Goal: Transaction & Acquisition: Register for event/course

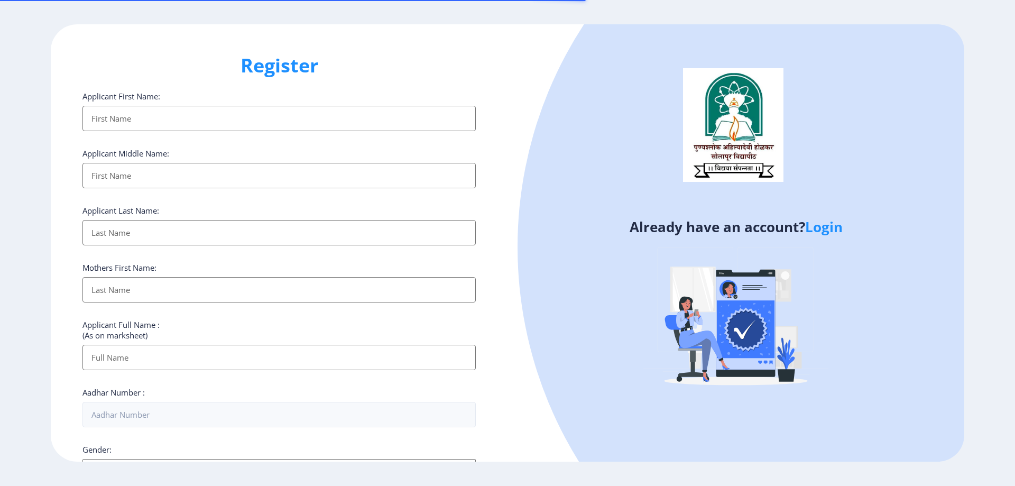
select select
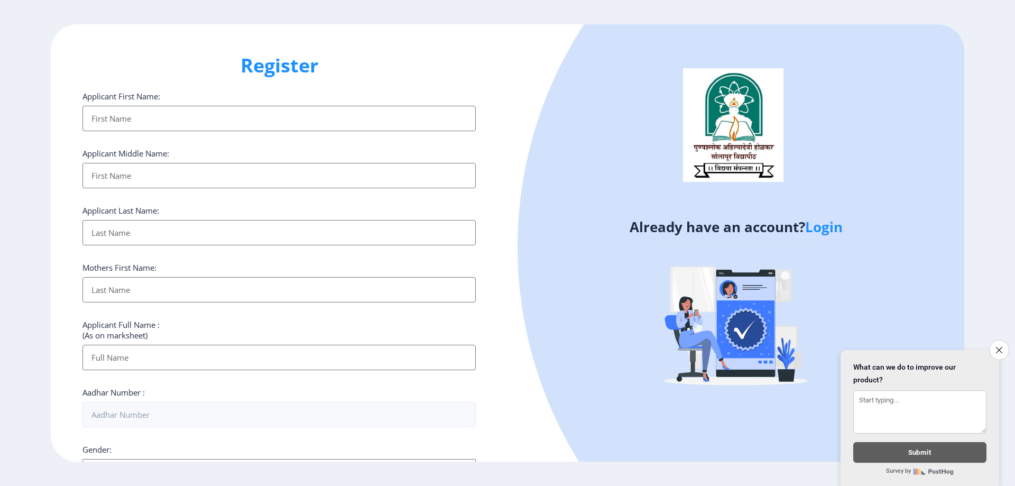
click at [159, 116] on input "Applicant First Name:" at bounding box center [278, 118] width 393 height 25
click at [158, 116] on input "Applicant First Name:" at bounding box center [278, 118] width 393 height 25
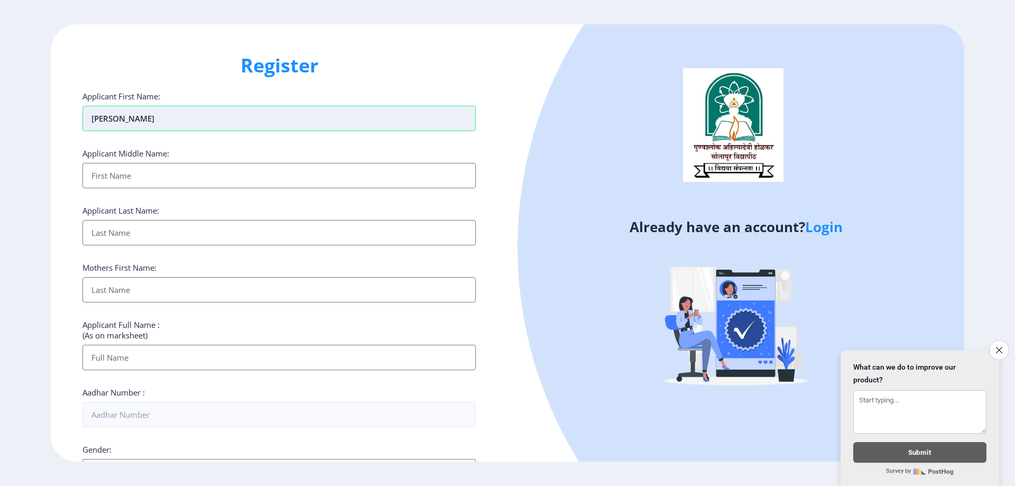
type input "[PERSON_NAME]"
type input "RAMCHANDRA"
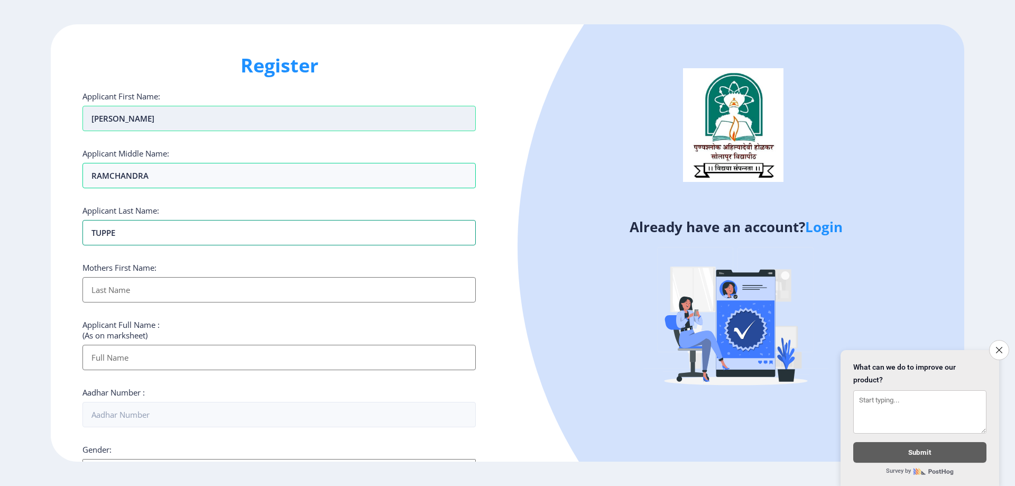
type input "TUPPE"
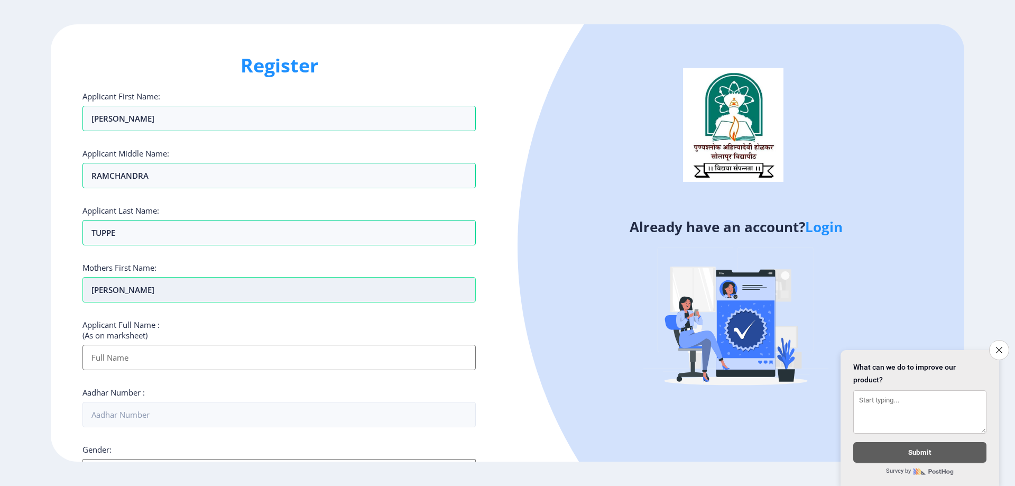
click at [118, 295] on input "[PERSON_NAME]" at bounding box center [278, 289] width 393 height 25
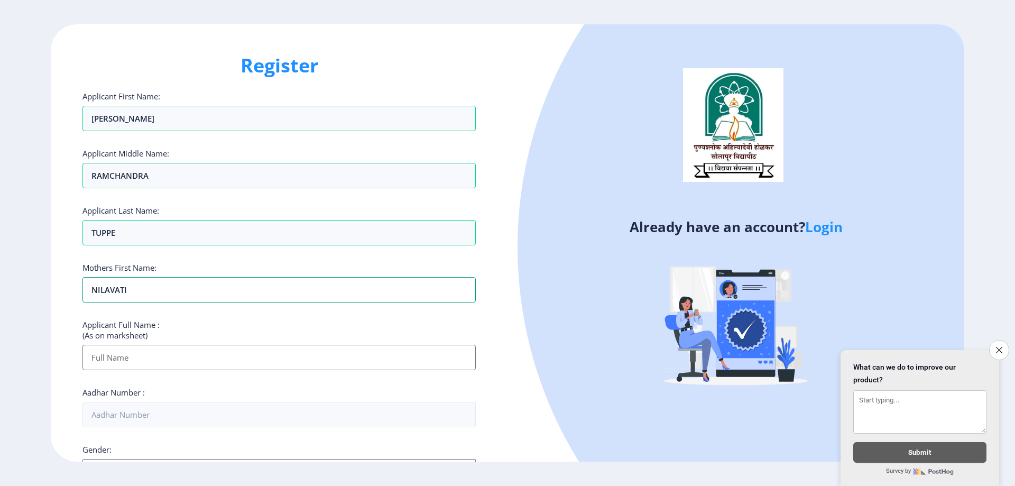
type input "NILAVATI"
click at [124, 357] on input "Applicant First Name:" at bounding box center [278, 357] width 393 height 25
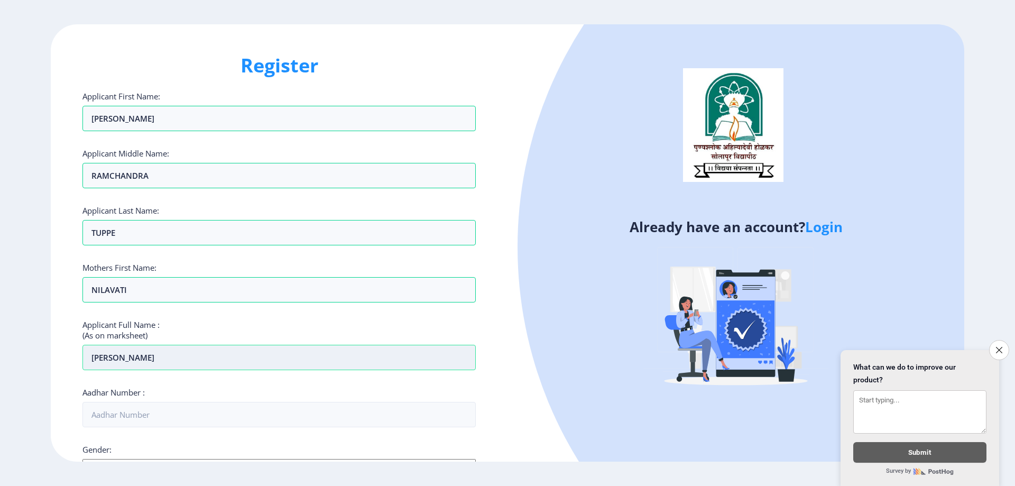
type input "[PERSON_NAME]"
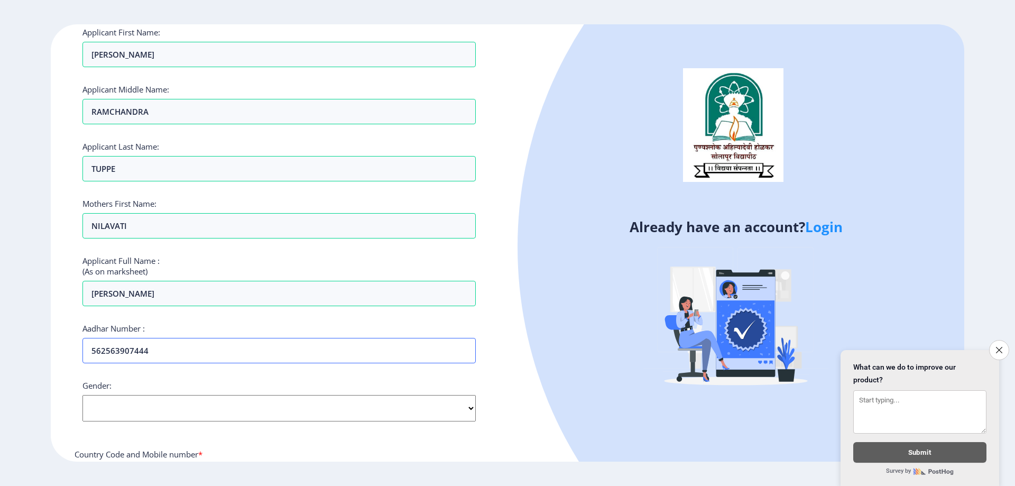
scroll to position [159, 0]
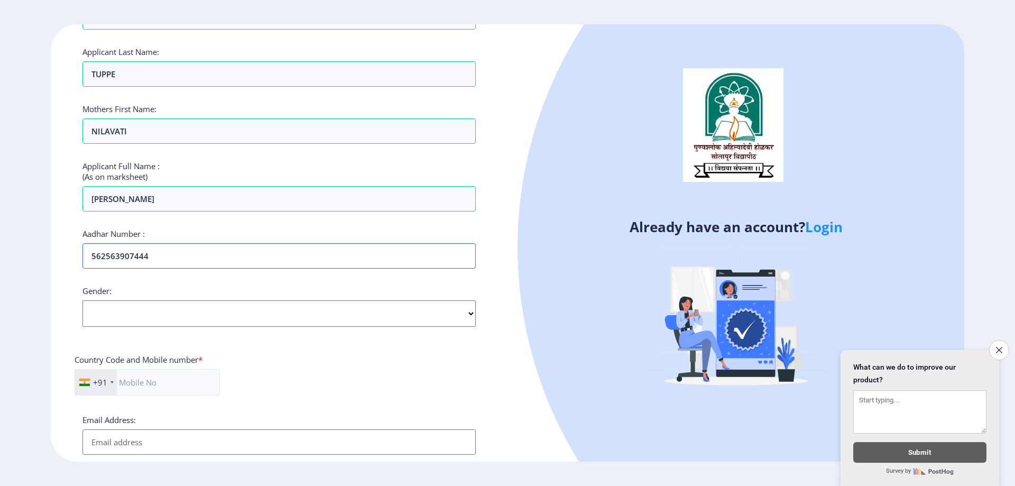
type input "562563907444"
click at [153, 315] on select "Select Gender [DEMOGRAPHIC_DATA] [DEMOGRAPHIC_DATA] Other" at bounding box center [278, 313] width 393 height 26
select select "[DEMOGRAPHIC_DATA]"
click at [82, 300] on select "Select Gender [DEMOGRAPHIC_DATA] [DEMOGRAPHIC_DATA] Other" at bounding box center [278, 313] width 393 height 26
click at [201, 388] on input "text" at bounding box center [147, 382] width 145 height 26
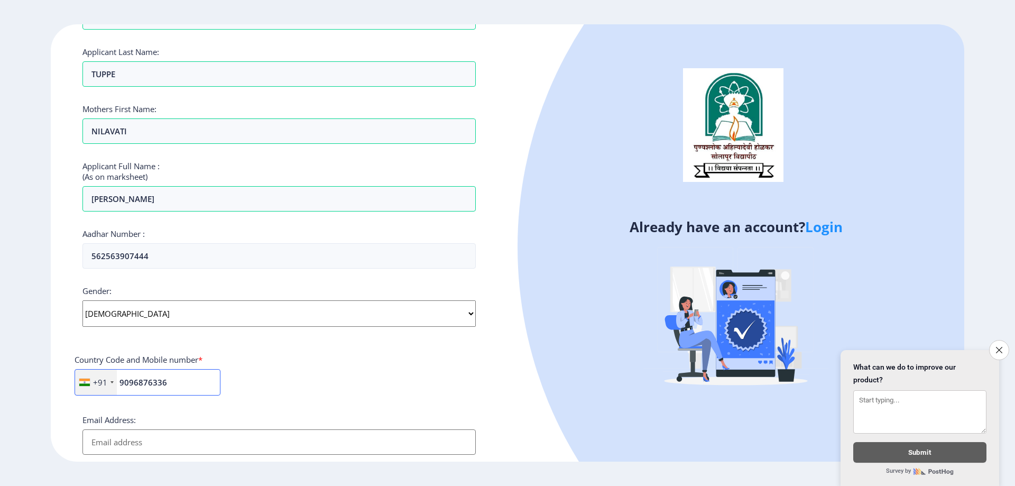
type input "9096876336"
click at [170, 437] on input "Email Address:" at bounding box center [278, 441] width 393 height 25
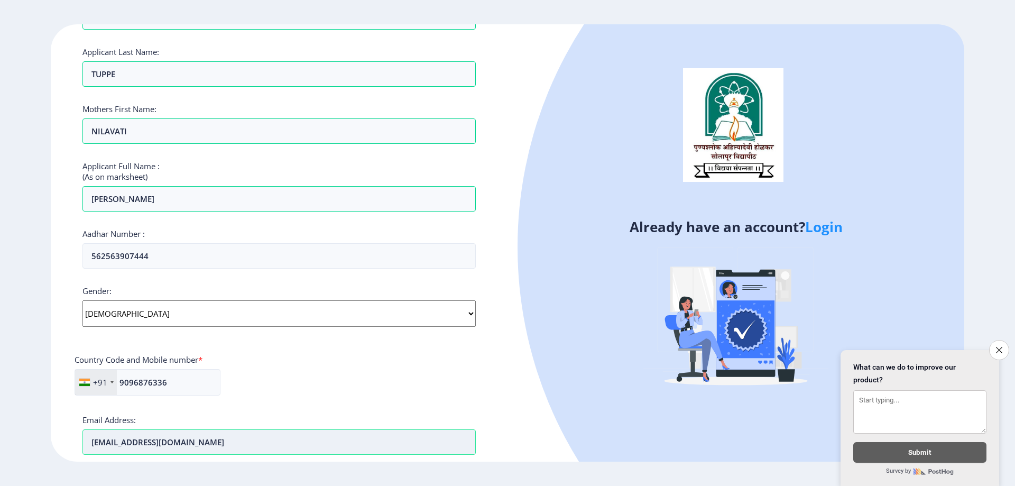
type input "[EMAIL_ADDRESS][DOMAIN_NAME]"
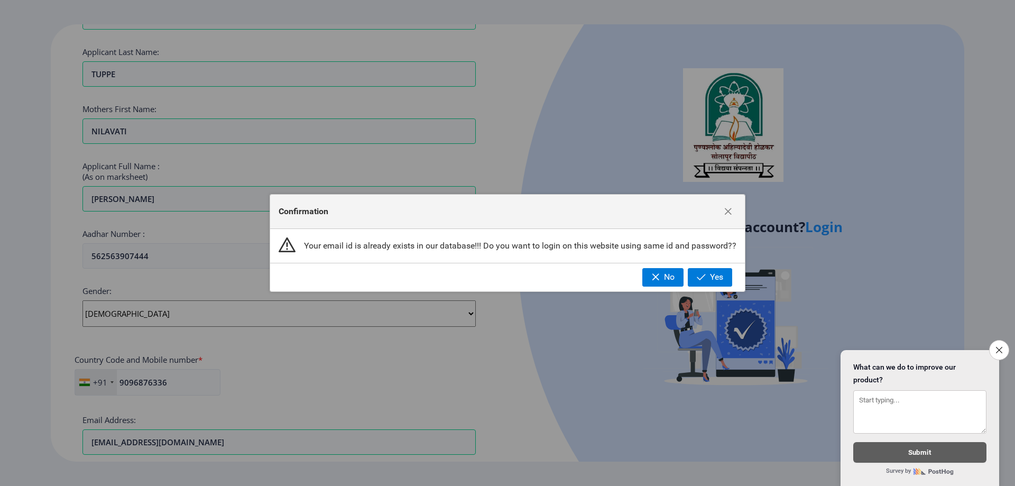
click at [519, 252] on div "Your email id is already exists in our database!!! Do you want to login on this…" at bounding box center [507, 246] width 475 height 34
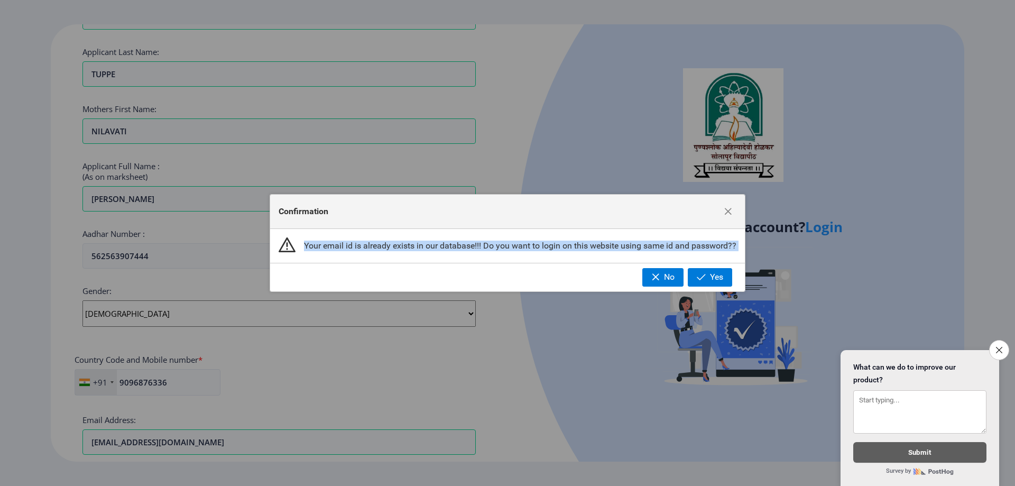
click at [520, 252] on div "Your email id is already exists in our database!!! Do you want to login on this…" at bounding box center [507, 246] width 475 height 34
click at [667, 280] on span "No" at bounding box center [669, 277] width 11 height 10
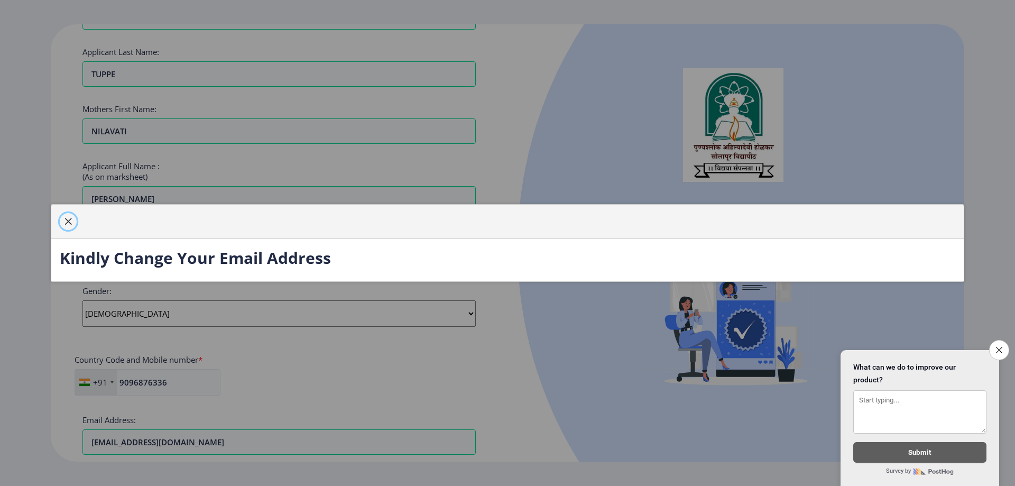
click at [69, 225] on span "button" at bounding box center [68, 221] width 8 height 8
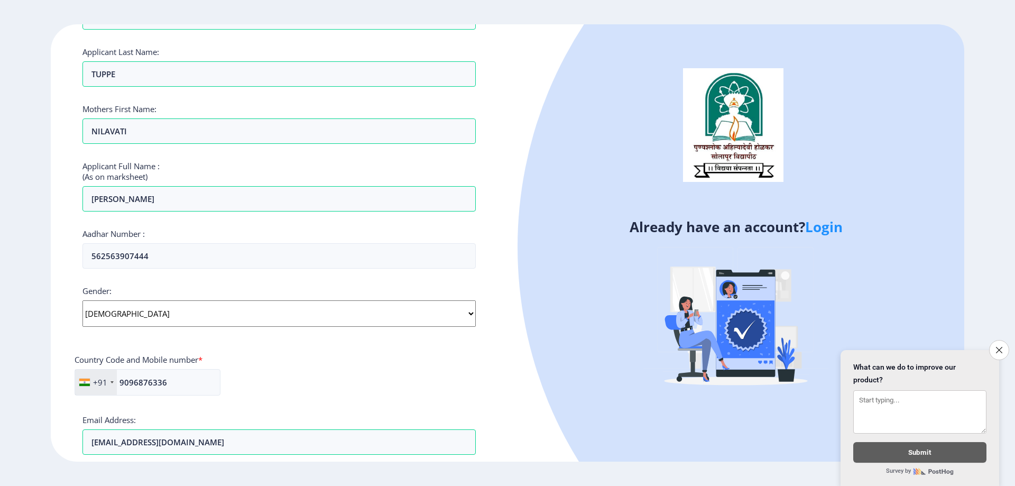
scroll to position [299, 0]
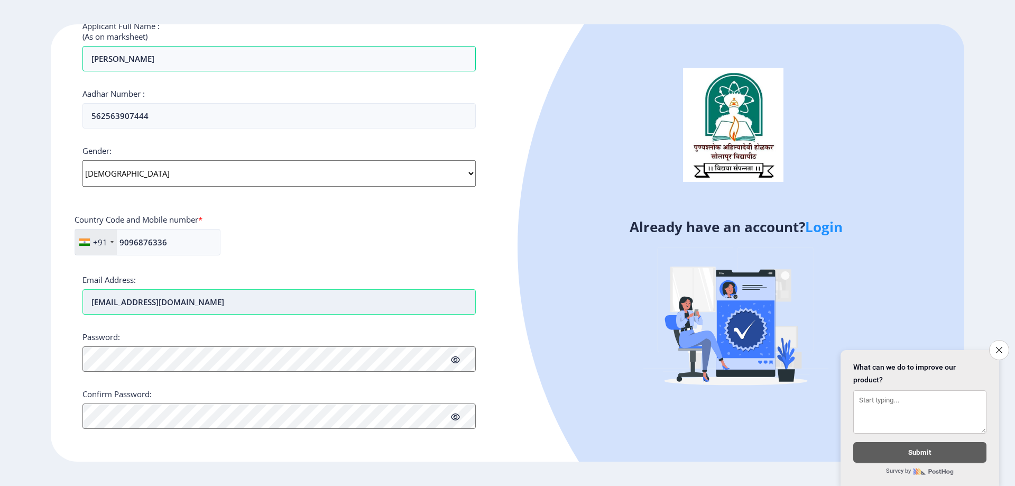
drag, startPoint x: 225, startPoint y: 305, endPoint x: 99, endPoint y: 300, distance: 126.5
click at [99, 300] on input "[EMAIL_ADDRESS][DOMAIN_NAME]" at bounding box center [278, 301] width 393 height 25
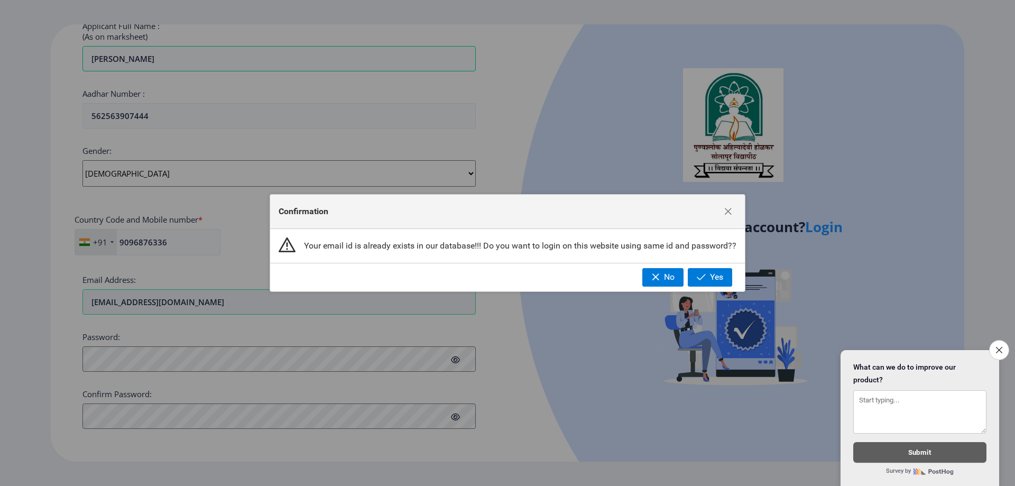
click at [151, 299] on ngx-register "Register Applicant First Name: [PERSON_NAME] Applicant Middle Name: RAMCHANDRA …" at bounding box center [507, 242] width 1015 height 437
click at [151, 299] on div "Confirmation Your email id is already exists in our database!!! Do you want to …" at bounding box center [507, 243] width 1015 height 486
click at [706, 278] on span "button" at bounding box center [701, 277] width 9 height 8
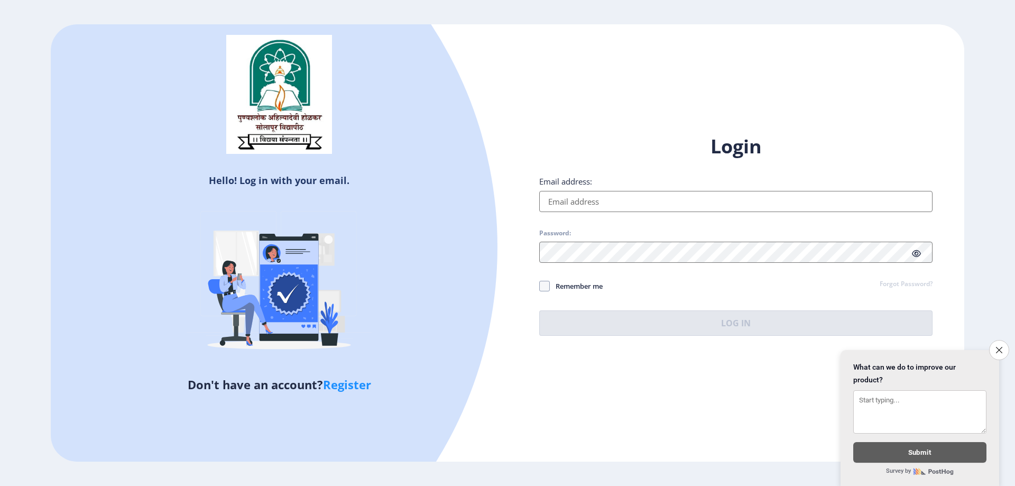
click at [594, 209] on input "Email address:" at bounding box center [735, 201] width 393 height 21
paste input "y"
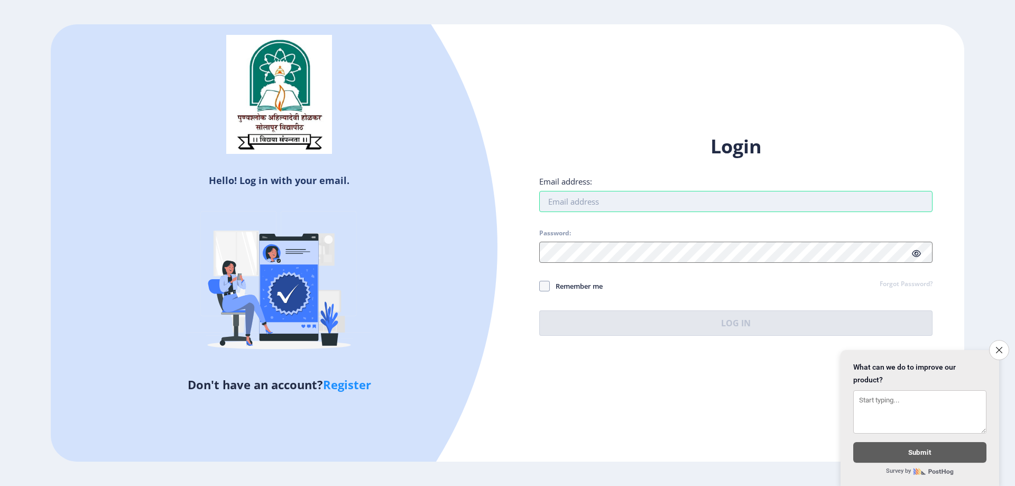
click at [596, 204] on input "Email address:" at bounding box center [735, 201] width 393 height 21
type input "[EMAIL_ADDRESS][DOMAIN_NAME]"
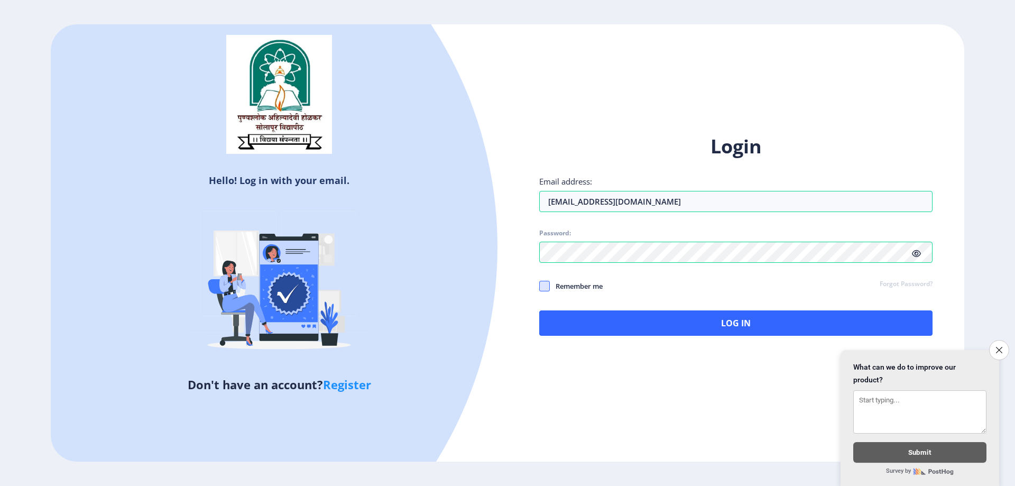
click at [548, 288] on span at bounding box center [544, 286] width 11 height 11
click at [540, 286] on input "Remember me" at bounding box center [539, 286] width 1 height 1
checkbox input "true"
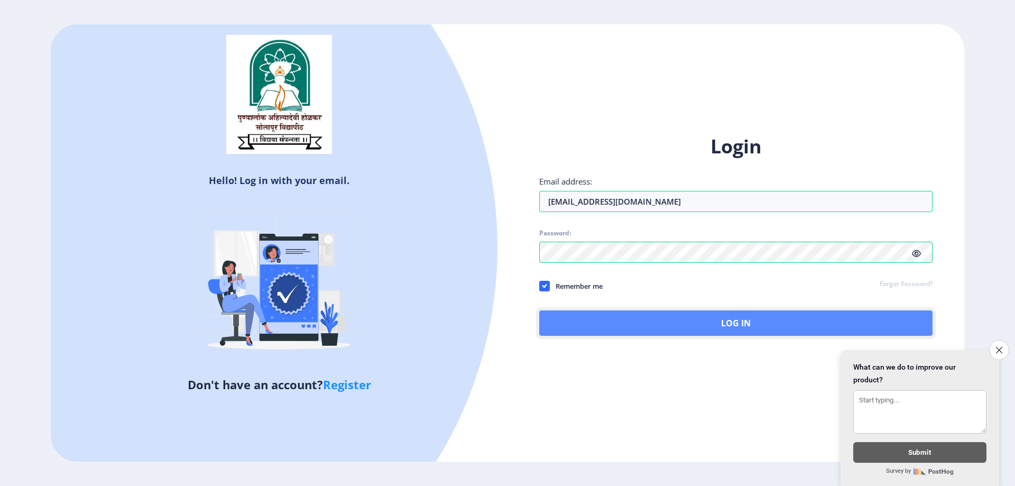
click at [709, 323] on button "Log In" at bounding box center [735, 322] width 393 height 25
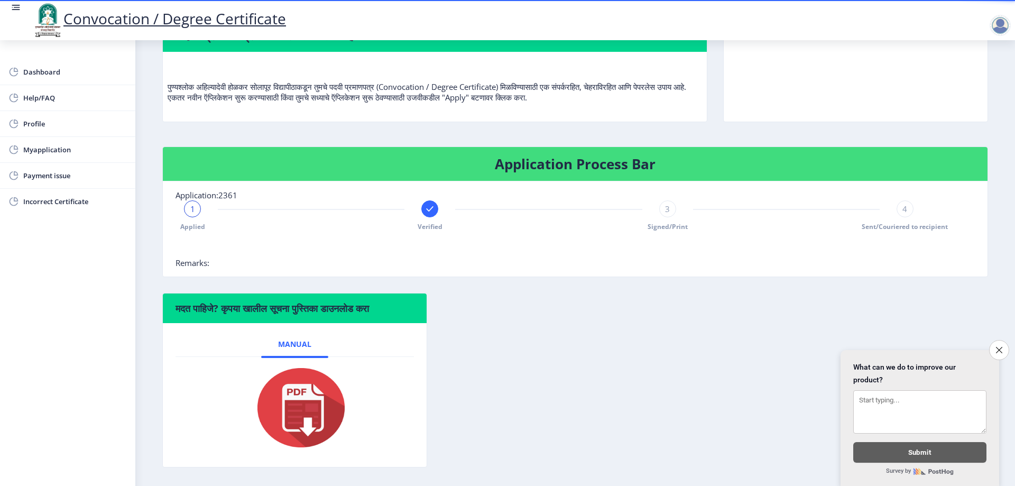
scroll to position [133, 0]
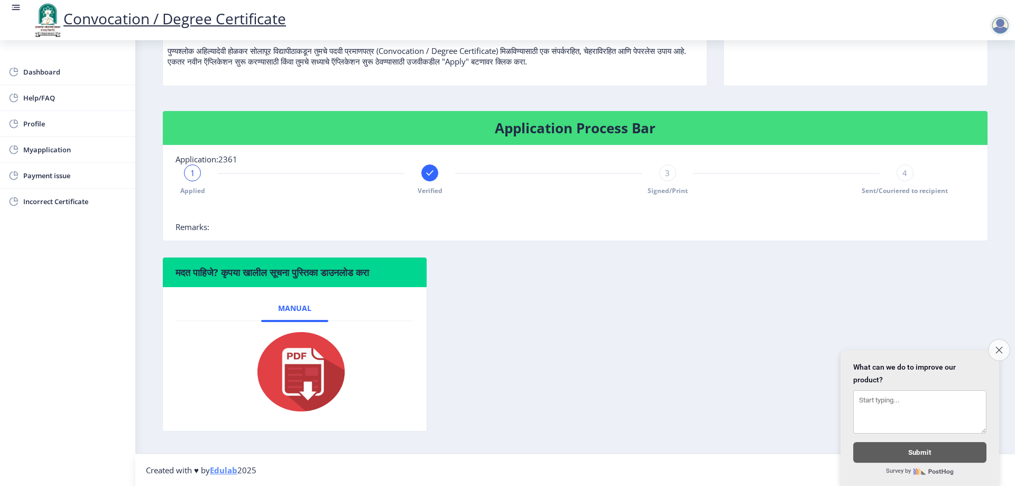
click at [992, 345] on button "Close survey" at bounding box center [999, 350] width 22 height 22
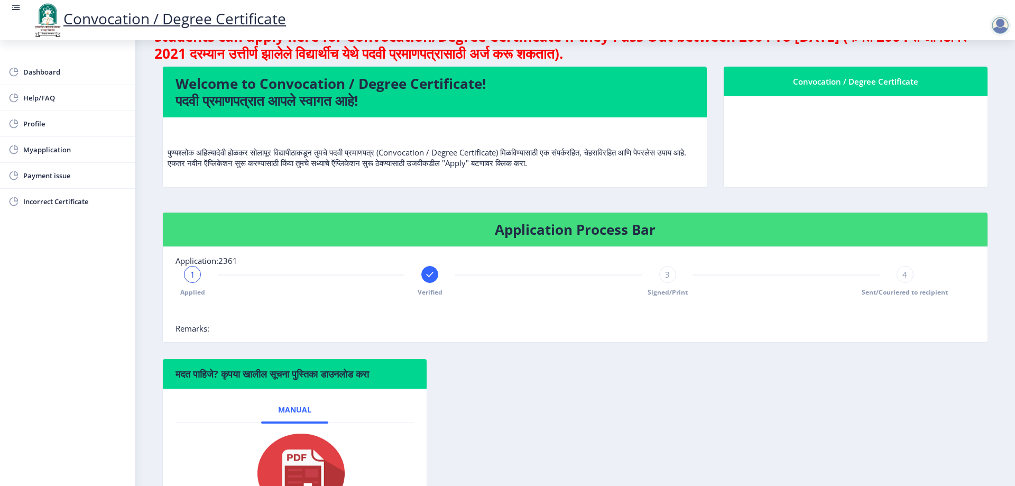
scroll to position [27, 0]
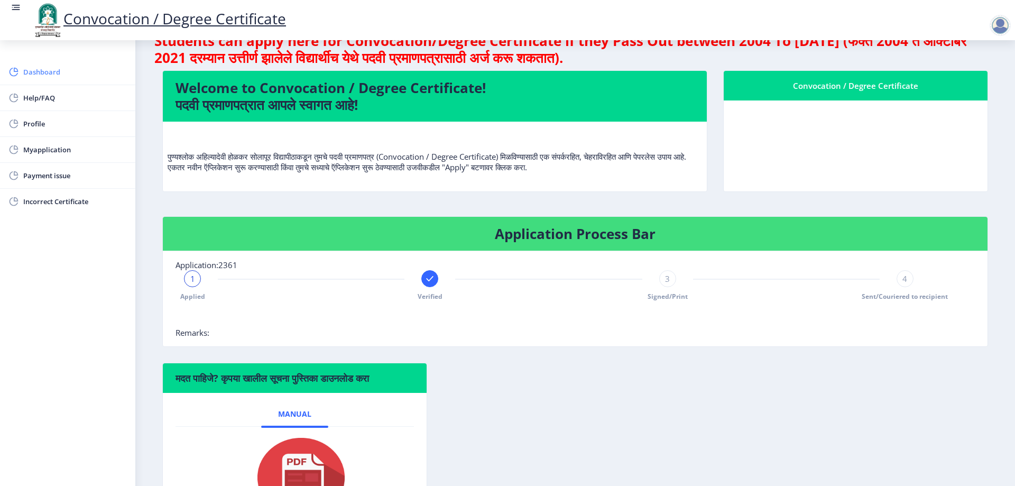
click at [61, 72] on span "Dashboard" at bounding box center [75, 72] width 104 height 13
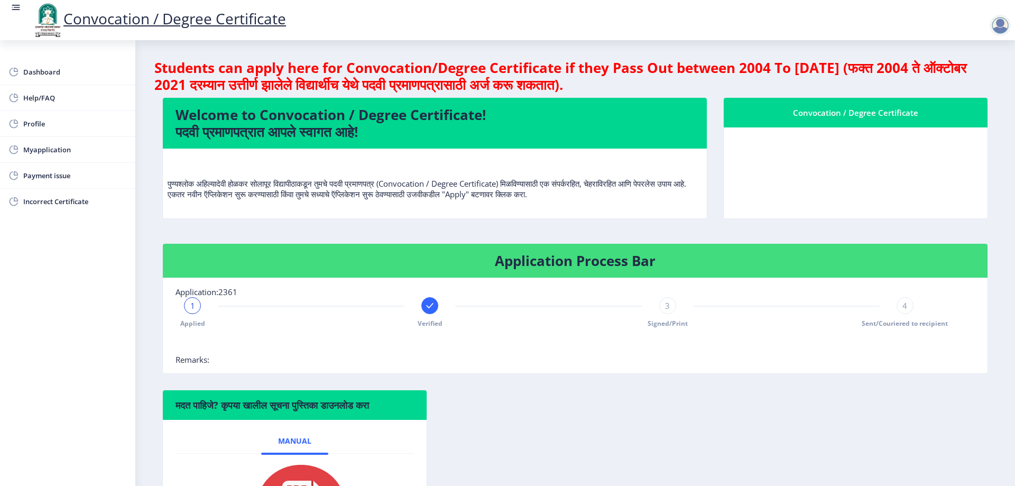
click at [906, 114] on div "Convocation / Degree Certificate" at bounding box center [856, 112] width 238 height 13
click at [849, 115] on div "Convocation / Degree Certificate" at bounding box center [856, 112] width 238 height 13
click at [995, 38] on nav "Convocation / Degree Certificate" at bounding box center [507, 20] width 1015 height 40
click at [988, 27] on nb-action at bounding box center [1002, 25] width 47 height 13
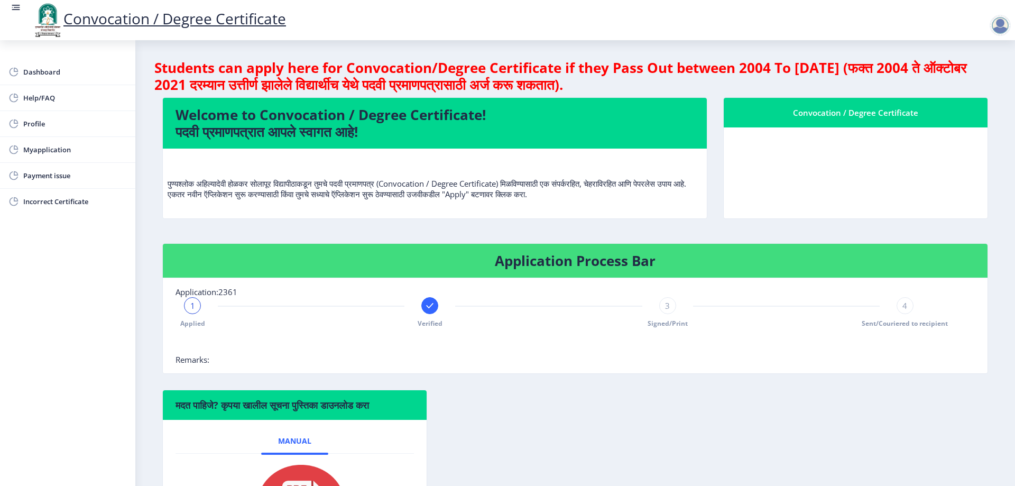
click at [992, 22] on div at bounding box center [1000, 25] width 21 height 21
click at [980, 83] on span "Log out" at bounding box center [973, 82] width 68 height 13
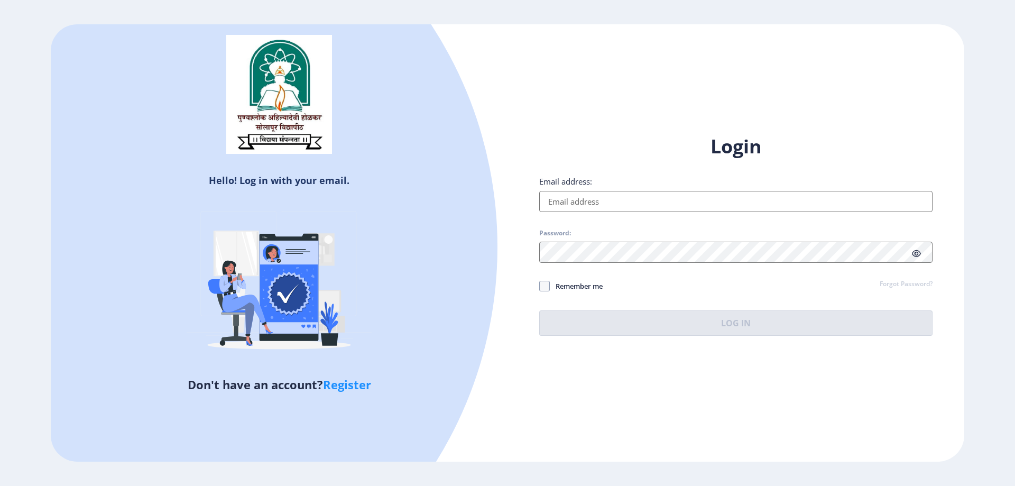
click at [341, 394] on div "Don't have an account? Register" at bounding box center [279, 386] width 441 height 21
click at [349, 384] on link "Register" at bounding box center [347, 384] width 48 height 16
select select
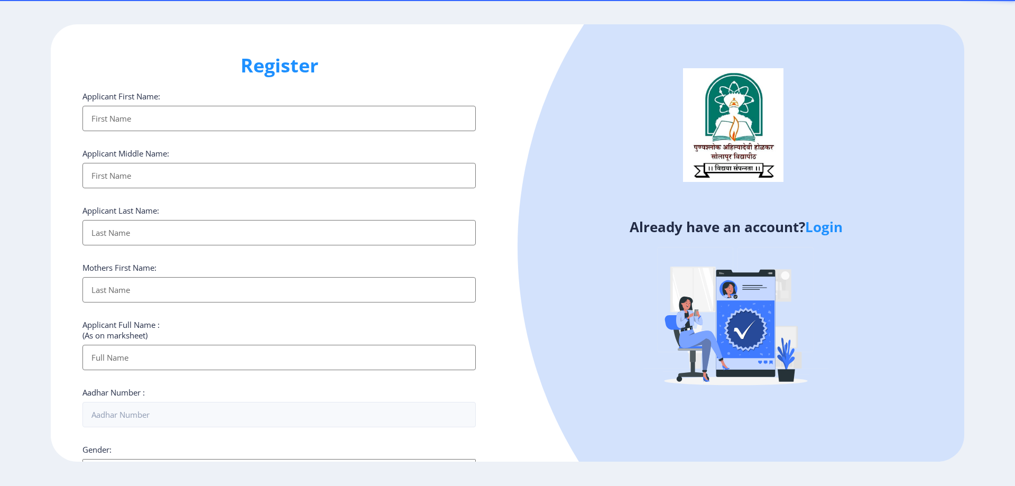
click at [139, 116] on input "Applicant First Name:" at bounding box center [278, 118] width 393 height 25
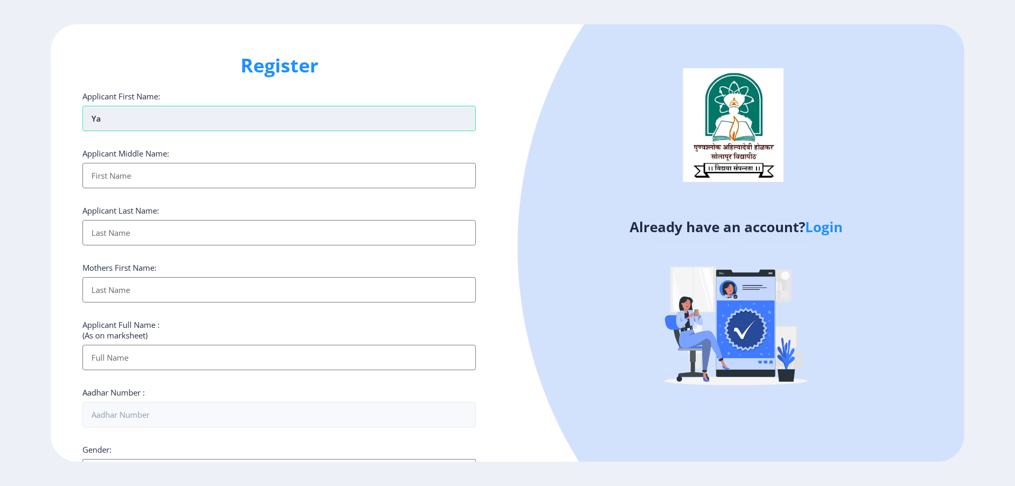
type input "y"
type input "[PERSON_NAME]"
type input "RAMCHANDRA"
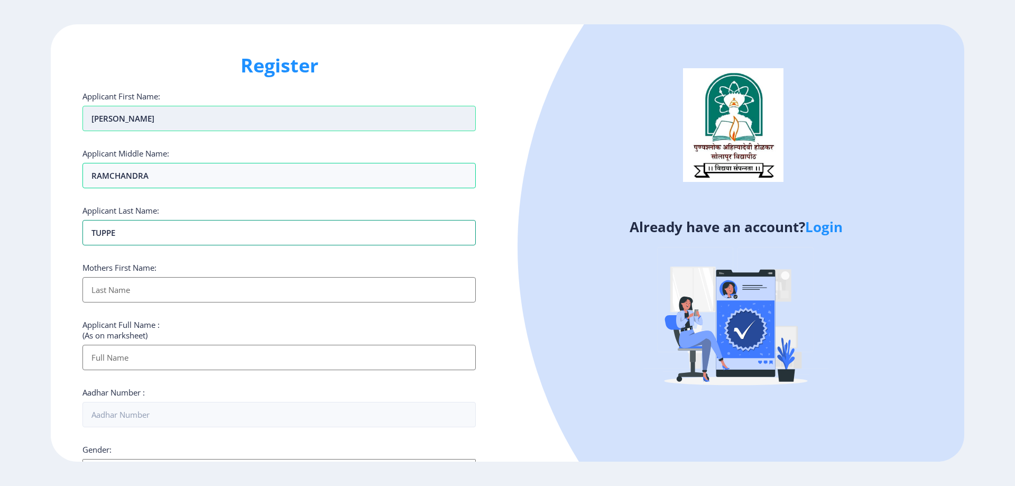
type input "TUPPE"
type input "NILAVATI"
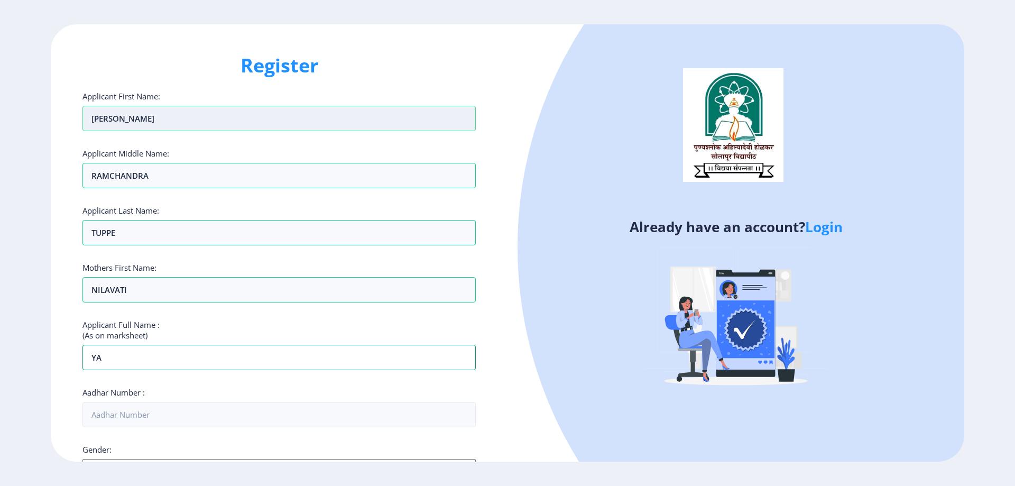
type input "Y"
type input "[PERSON_NAME]"
type input "562563907444"
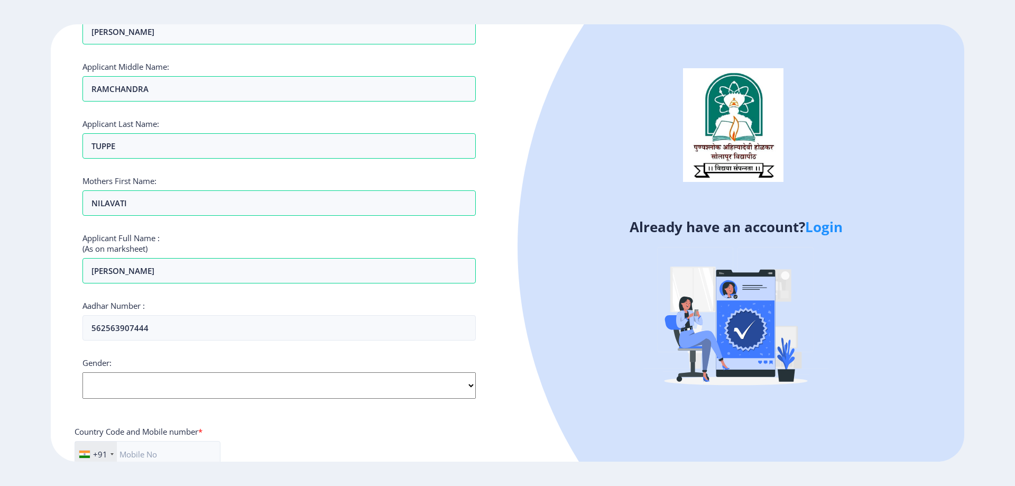
scroll to position [235, 0]
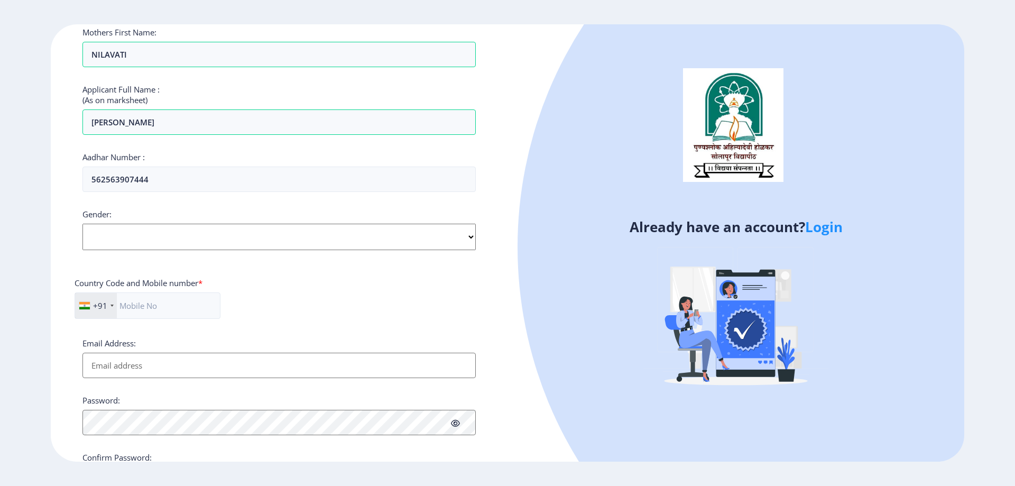
drag, startPoint x: 184, startPoint y: 237, endPoint x: 184, endPoint y: 244, distance: 6.9
click at [184, 244] on select "Select Gender [DEMOGRAPHIC_DATA] [DEMOGRAPHIC_DATA] Other" at bounding box center [278, 237] width 393 height 26
select select "[DEMOGRAPHIC_DATA]"
click at [82, 224] on select "Select Gender [DEMOGRAPHIC_DATA] [DEMOGRAPHIC_DATA] Other" at bounding box center [278, 237] width 393 height 26
click at [178, 309] on input "text" at bounding box center [148, 305] width 146 height 26
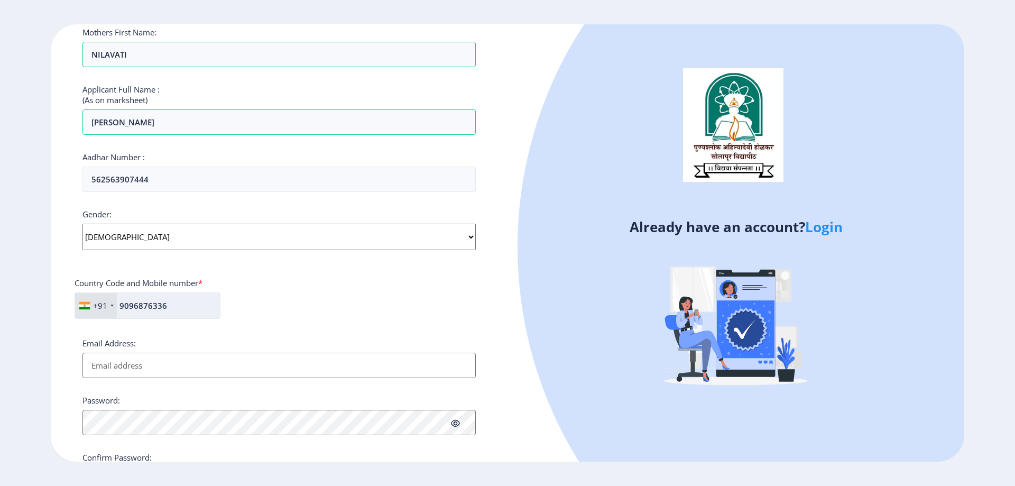
type input "9096876336"
type input "[EMAIL_ADDRESS][DOMAIN_NAME]"
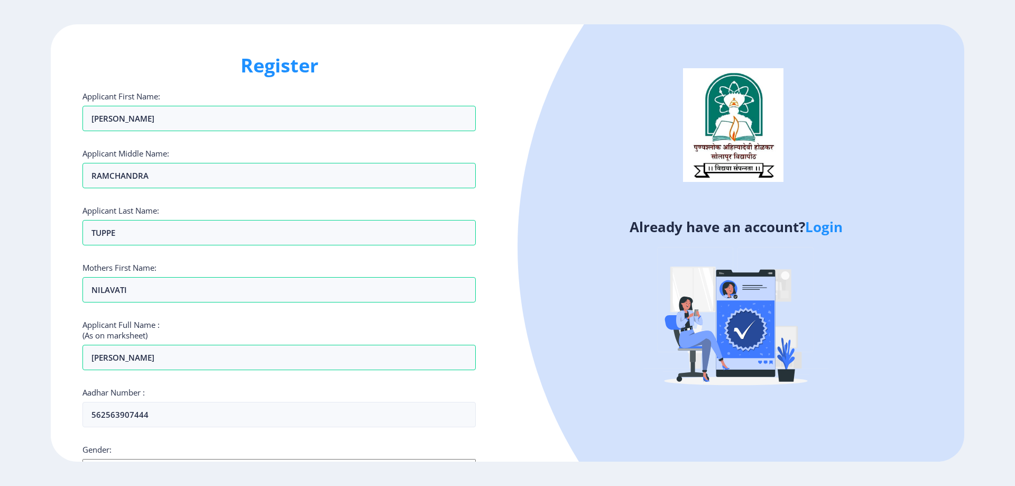
scroll to position [53, 0]
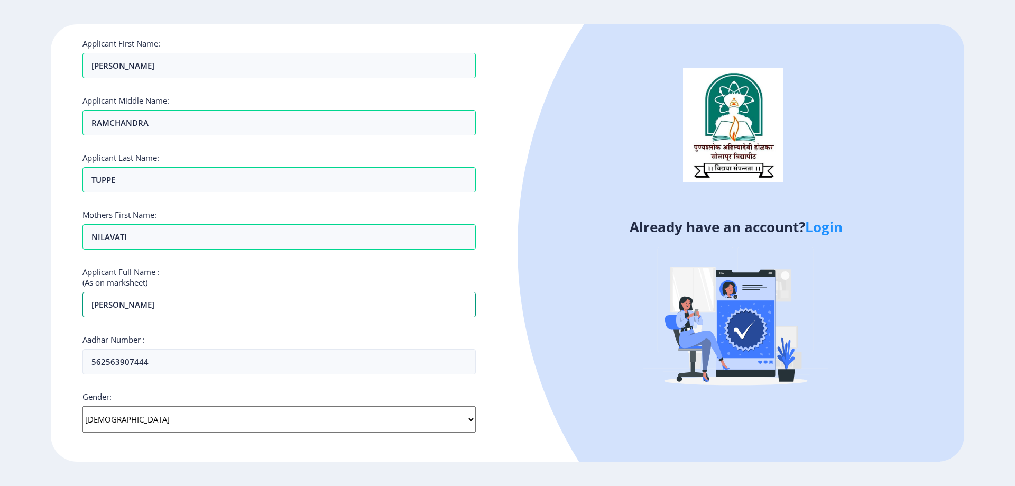
drag, startPoint x: 87, startPoint y: 301, endPoint x: 236, endPoint y: 319, distance: 150.2
click at [229, 312] on input "[PERSON_NAME]" at bounding box center [278, 304] width 393 height 25
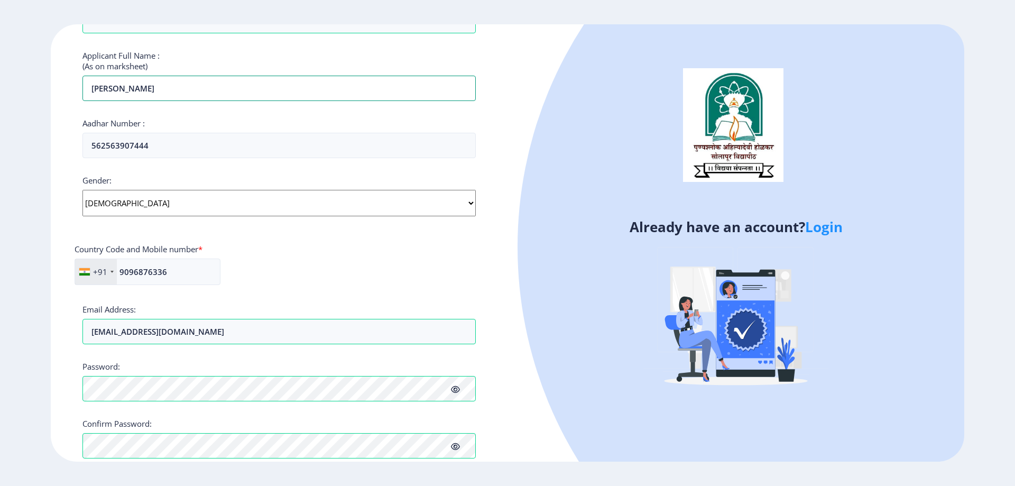
scroll to position [317, 0]
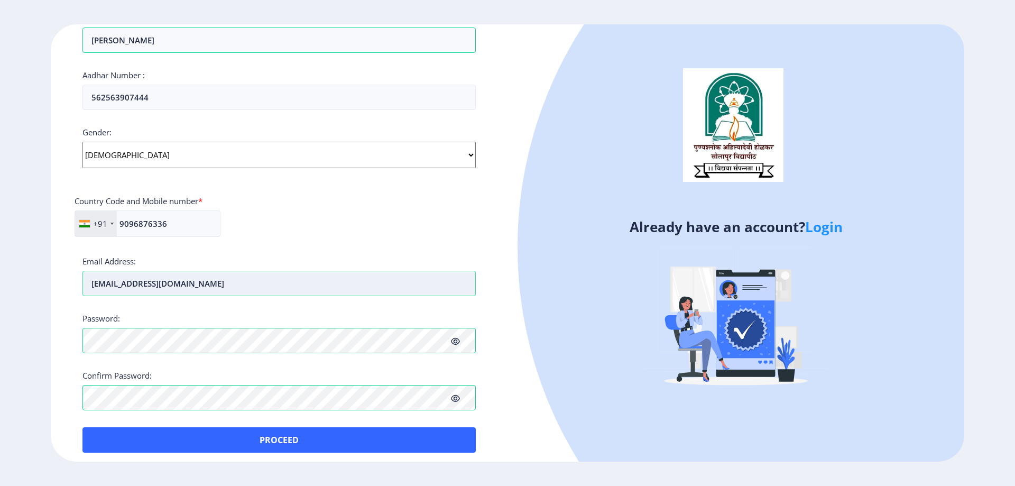
click at [117, 287] on input "[EMAIL_ADDRESS][DOMAIN_NAME]" at bounding box center [278, 283] width 393 height 25
click at [141, 236] on input "9096876336" at bounding box center [148, 223] width 146 height 26
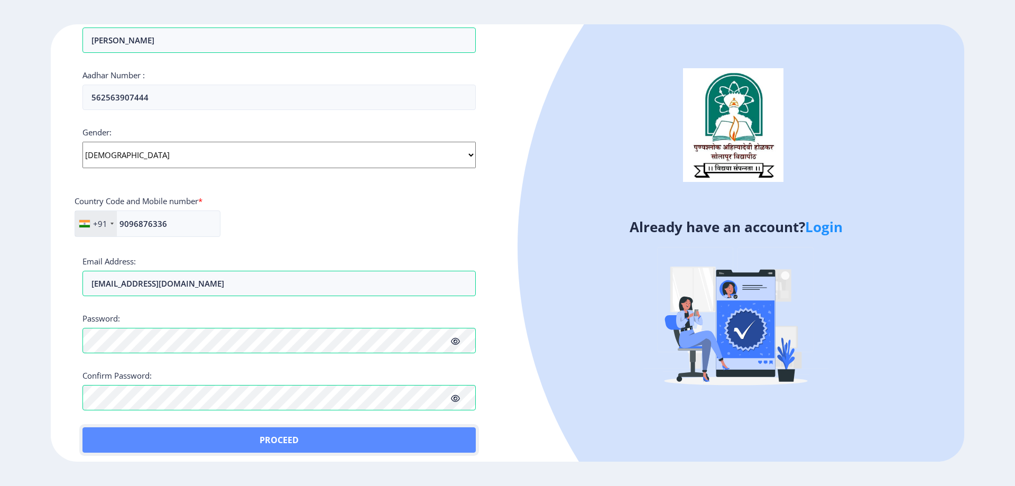
click at [370, 436] on button "Proceed" at bounding box center [278, 439] width 393 height 25
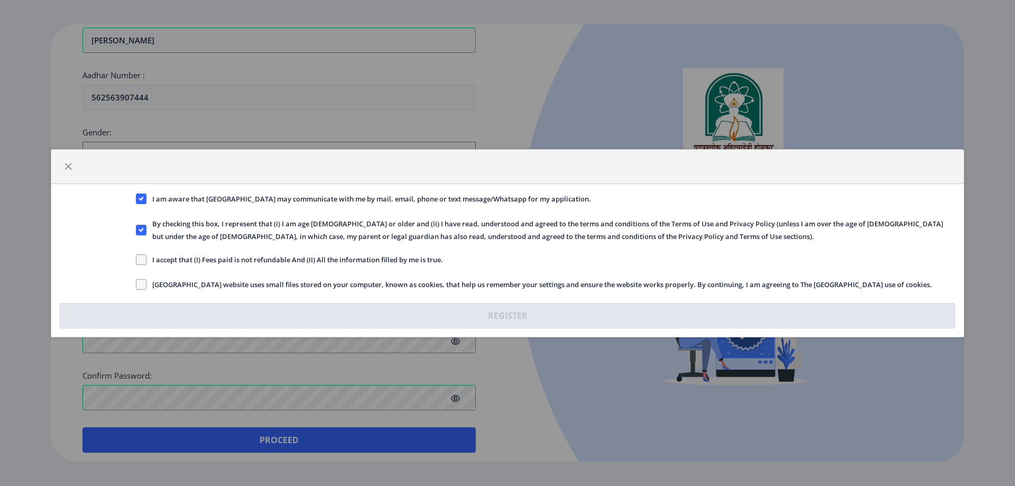
click at [176, 257] on span "I accept that (I) Fees paid is not refundable And (II) All the information fill…" at bounding box center [294, 259] width 297 height 13
click at [136, 259] on input "I accept that (I) Fees paid is not refundable And (II) All the information fill…" at bounding box center [136, 259] width 1 height 1
checkbox input "true"
click at [186, 281] on span "[GEOGRAPHIC_DATA] website uses small files stored on your computer, known as co…" at bounding box center [539, 284] width 786 height 13
click at [136, 284] on input "[GEOGRAPHIC_DATA] website uses small files stored on your computer, known as co…" at bounding box center [136, 284] width 1 height 1
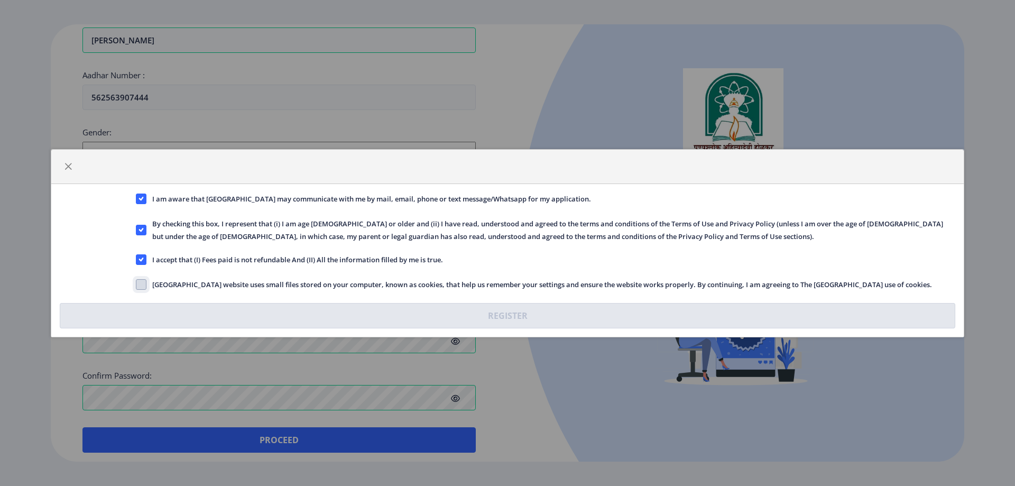
checkbox input "true"
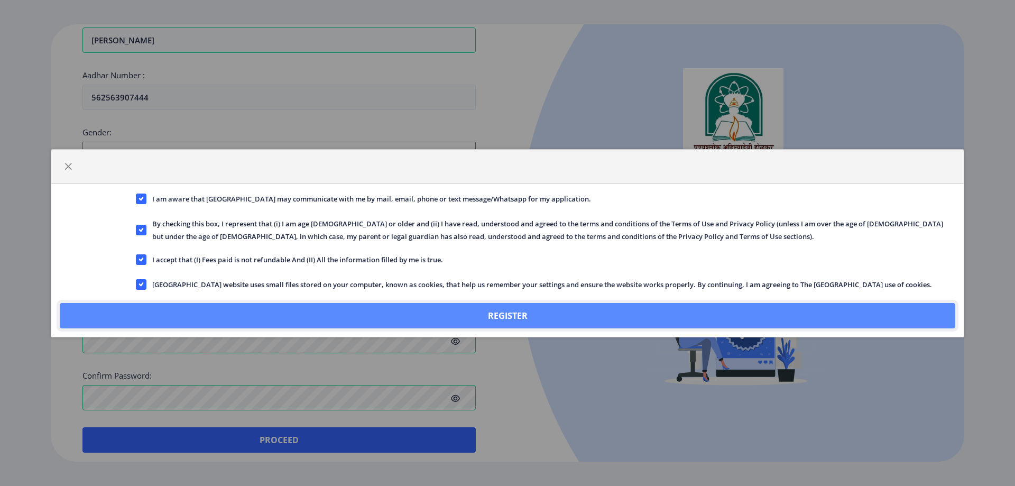
click at [559, 318] on button "Register" at bounding box center [508, 315] width 896 height 25
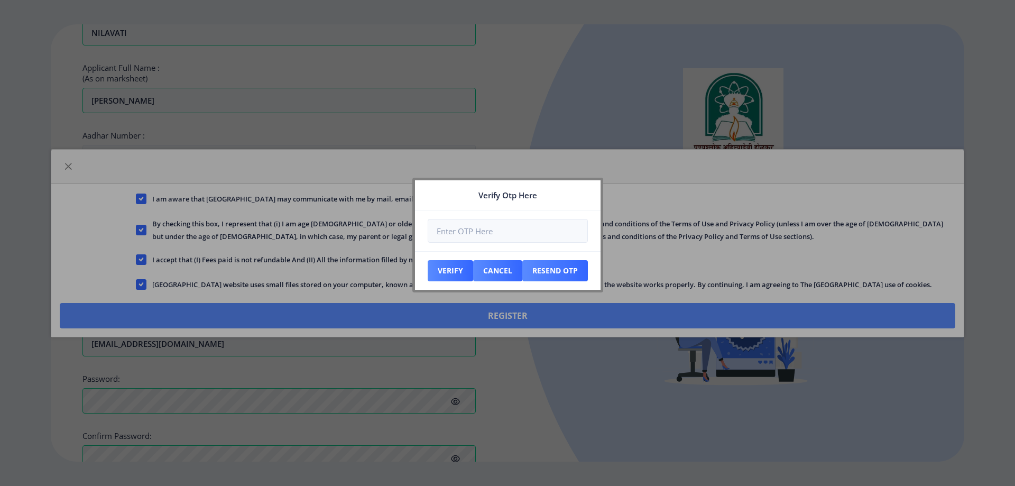
scroll to position [378, 0]
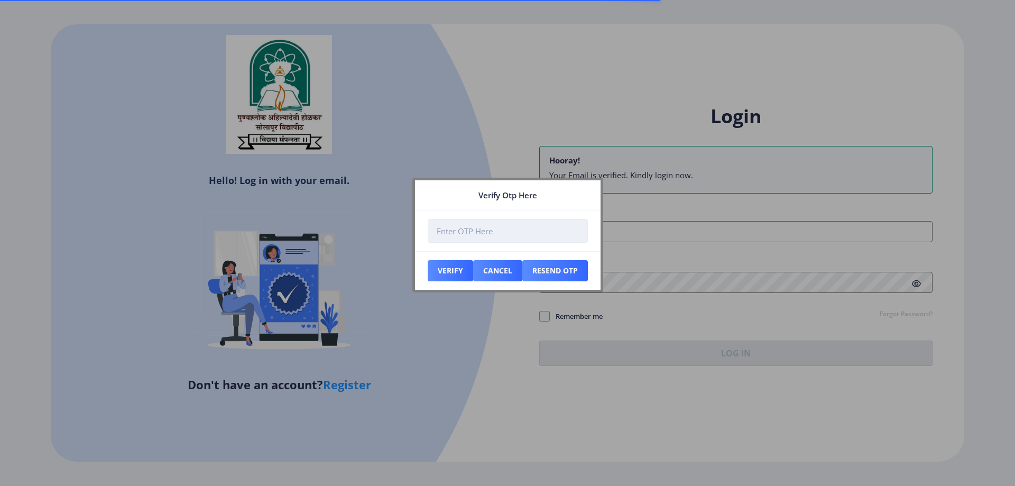
click at [485, 228] on input "number" at bounding box center [508, 231] width 160 height 24
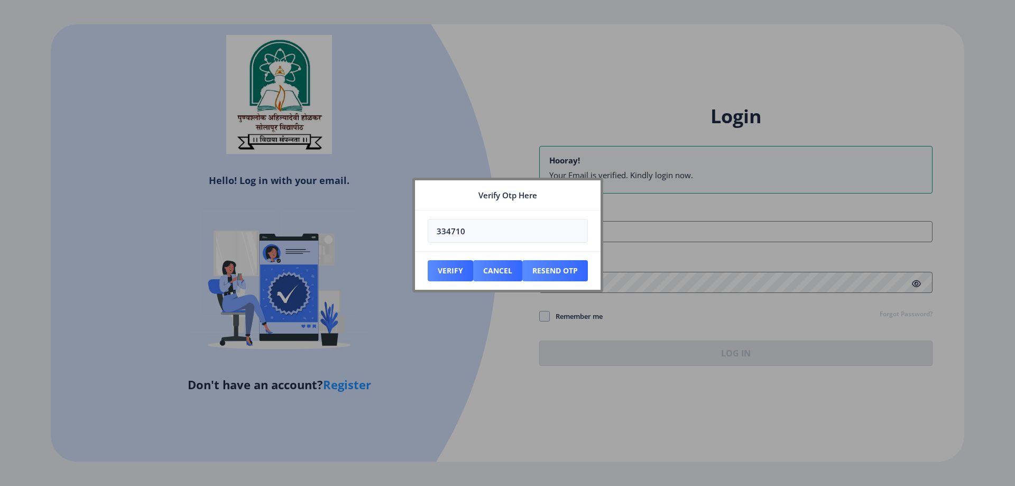
click at [413, 240] on nb-card "Verify Otp Here 334710 Verify Cancel Resend Otp" at bounding box center [507, 235] width 191 height 115
type input "334740"
click at [450, 271] on button "Verify" at bounding box center [450, 270] width 45 height 21
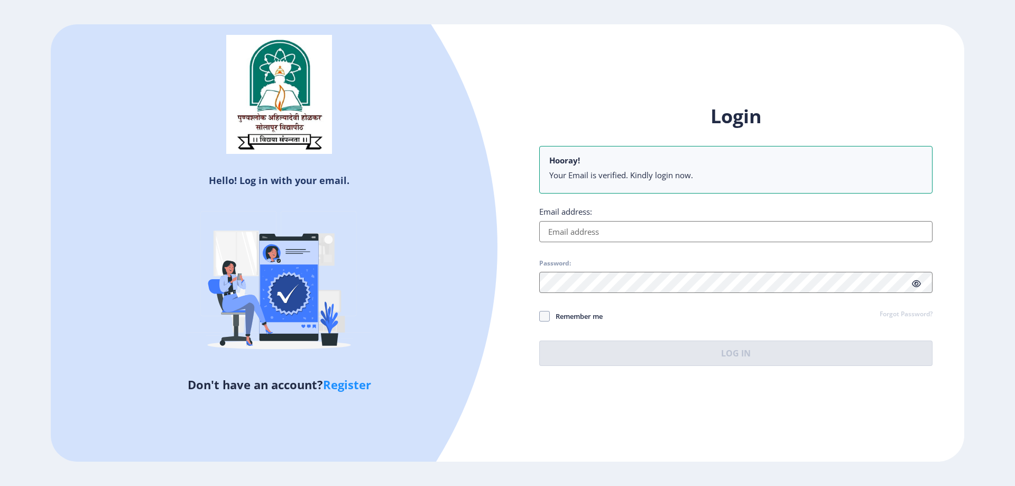
click at [617, 232] on input "Email address:" at bounding box center [735, 231] width 393 height 21
paste input "9096876336"
type input "9096876336"
drag, startPoint x: 484, startPoint y: 224, endPoint x: 495, endPoint y: 250, distance: 28.7
click at [434, 226] on div "Hello! Log in with your email. Don't have an account? Register Login Hooray! Yo…" at bounding box center [508, 242] width 914 height 437
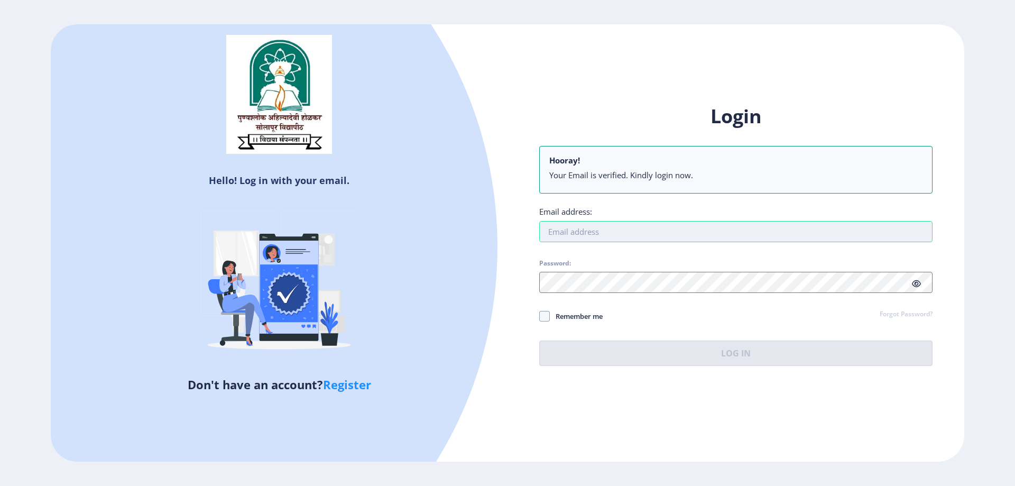
click at [586, 228] on input "Email address:" at bounding box center [735, 231] width 393 height 21
paste input "[EMAIL_ADDRESS][DOMAIN_NAME]"
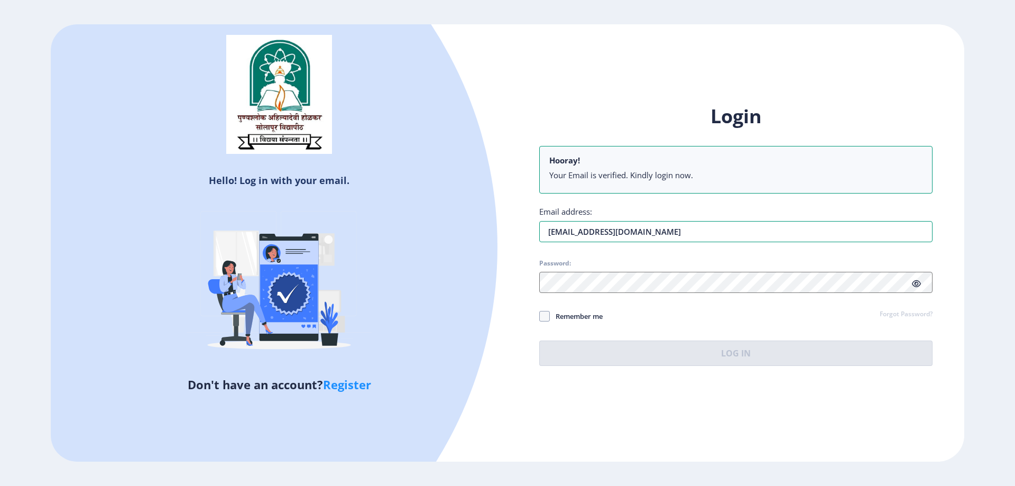
type input "[EMAIL_ADDRESS][DOMAIN_NAME]"
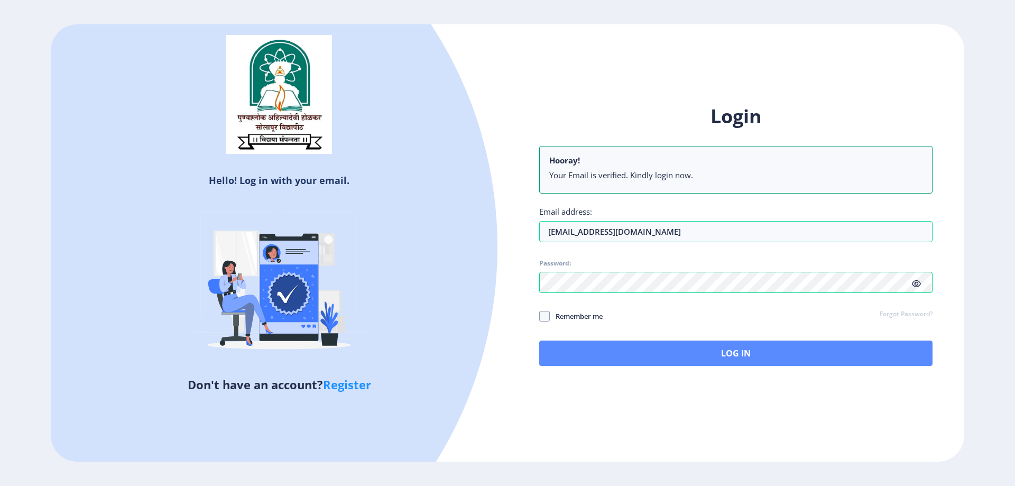
drag, startPoint x: 544, startPoint y: 316, endPoint x: 642, endPoint y: 340, distance: 100.8
click at [541, 317] on span at bounding box center [544, 316] width 11 height 11
click at [540, 316] on input "Remember me" at bounding box center [539, 316] width 1 height 1
checkbox input "true"
click at [765, 362] on button "Log In" at bounding box center [735, 353] width 393 height 25
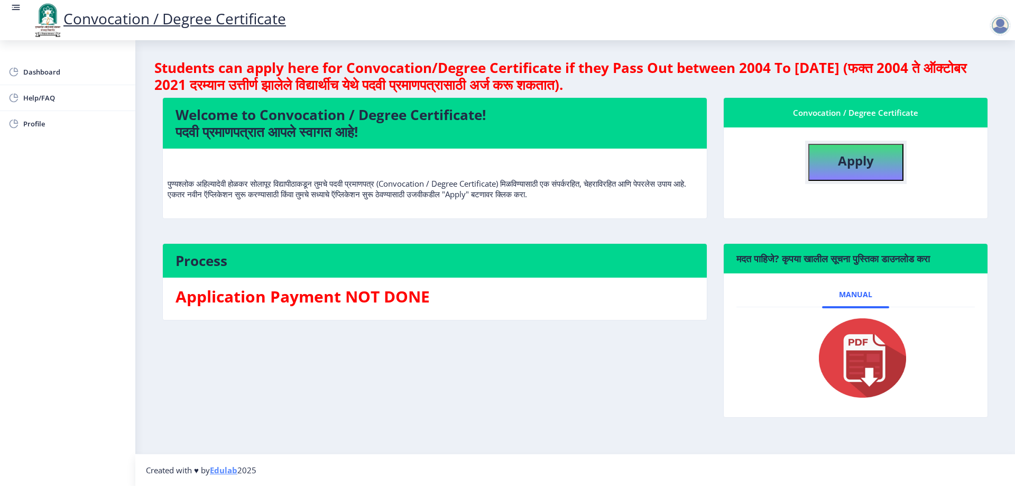
click at [861, 163] on b "Apply" at bounding box center [856, 160] width 36 height 17
select select
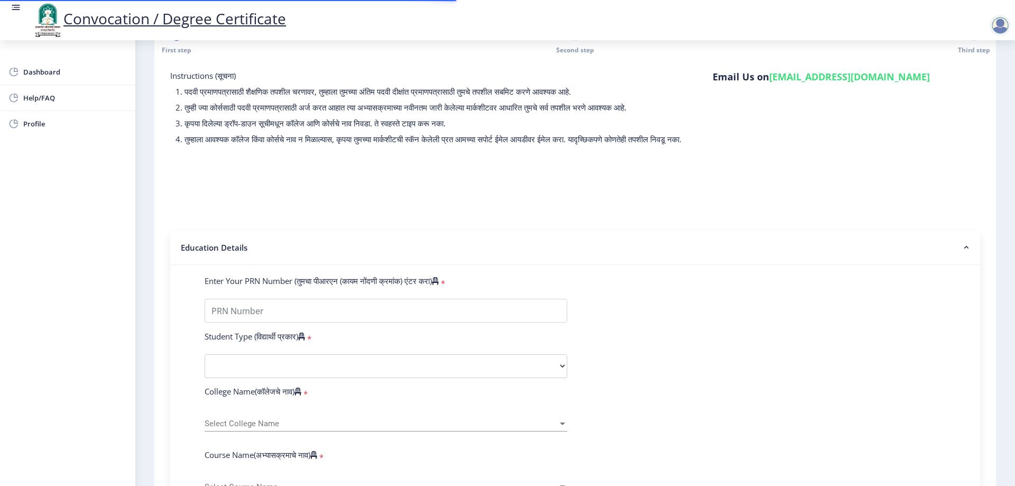
scroll to position [53, 0]
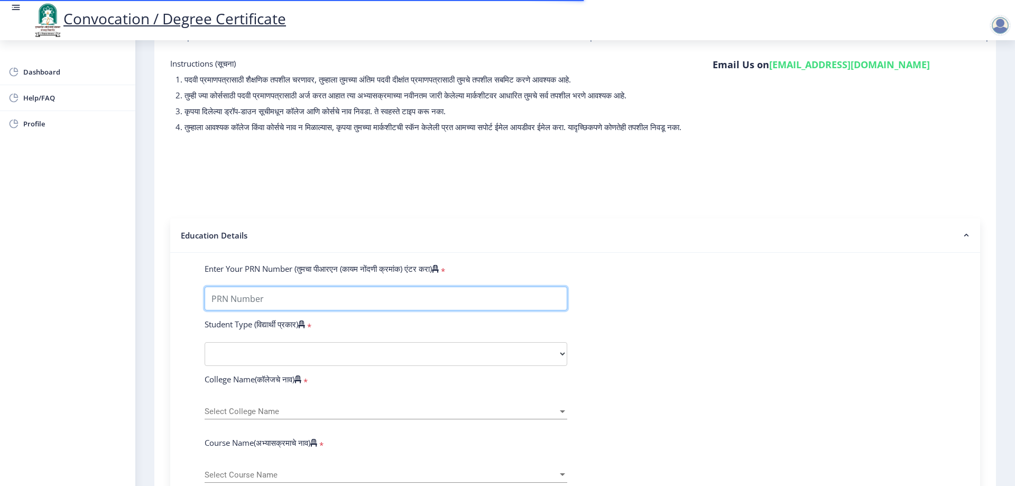
click at [308, 301] on input "Enter Your PRN Number (तुमचा पीआरएन (कायम नोंदणी क्रमांक) एंटर करा)" at bounding box center [386, 299] width 363 height 24
type input "070013388"
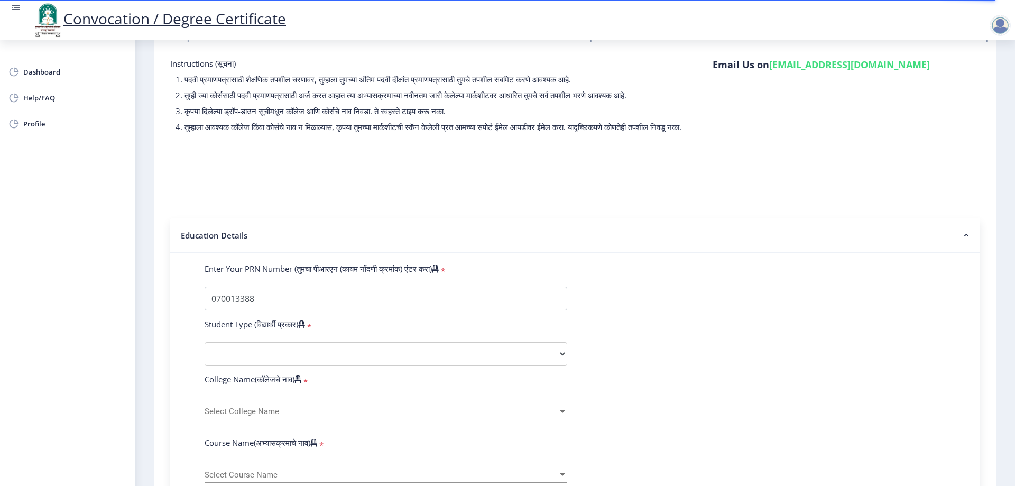
drag, startPoint x: 357, startPoint y: 378, endPoint x: 355, endPoint y: 353, distance: 24.9
click at [355, 353] on select "Select Student Type Regular External" at bounding box center [386, 354] width 363 height 24
select select "Regular"
click at [205, 352] on select "Select Student Type Regular External" at bounding box center [386, 354] width 363 height 24
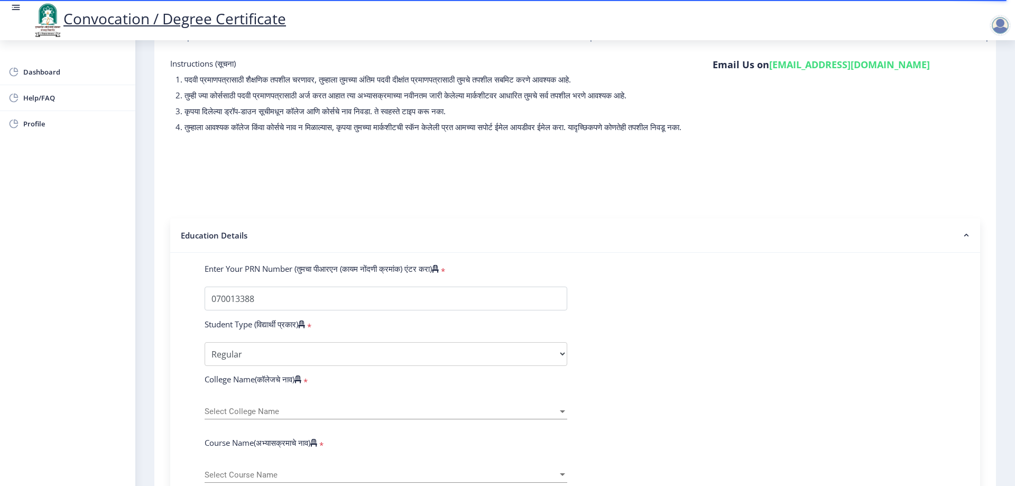
click at [288, 412] on div "Select College Name Select College Name" at bounding box center [386, 408] width 363 height 22
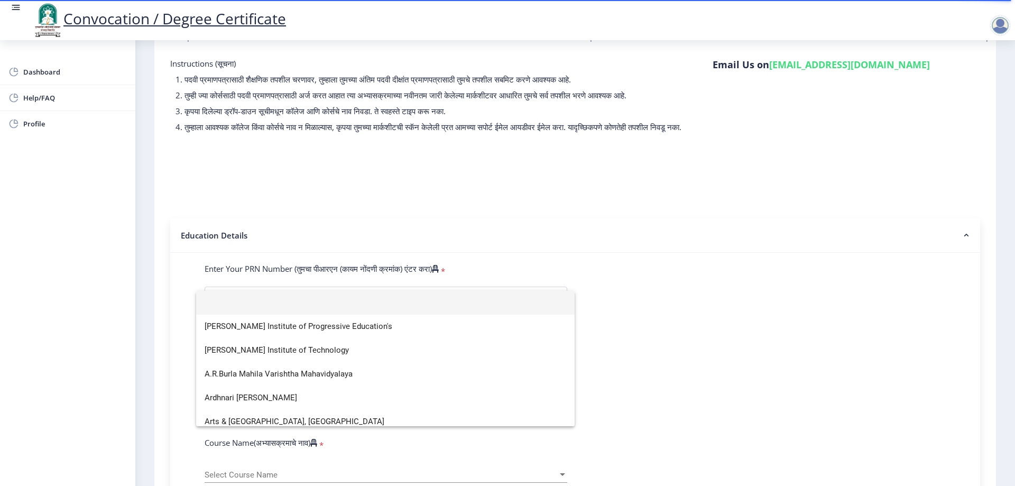
click at [711, 394] on div at bounding box center [507, 243] width 1015 height 486
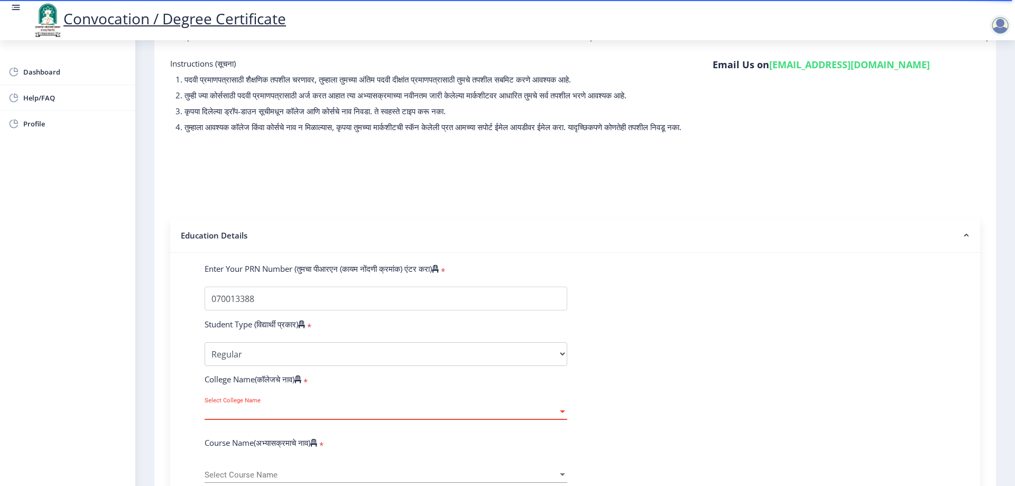
click at [305, 416] on span "Select College Name" at bounding box center [381, 411] width 353 height 9
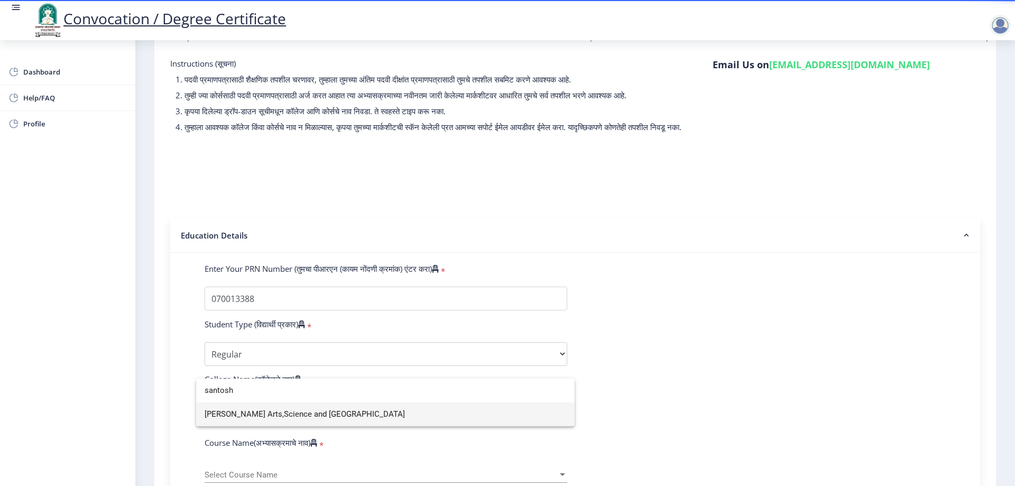
type input "santosh"
click at [397, 413] on span "[PERSON_NAME] Arts,Science and [GEOGRAPHIC_DATA]" at bounding box center [386, 414] width 362 height 24
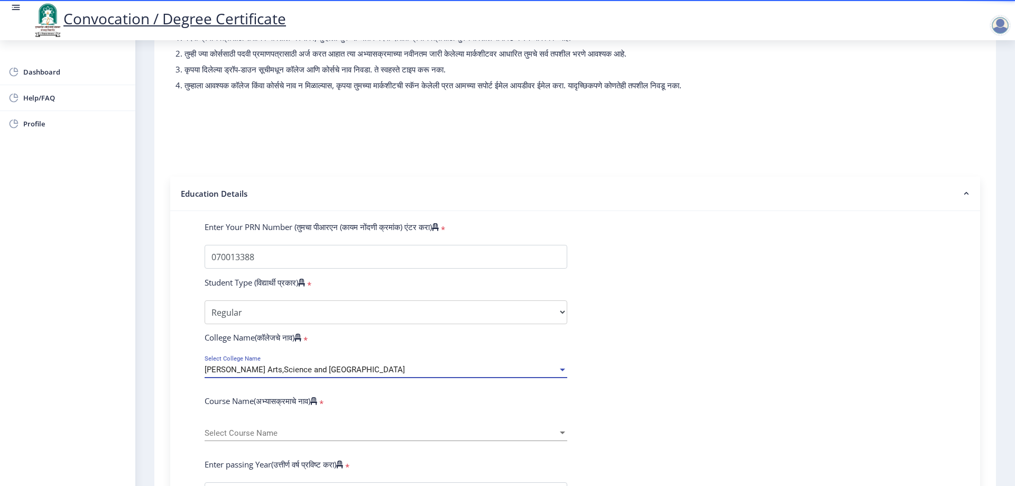
scroll to position [159, 0]
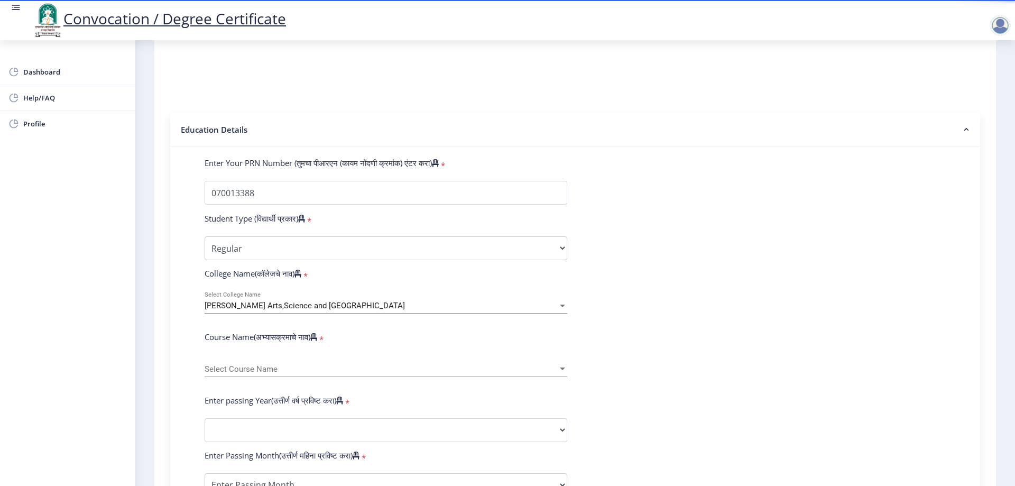
click at [257, 375] on div "Select Course Name Select Course Name" at bounding box center [386, 366] width 363 height 22
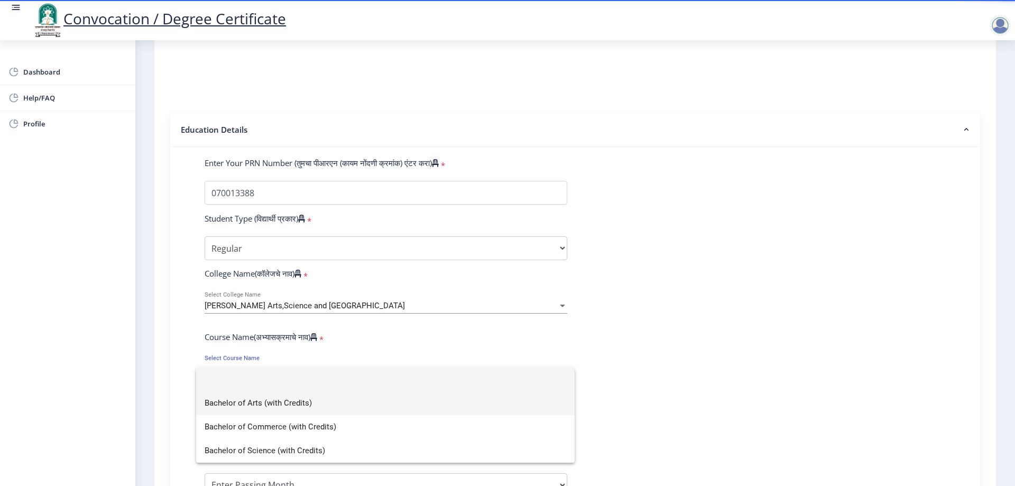
click at [268, 405] on span "Bachelor of Arts (with Credits)" at bounding box center [386, 403] width 362 height 24
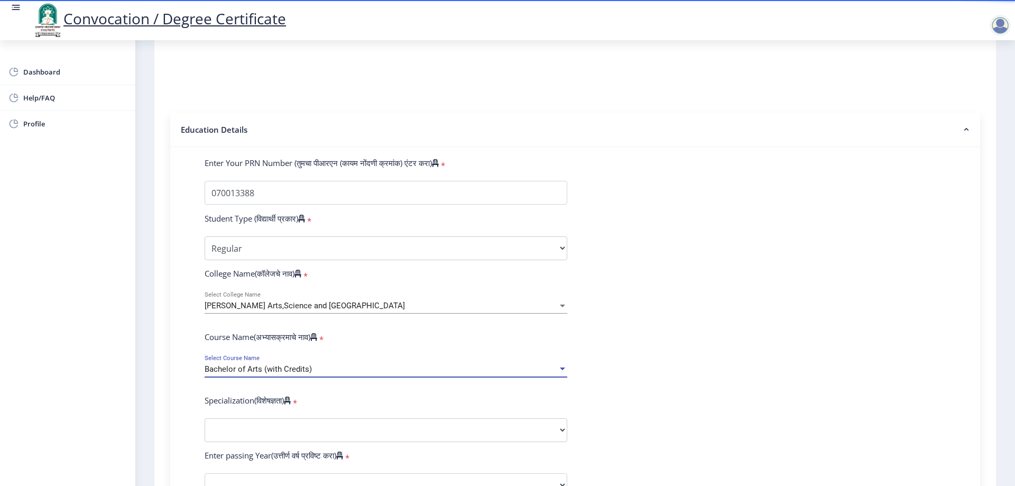
scroll to position [264, 0]
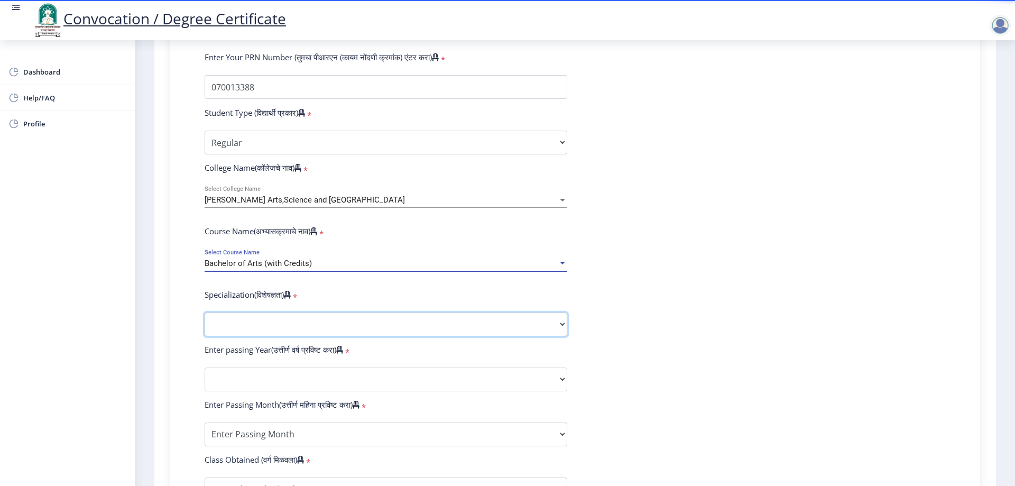
click at [260, 332] on select "Specialization English Geography Hindi Marathi Music Sanskrit Urdu Ancient Indi…" at bounding box center [386, 325] width 363 height 24
select select "History"
click at [205, 323] on select "Specialization English Geography Hindi Marathi Music Sanskrit Urdu Ancient Indi…" at bounding box center [386, 325] width 363 height 24
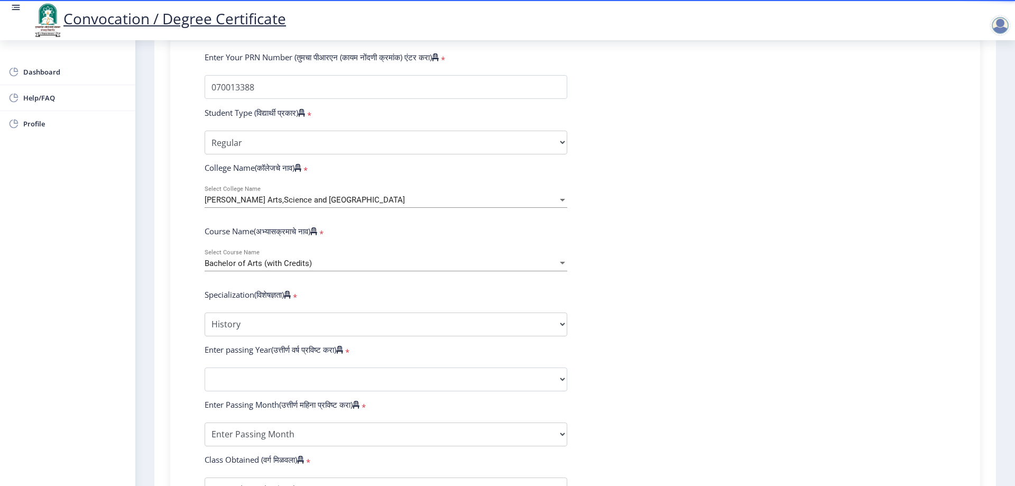
click at [312, 377] on form "Enter Your PRN Number (तुमचा पीआरएन (कायम नोंदणी क्रमांक) एंटर करा) * Student T…" at bounding box center [575, 359] width 757 height 615
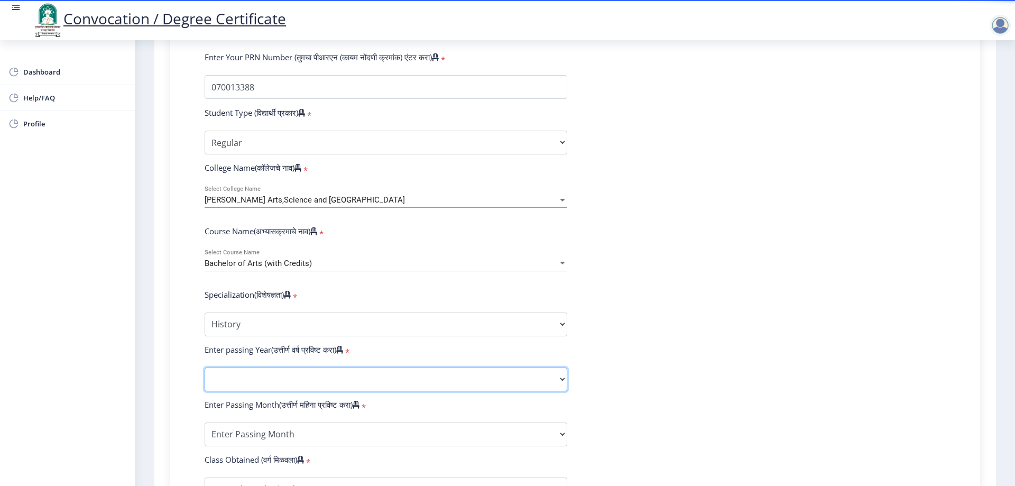
click at [309, 384] on select "2025 2024 2023 2022 2021 2020 2019 2018 2017 2016 2015 2014 2013 2012 2011 2010…" at bounding box center [386, 379] width 363 height 24
select select "2010"
click at [205, 378] on select "2025 2024 2023 2022 2021 2020 2019 2018 2017 2016 2015 2014 2013 2012 2011 2010…" at bounding box center [386, 379] width 363 height 24
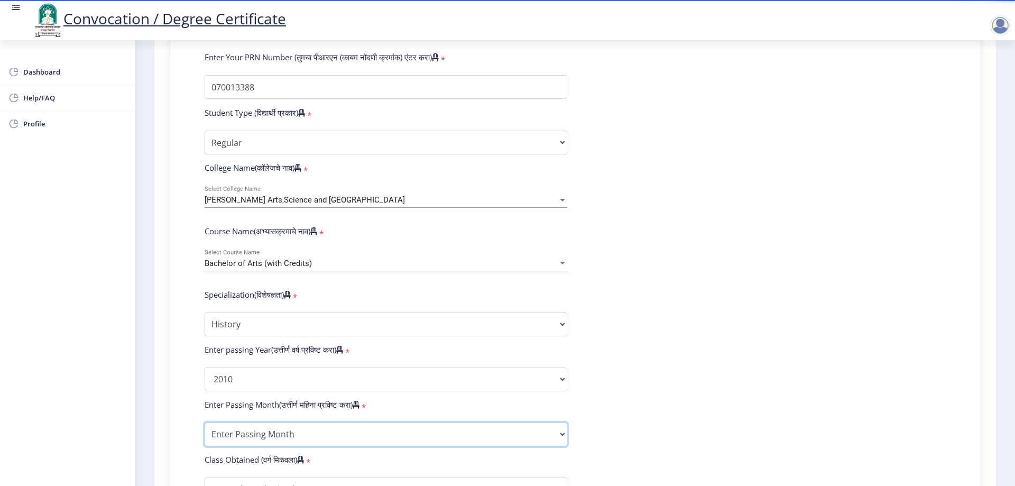
click at [320, 439] on select "Enter Passing Month March April May October November December" at bounding box center [386, 434] width 363 height 24
select select "April"
click at [205, 433] on select "Enter Passing Month March April May October November December" at bounding box center [386, 434] width 363 height 24
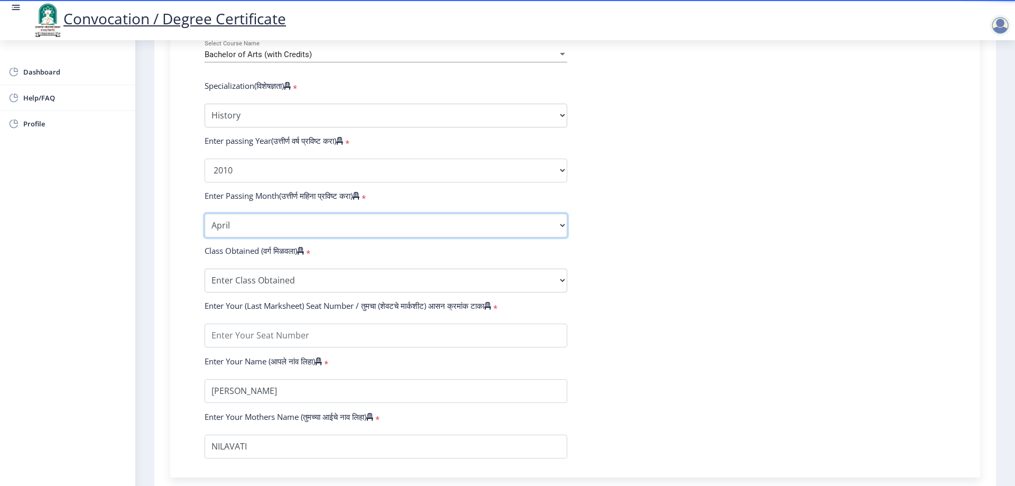
scroll to position [476, 0]
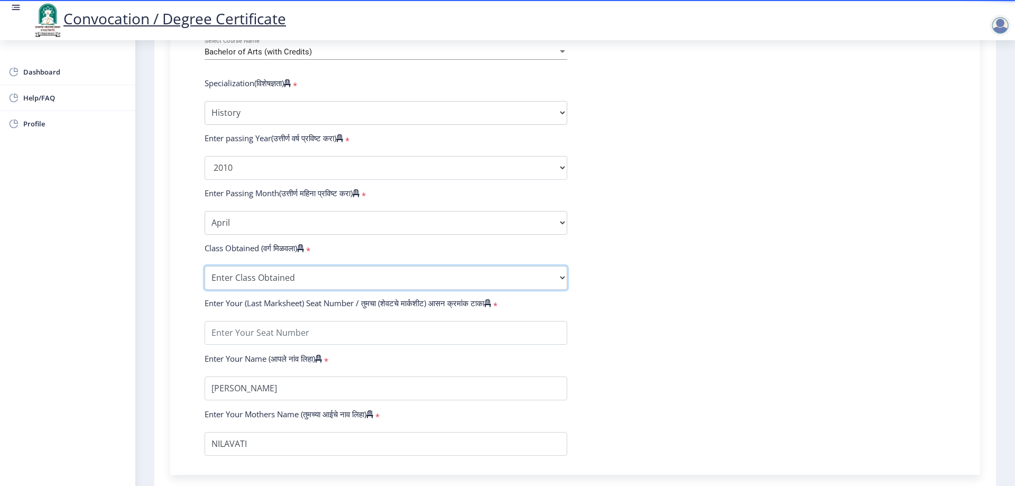
click at [279, 290] on select "Enter Class Obtained FIRST CLASS WITH DISTINCTION FIRST CLASS HIGHER SECOND CLA…" at bounding box center [386, 278] width 363 height 24
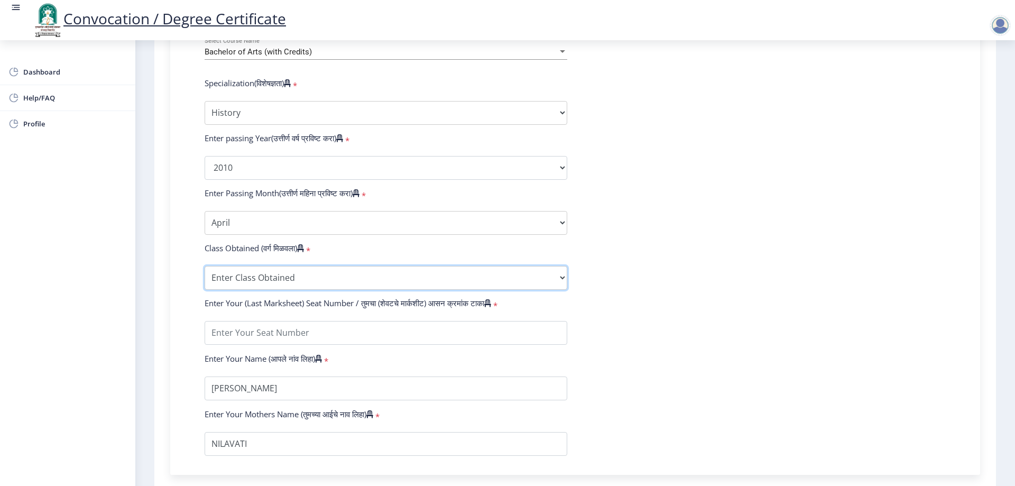
select select "Grade B"
click at [205, 276] on select "Enter Class Obtained FIRST CLASS WITH DISTINCTION FIRST CLASS HIGHER SECOND CLA…" at bounding box center [386, 278] width 363 height 24
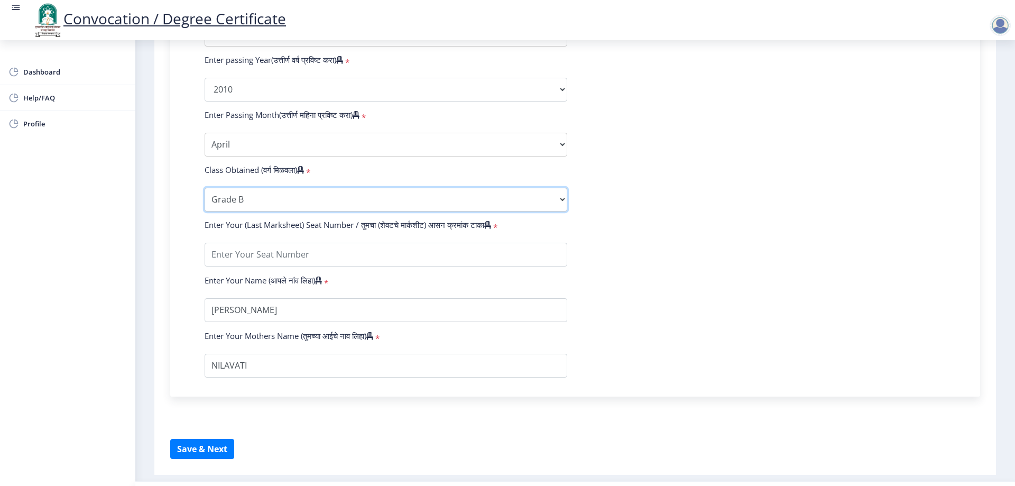
scroll to position [592, 0]
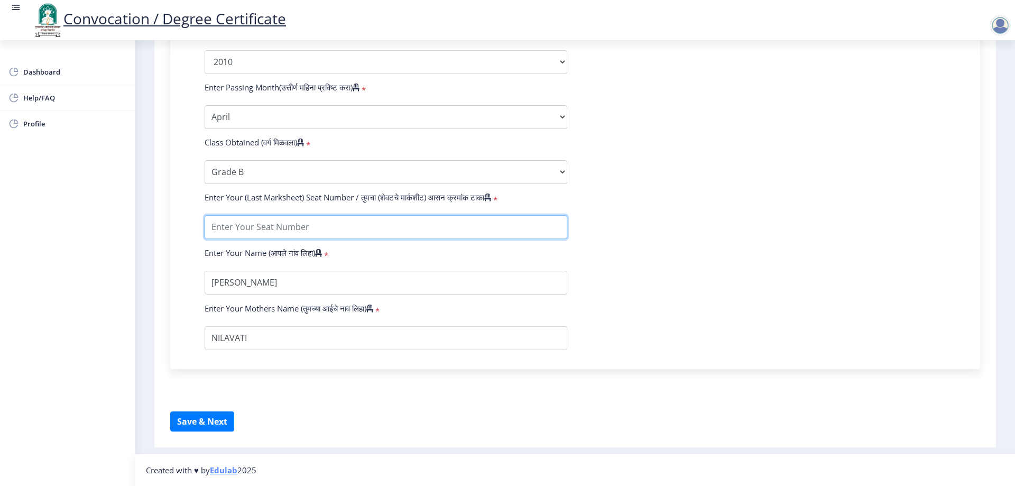
click at [260, 224] on input "textarea" at bounding box center [386, 227] width 363 height 24
type input "43146"
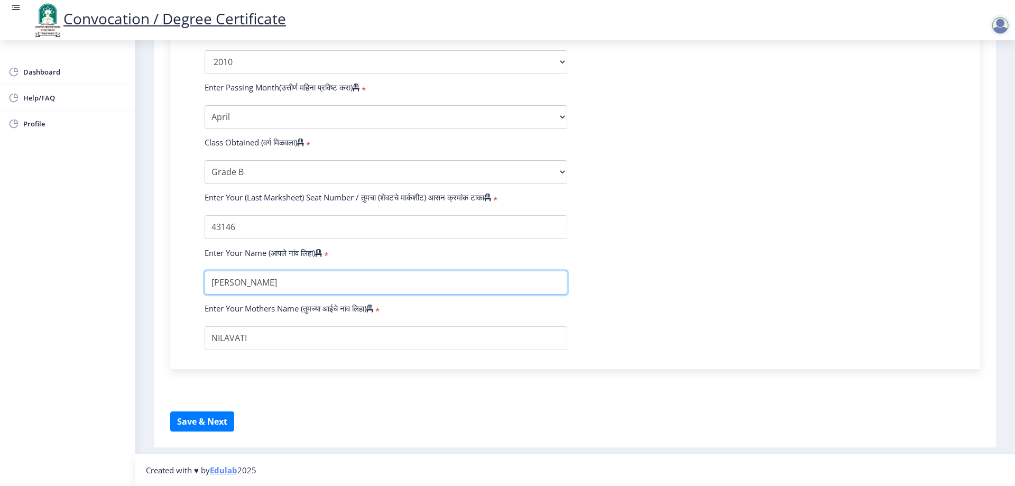
click at [292, 282] on input "textarea" at bounding box center [386, 283] width 363 height 24
click at [291, 282] on input "textarea" at bounding box center [386, 283] width 363 height 24
drag, startPoint x: 367, startPoint y: 277, endPoint x: 149, endPoint y: 279, distance: 218.4
drag, startPoint x: 260, startPoint y: 318, endPoint x: 260, endPoint y: 324, distance: 5.3
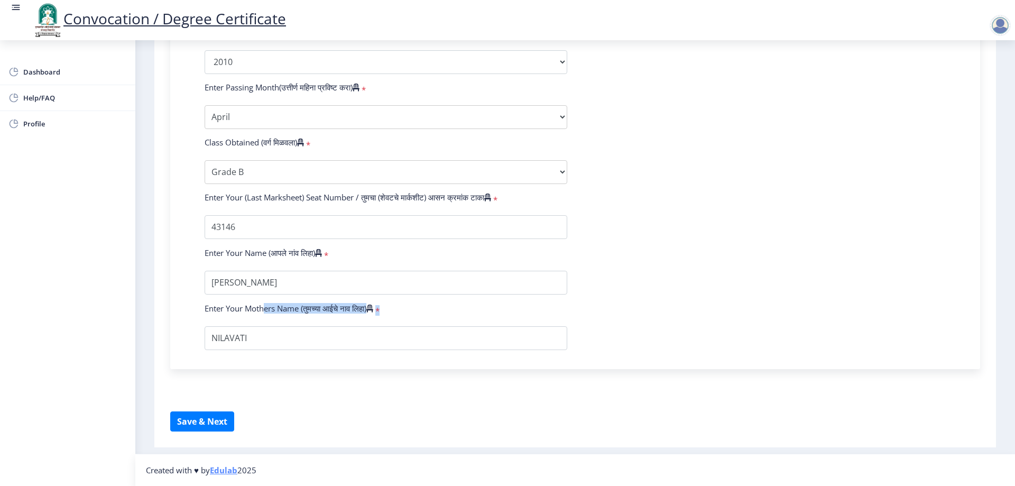
click at [260, 324] on form "Enter Your PRN Number (तुमचा पीआरएन (कायम नोंदणी क्रमांक) एंटर करा) * Student T…" at bounding box center [575, 42] width 757 height 615
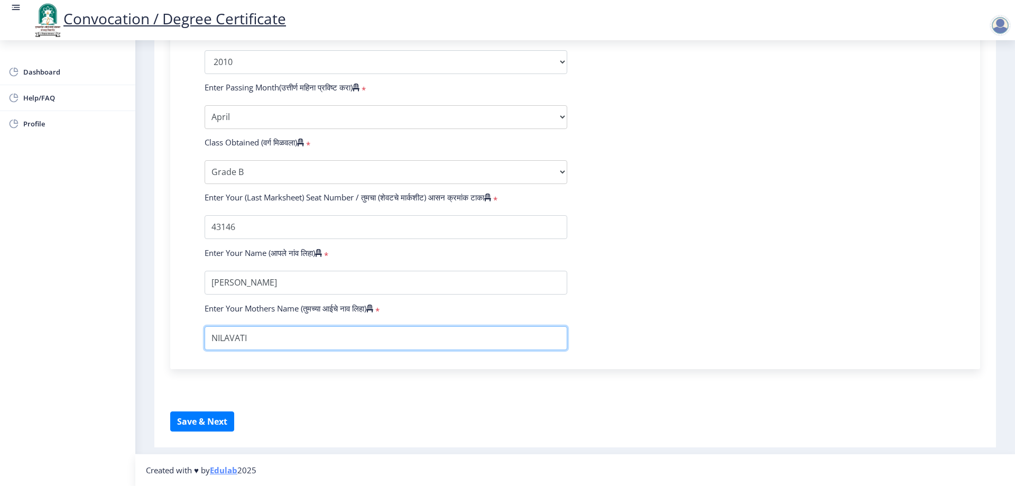
click at [268, 335] on input "textarea" at bounding box center [386, 338] width 363 height 24
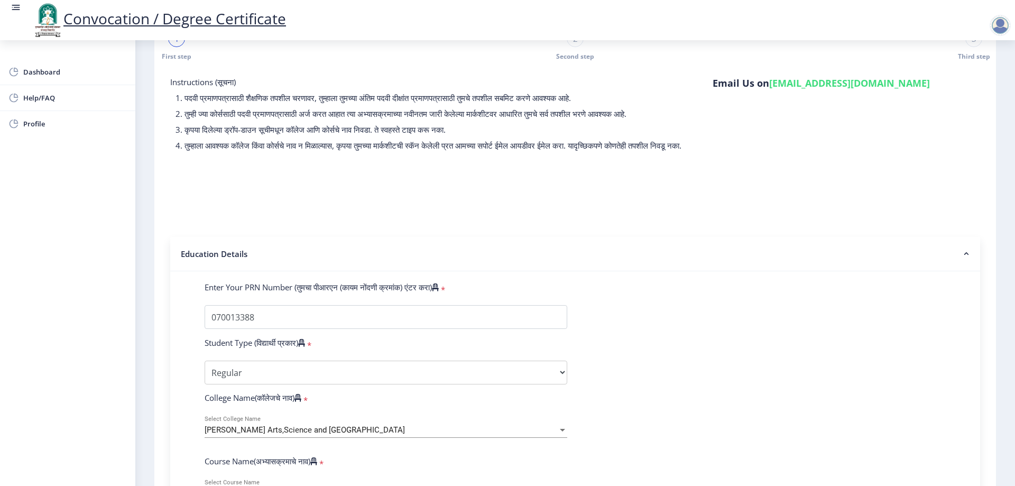
scroll to position [53, 0]
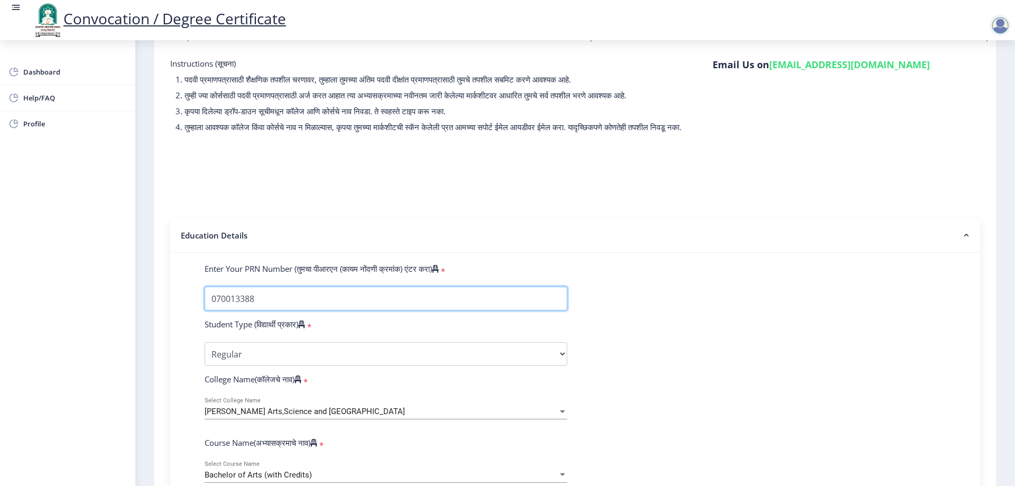
click at [238, 306] on input "Enter Your PRN Number (तुमचा पीआरएन (कायम नोंदणी क्रमांक) एंटर करा)" at bounding box center [386, 299] width 363 height 24
click at [236, 310] on input "Enter Your PRN Number (तुमचा पीआरएन (कायम नोंदणी क्रमांक) एंटर करा)" at bounding box center [386, 299] width 363 height 24
click at [230, 310] on input "Enter Your PRN Number (तुमचा पीआरएन (कायम नोंदणी क्रमांक) एंटर करा)" at bounding box center [386, 299] width 363 height 24
click at [361, 308] on input "Enter Your PRN Number (तुमचा पीआरएन (कायम नोंदणी क्रमांक) एंटर करा)" at bounding box center [386, 299] width 363 height 24
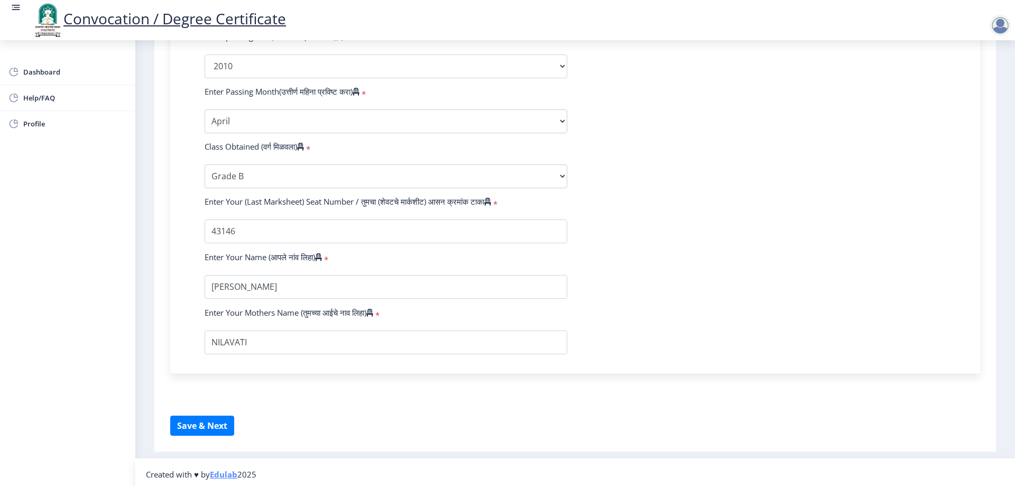
scroll to position [582, 0]
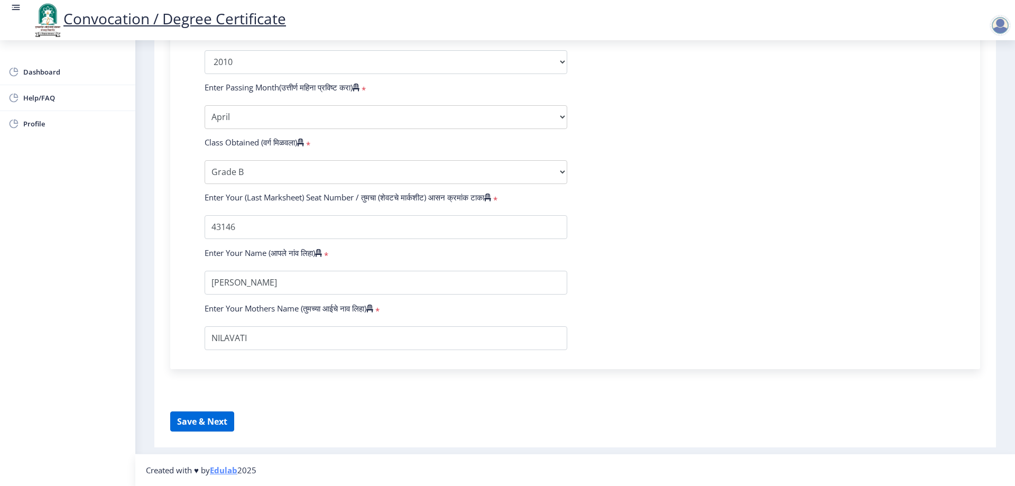
type input "0700013388"
click at [198, 426] on button "Save & Next" at bounding box center [202, 421] width 64 height 20
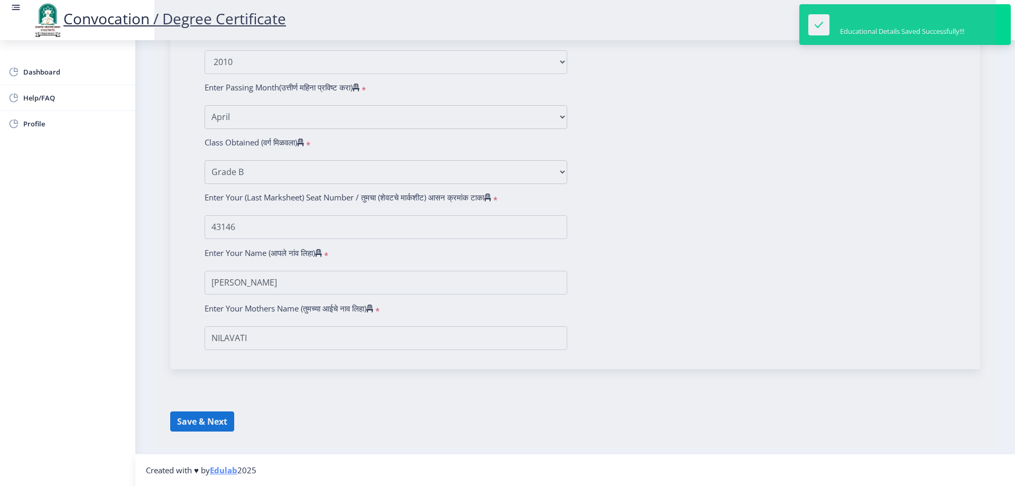
select select
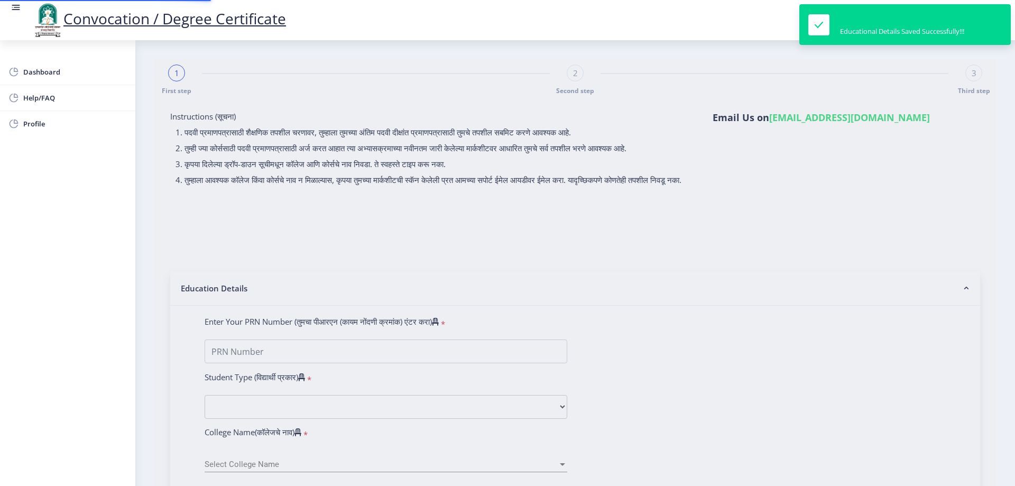
type input "0700013388"
select select "Regular"
select select "2010"
select select "April"
select select "Grade B"
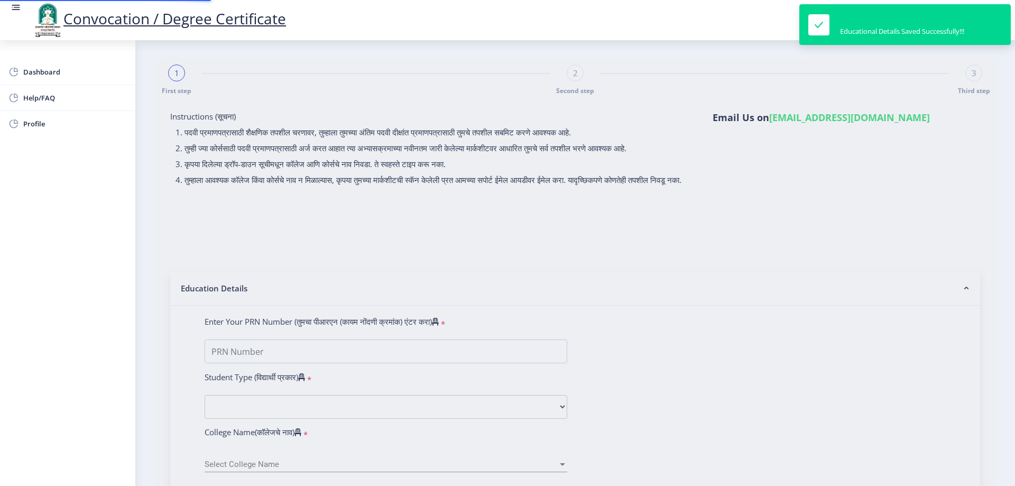
type input "43146"
select select "History"
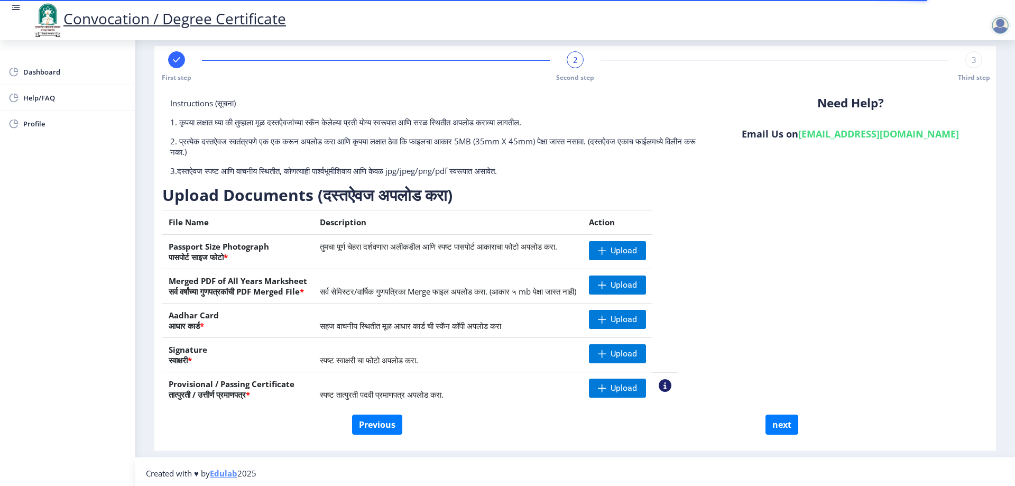
scroll to position [16, 0]
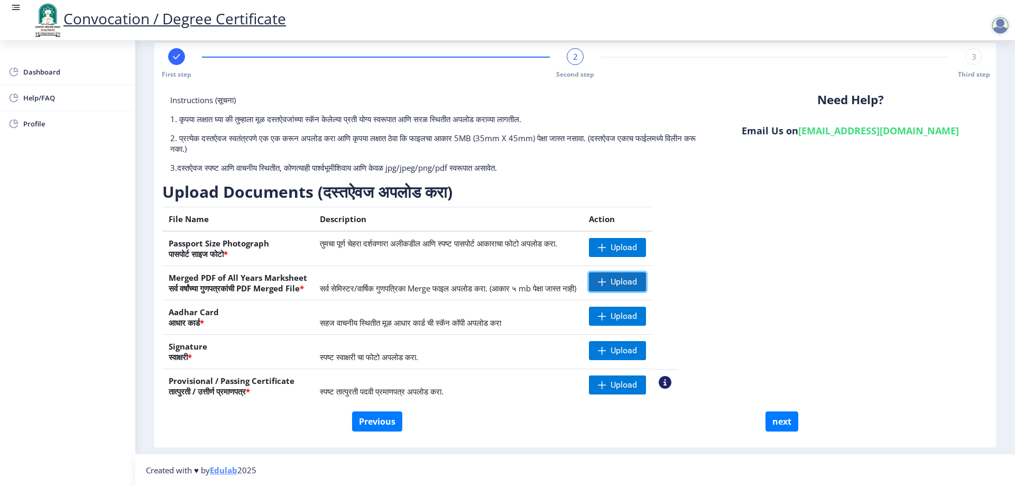
click at [637, 286] on span "Upload" at bounding box center [624, 282] width 26 height 11
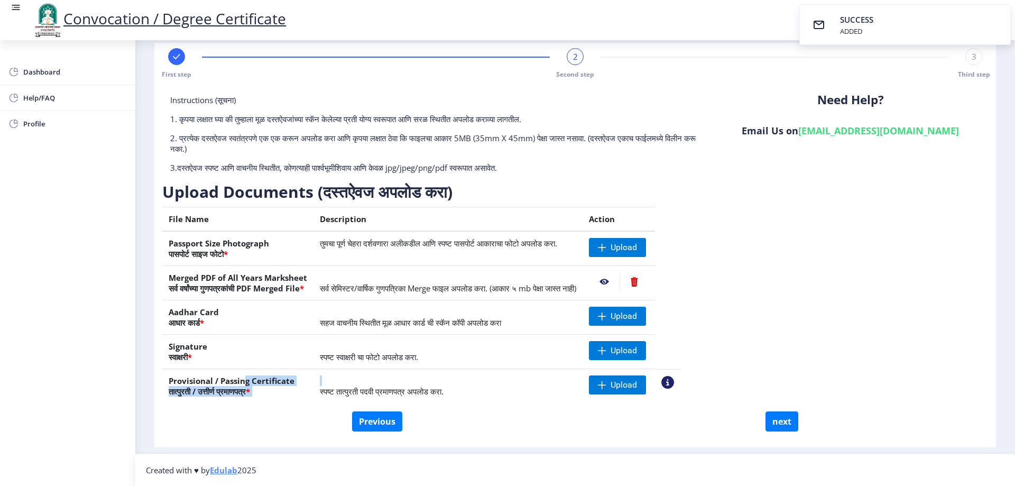
drag, startPoint x: 244, startPoint y: 377, endPoint x: 463, endPoint y: 385, distance: 219.1
click at [462, 385] on tr "Provisional / Passing Certificate तात्पुरती / उत्तीर्ण प्रमाणपत्र * स्पष्ट तात्…" at bounding box center [421, 386] width 518 height 34
click at [646, 390] on span "Upload" at bounding box center [617, 384] width 57 height 19
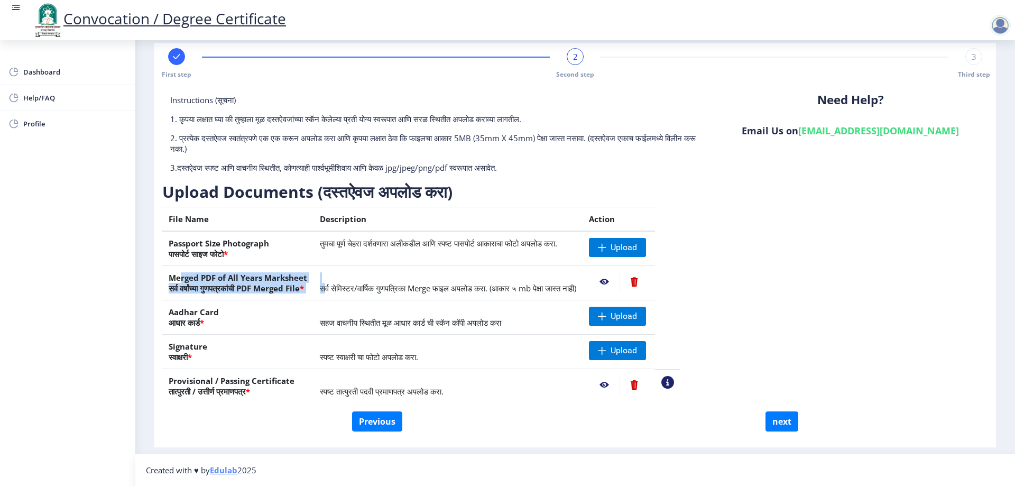
drag, startPoint x: 179, startPoint y: 280, endPoint x: 332, endPoint y: 288, distance: 152.5
click at [333, 288] on tr "Merged PDF of All Years Marksheet सर्व वर्षांच्या गुणपत्रकांची PDF Merged File …" at bounding box center [421, 283] width 518 height 34
click at [565, 423] on div "Previous next" at bounding box center [575, 421] width 810 height 20
drag, startPoint x: 199, startPoint y: 430, endPoint x: 204, endPoint y: 414, distance: 17.2
click at [199, 430] on div "Previous next" at bounding box center [575, 421] width 810 height 20
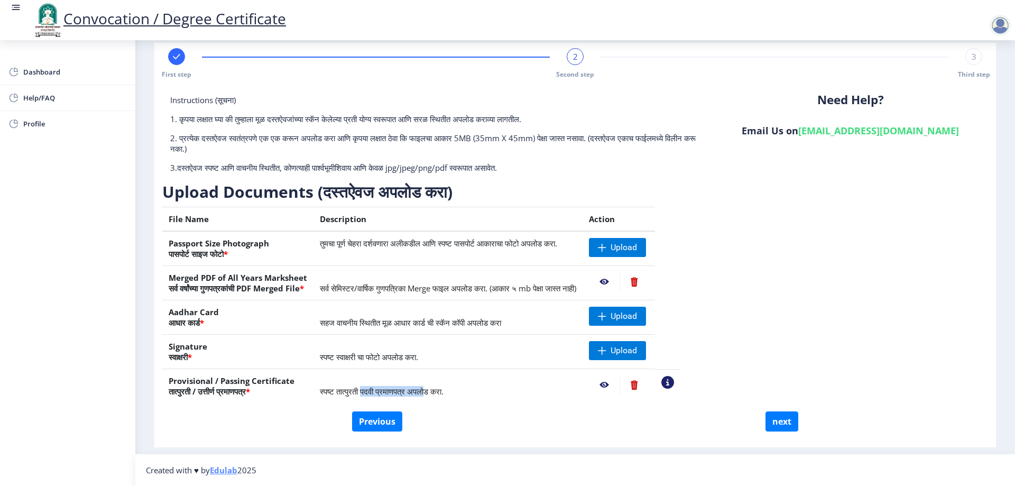
drag, startPoint x: 439, startPoint y: 390, endPoint x: 445, endPoint y: 390, distance: 6.3
click at [442, 390] on span "स्पष्ट तात्पुरती पदवी प्रमाणपत्र अपलोड करा." at bounding box center [382, 391] width 124 height 11
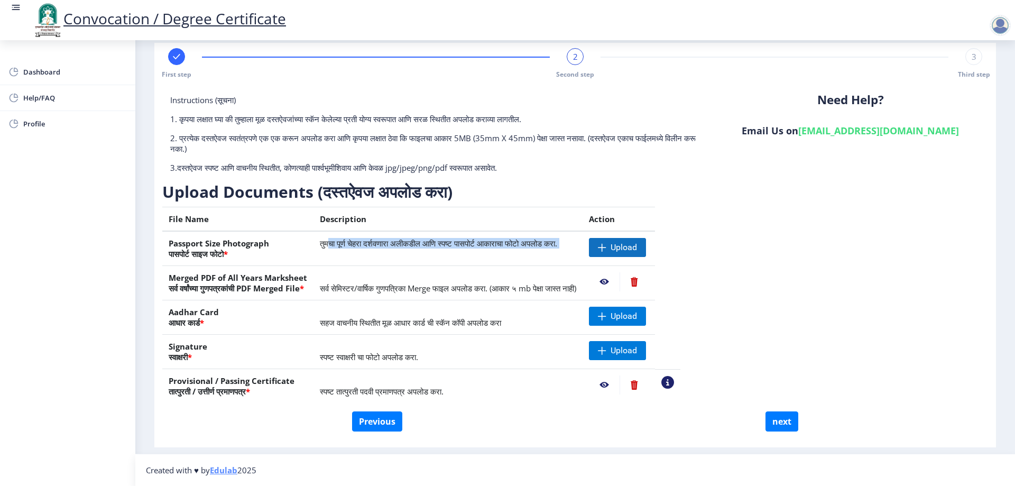
drag, startPoint x: 385, startPoint y: 243, endPoint x: 647, endPoint y: 243, distance: 261.7
click at [647, 243] on tr "Passport Size Photograph पासपोर्ट साइज फोटो * तुमचा पूर्ण चेहरा दर्शवणारा अलीकड…" at bounding box center [421, 248] width 518 height 35
click at [637, 318] on span "Upload" at bounding box center [624, 316] width 26 height 11
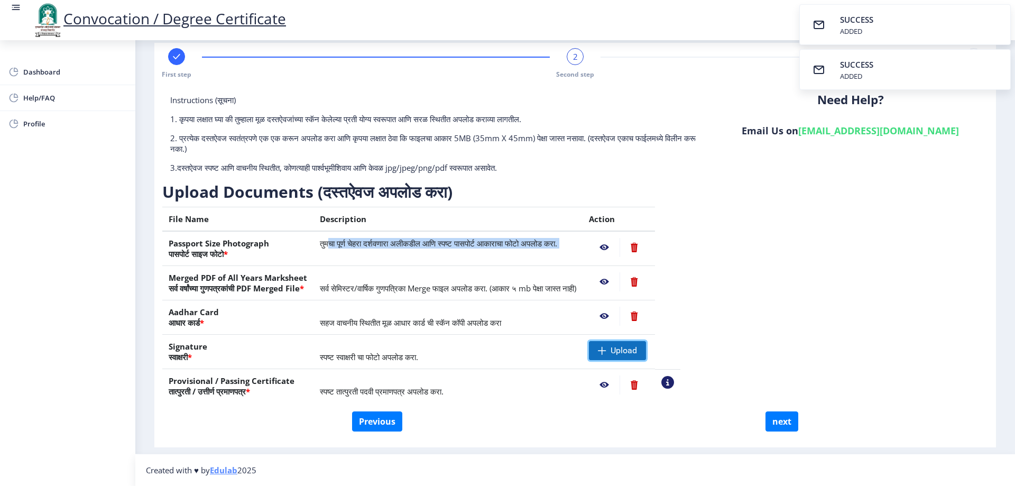
click at [646, 359] on span "Upload" at bounding box center [617, 350] width 57 height 19
click at [784, 420] on button "next" at bounding box center [782, 421] width 33 height 20
select select
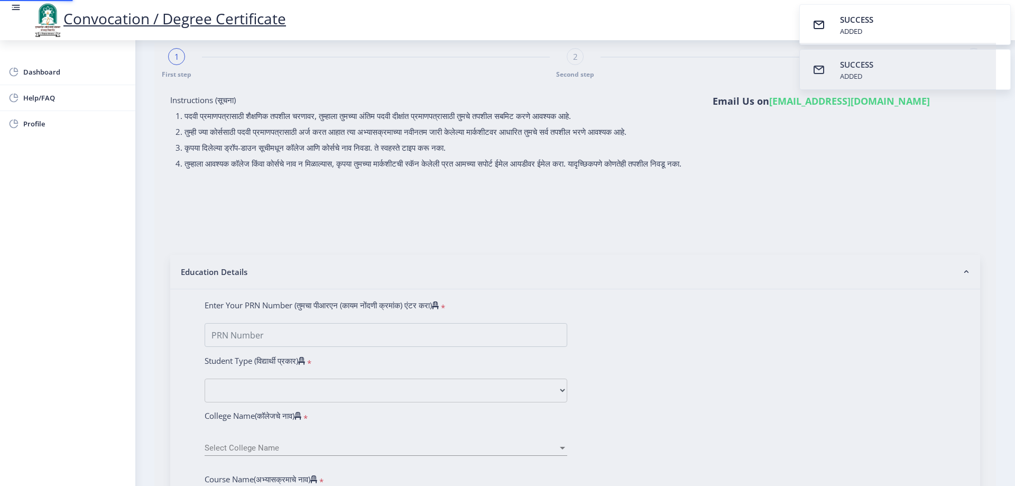
type input "[PERSON_NAME]"
type input "NILAVATI"
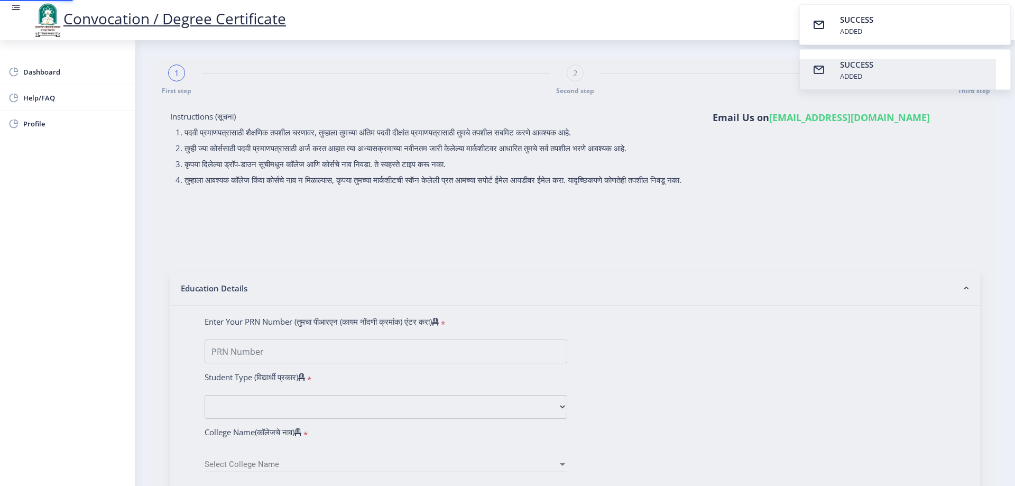
select select
type input "0700013388"
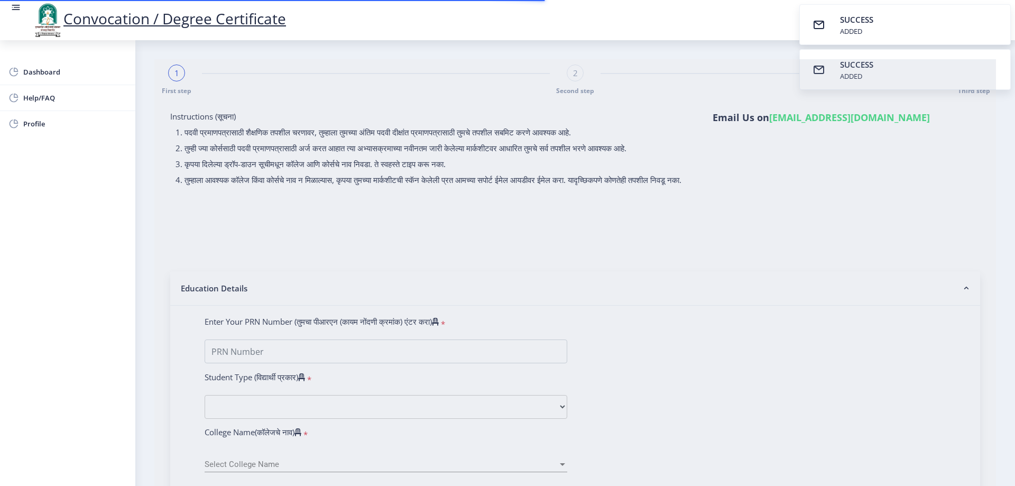
select select "Regular"
select select "2010"
select select "April"
select select "Grade B"
type input "43146"
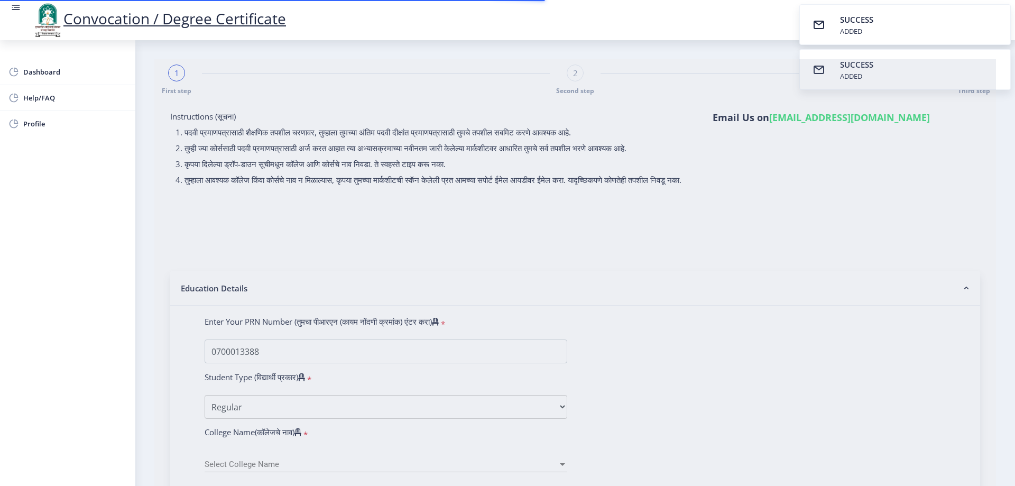
select select "History"
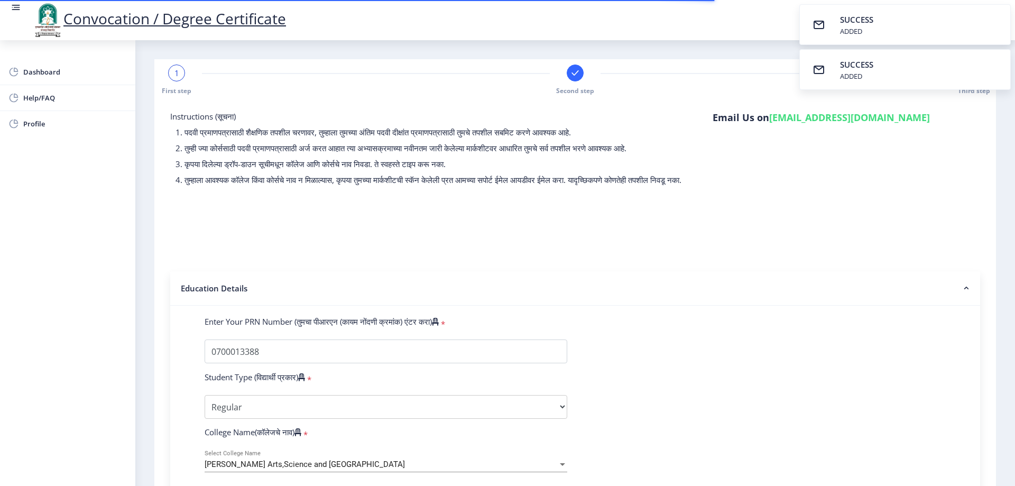
select select
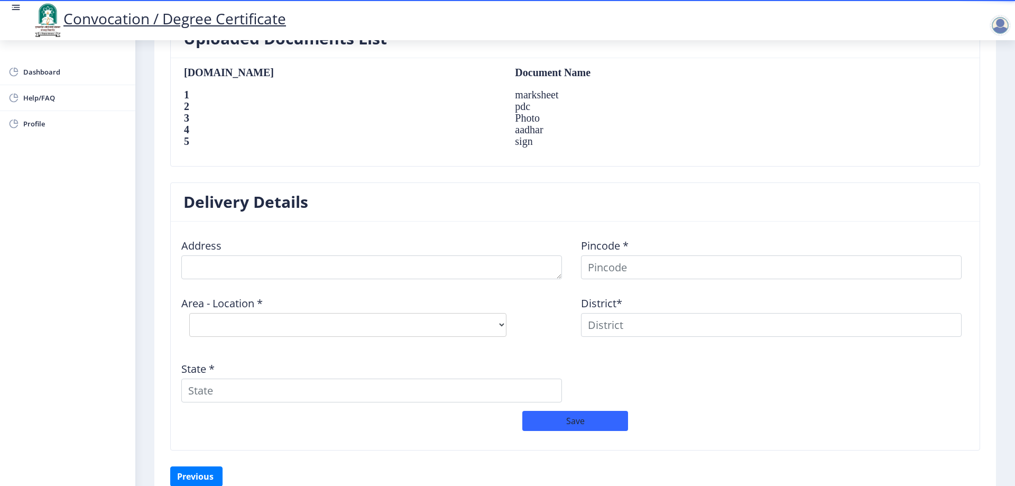
scroll to position [740, 0]
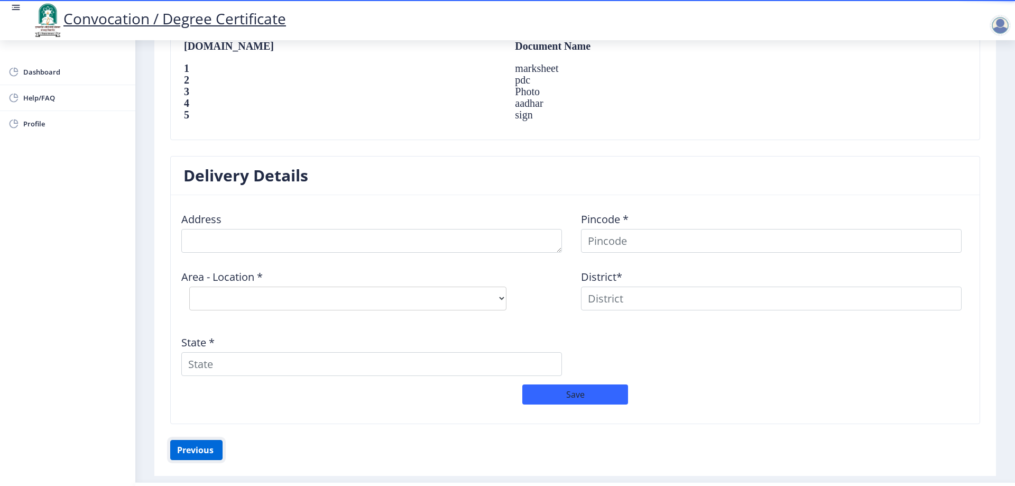
click at [196, 448] on button "Previous ‍" at bounding box center [196, 450] width 52 height 20
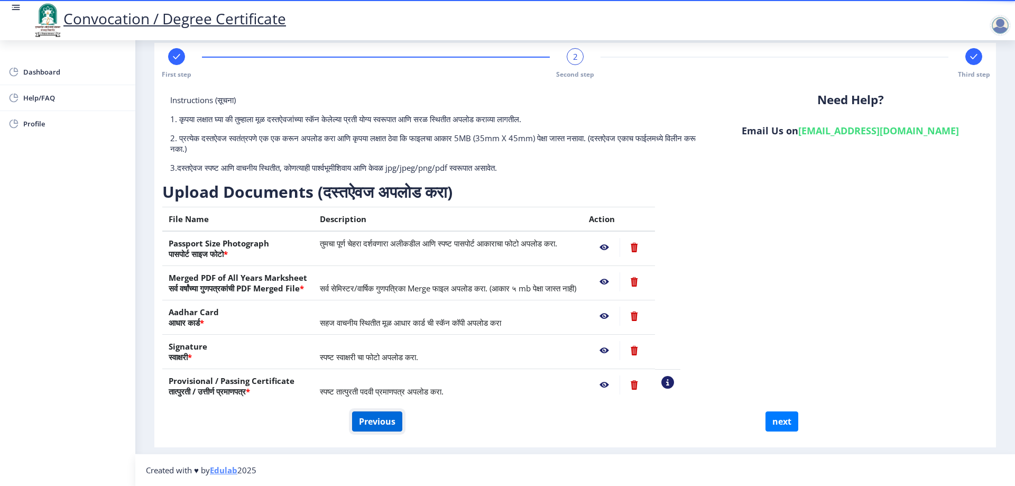
click at [378, 416] on button "Previous" at bounding box center [377, 421] width 50 height 20
select select "Regular"
select select "History"
select select "2010"
select select "April"
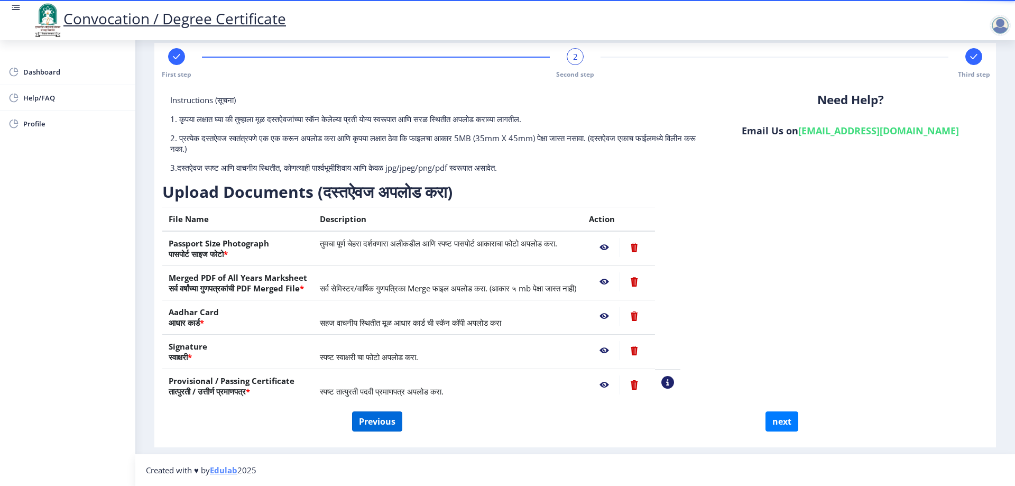
select select "Grade B"
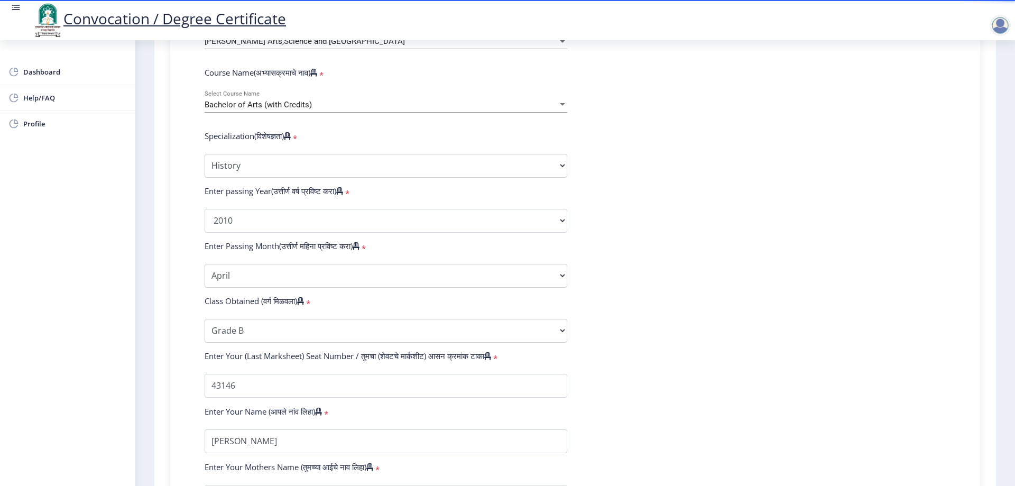
scroll to position [592, 0]
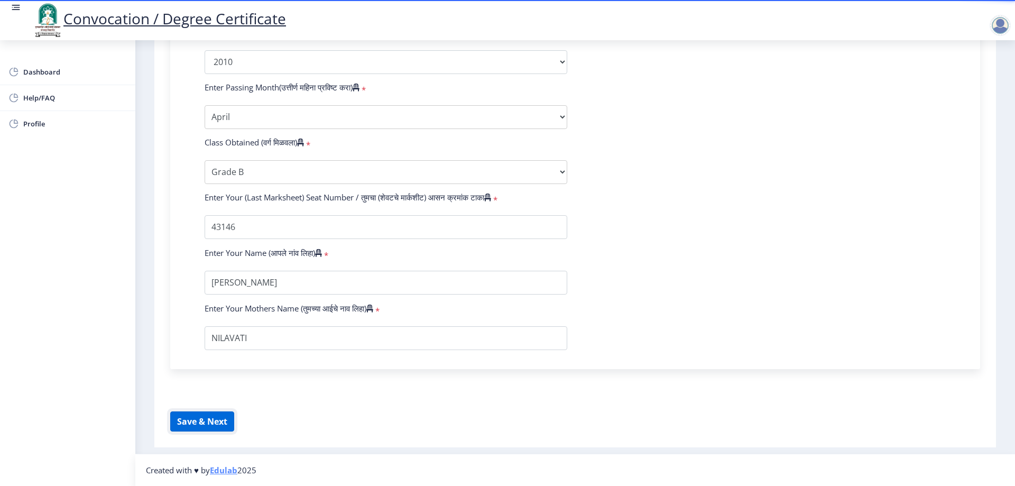
click at [216, 426] on button "Save & Next" at bounding box center [202, 421] width 64 height 20
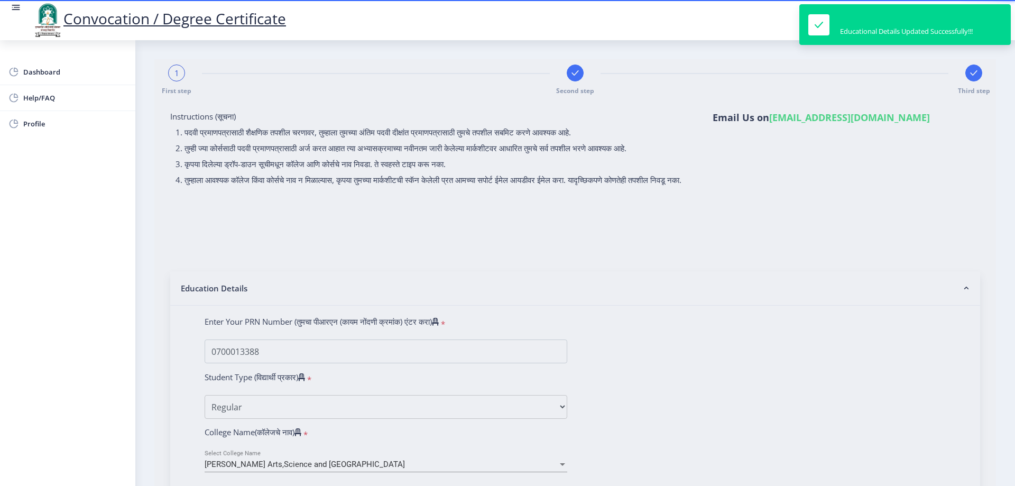
select select
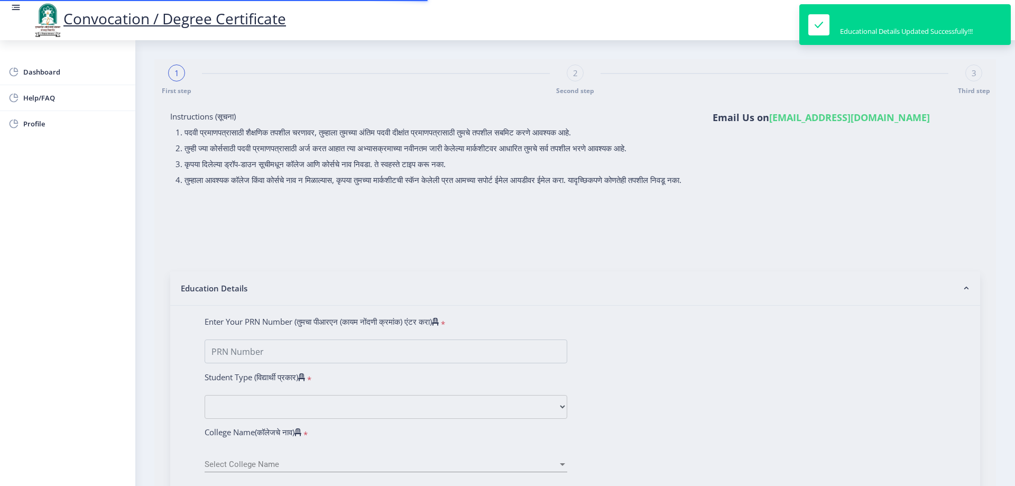
type input "0700013388"
select select "Regular"
select select "2010"
select select "April"
select select "Grade B"
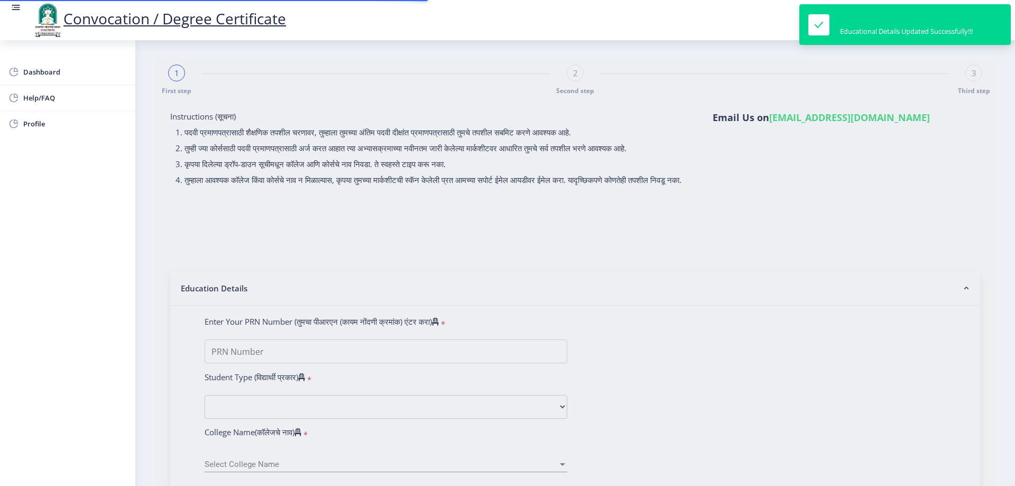
type input "43146"
select select "History"
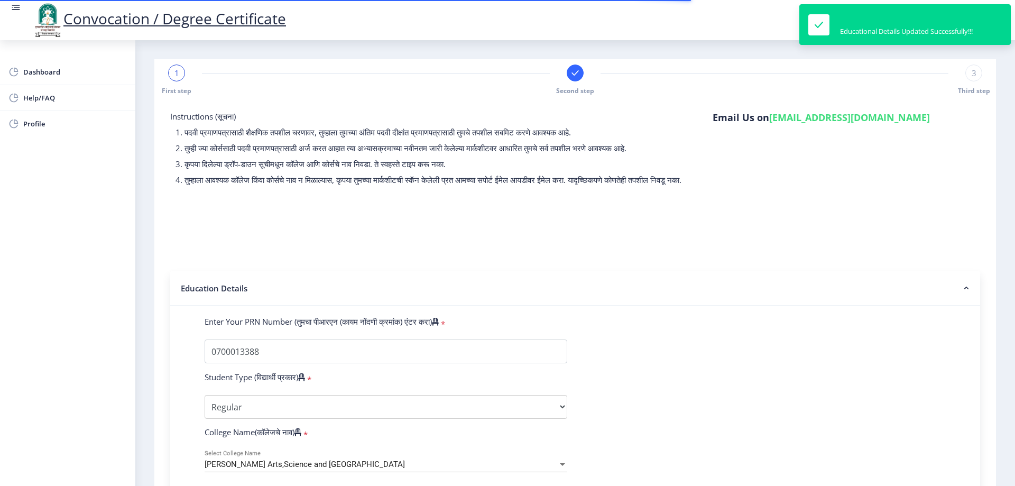
select select
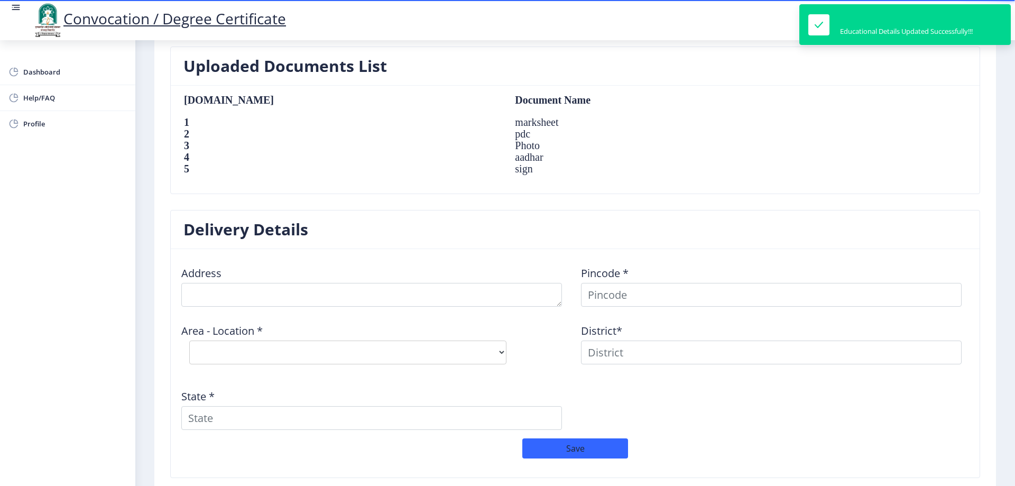
scroll to position [687, 0]
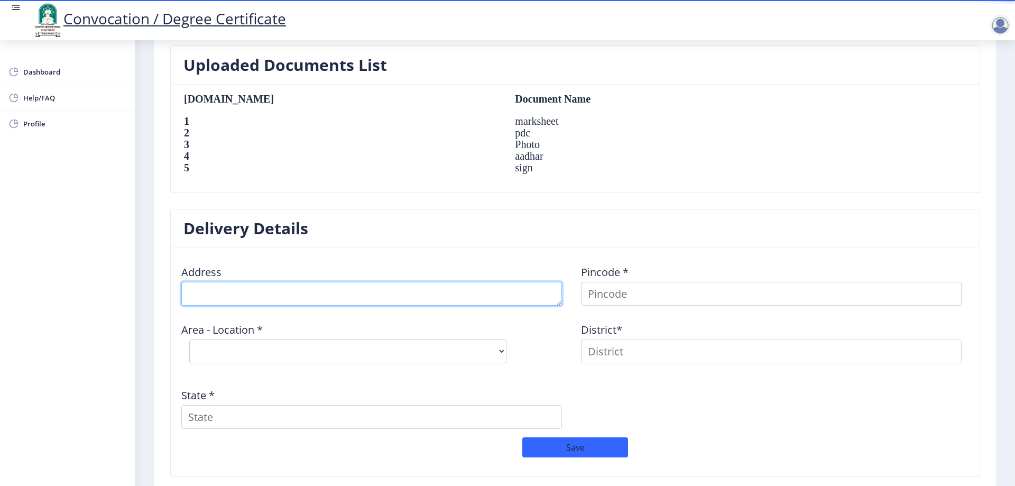
click at [253, 291] on textarea at bounding box center [371, 294] width 381 height 24
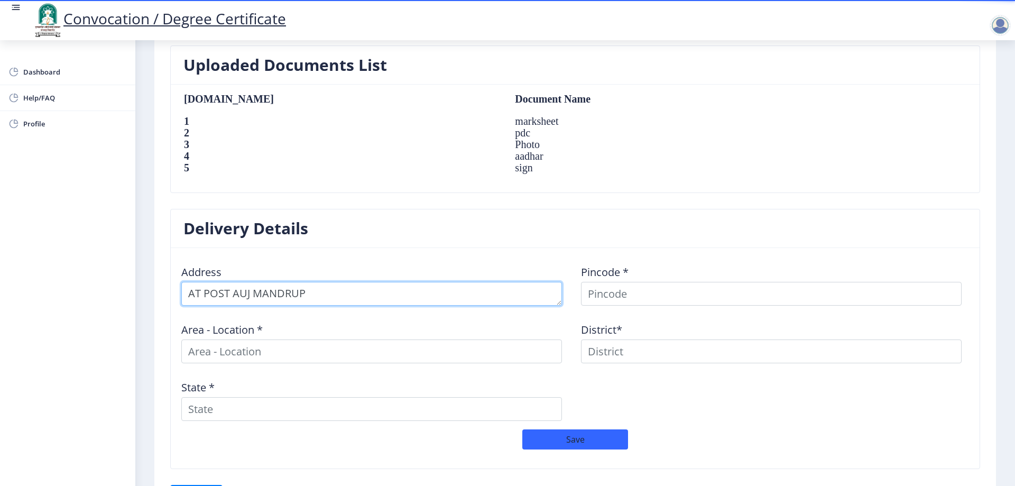
click at [251, 294] on textarea at bounding box center [371, 294] width 381 height 24
click at [256, 295] on textarea at bounding box center [371, 294] width 381 height 24
click at [328, 295] on textarea at bounding box center [371, 294] width 381 height 24
click at [254, 291] on textarea at bounding box center [371, 294] width 381 height 24
click at [323, 292] on textarea at bounding box center [371, 294] width 381 height 24
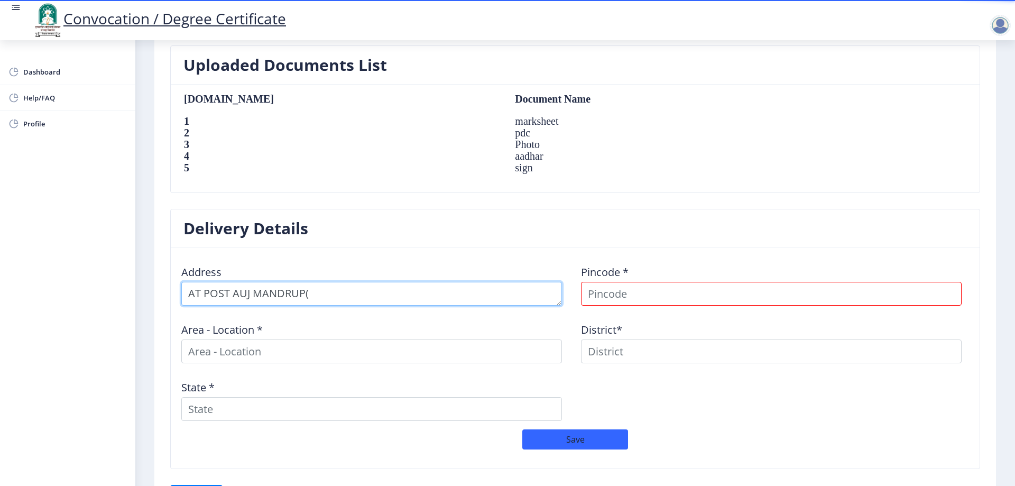
click at [256, 294] on textarea at bounding box center [371, 294] width 381 height 24
click at [315, 293] on textarea at bounding box center [371, 294] width 381 height 24
type textarea "AT POST AUJ ([GEOGRAPHIC_DATA])"
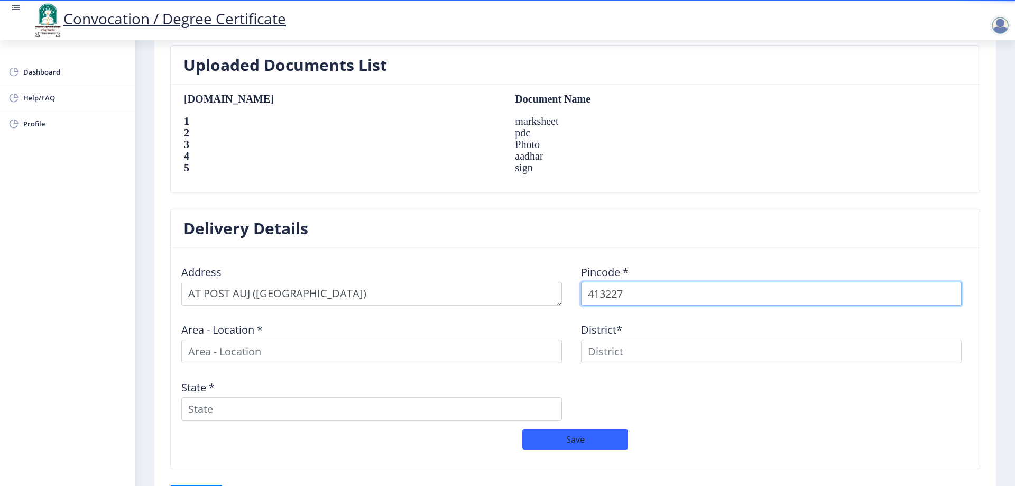
type input "413227"
select select
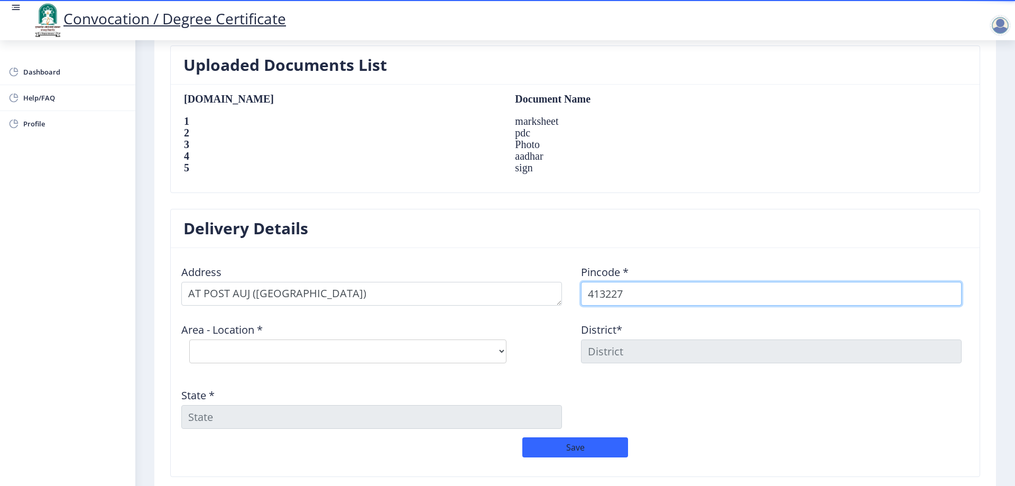
drag, startPoint x: 599, startPoint y: 302, endPoint x: 621, endPoint y: 298, distance: 22.6
click at [601, 301] on input "413227" at bounding box center [771, 294] width 381 height 24
click at [644, 297] on input "413227" at bounding box center [771, 294] width 381 height 24
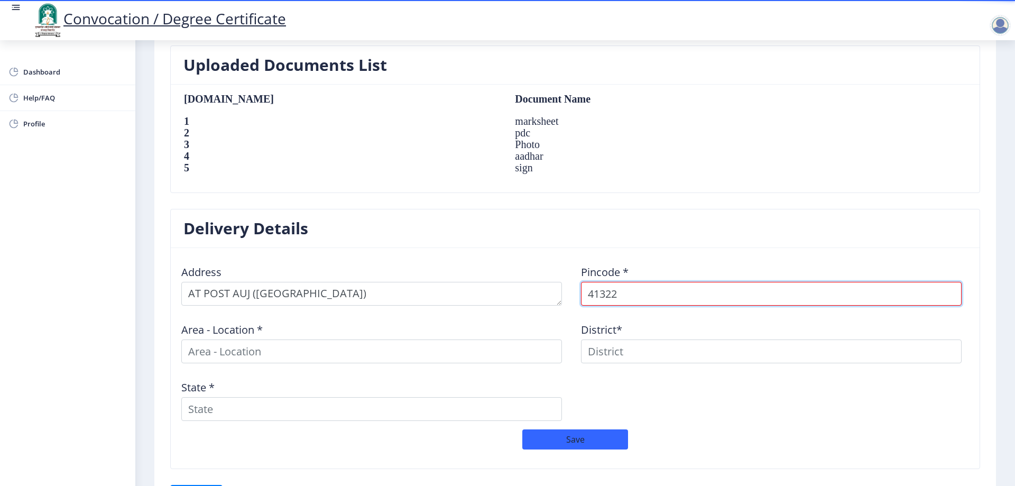
type input "413221"
select select
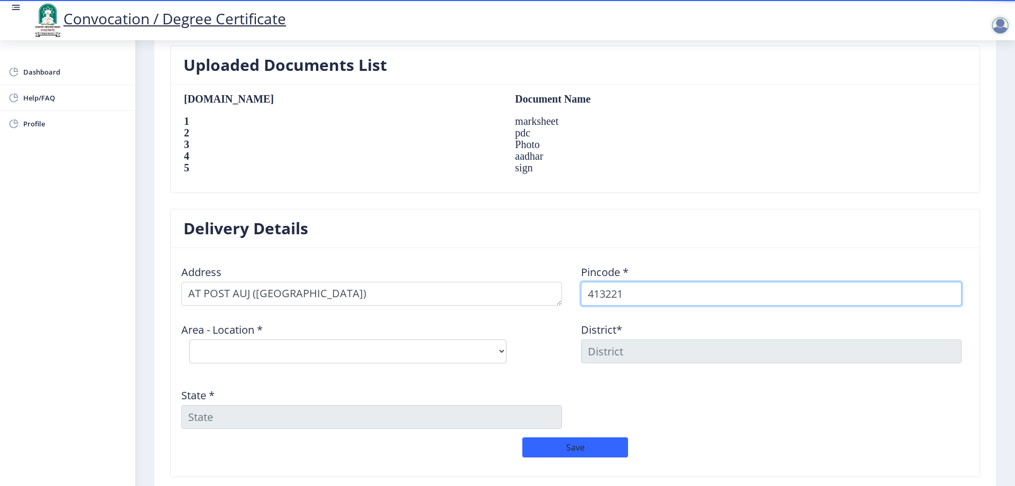
type input "413221"
click at [244, 333] on label "Area - Location *" at bounding box center [221, 330] width 81 height 11
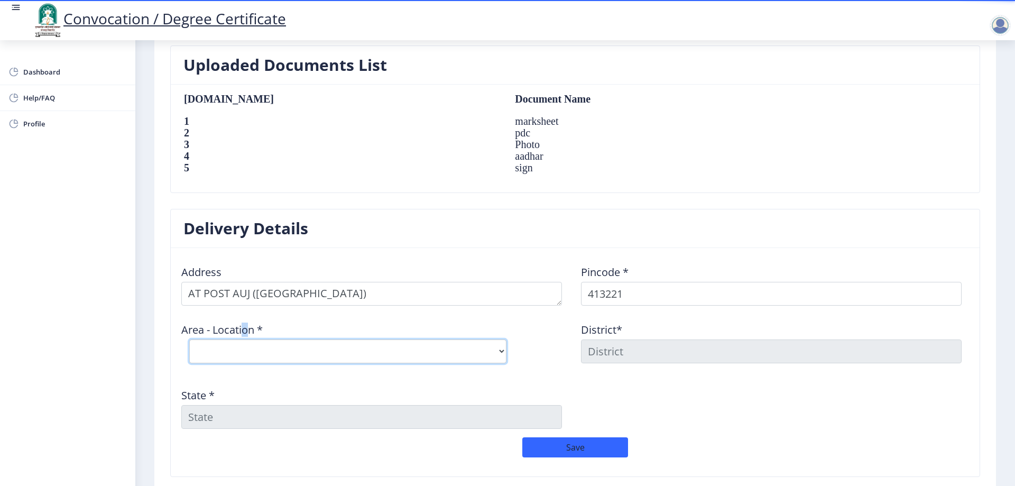
click at [242, 355] on select "Select Area Location [GEOGRAPHIC_DATA] B.O Auj B.O Bhandar Kavathe B.O Gunjegao…" at bounding box center [347, 351] width 317 height 24
select select "2: Object"
click at [189, 339] on select "Select Area Location [GEOGRAPHIC_DATA] B.O Auj B.O Bhandar Kavathe B.O Gunjegao…" at bounding box center [347, 351] width 317 height 24
type input "SOLAPUR"
type input "[GEOGRAPHIC_DATA]"
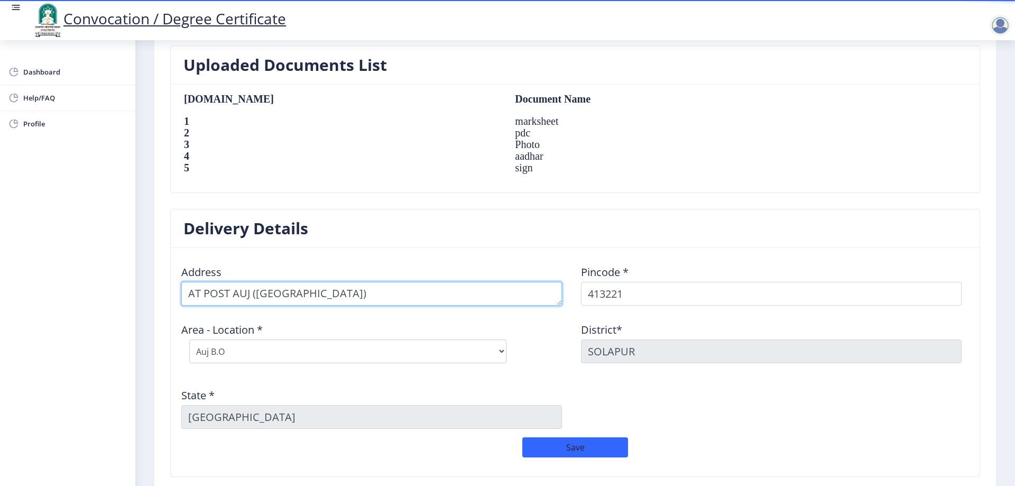
click at [385, 286] on textarea at bounding box center [371, 294] width 381 height 24
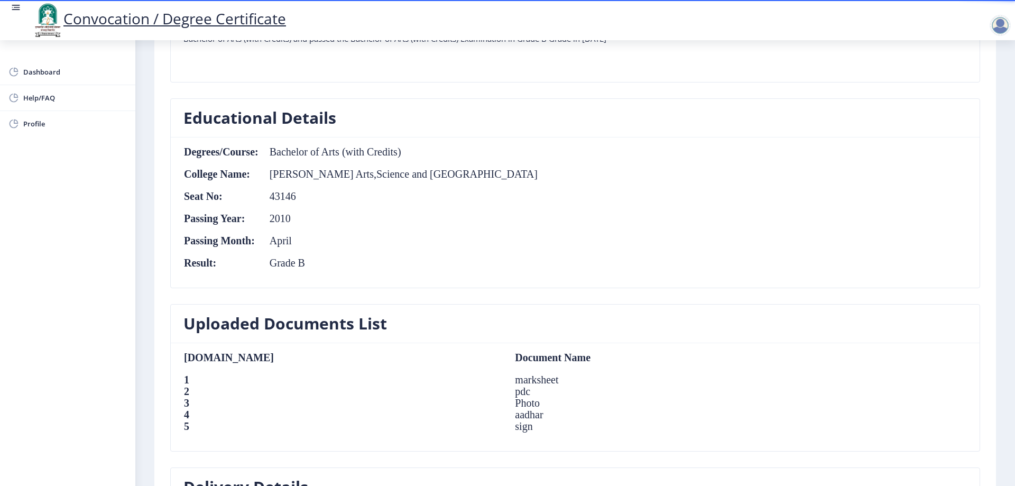
scroll to position [370, 0]
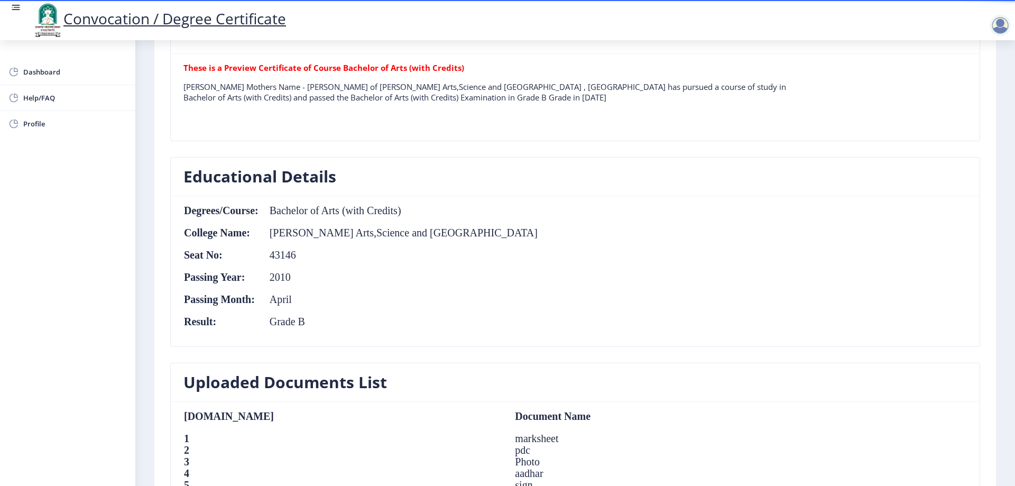
type textarea "AT POST AUJ ([GEOGRAPHIC_DATA]) TALUKA [GEOGRAPHIC_DATA]"
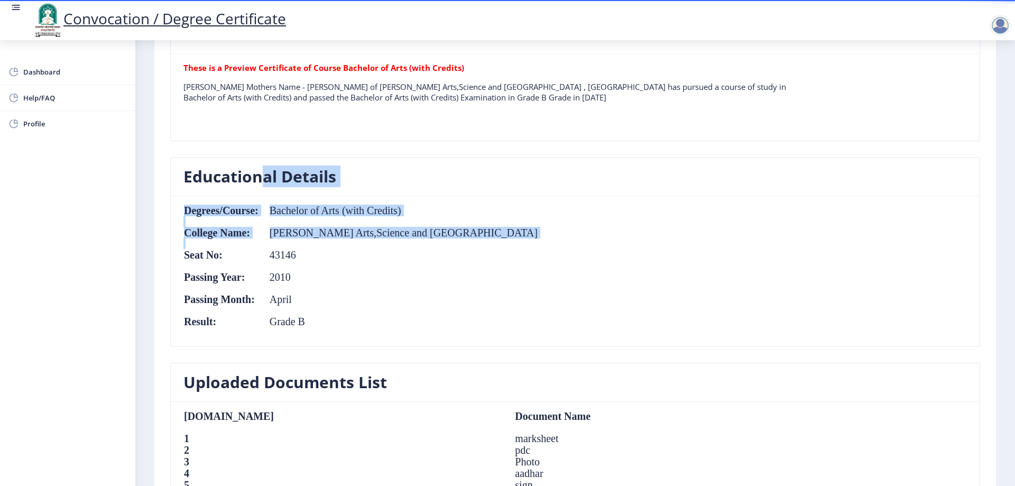
drag, startPoint x: 268, startPoint y: 195, endPoint x: 531, endPoint y: 270, distance: 274.0
click at [507, 270] on nb-card "Educational Details Degrees/Course: Bachelor of Arts (with Credits) College Nam…" at bounding box center [575, 252] width 810 height 190
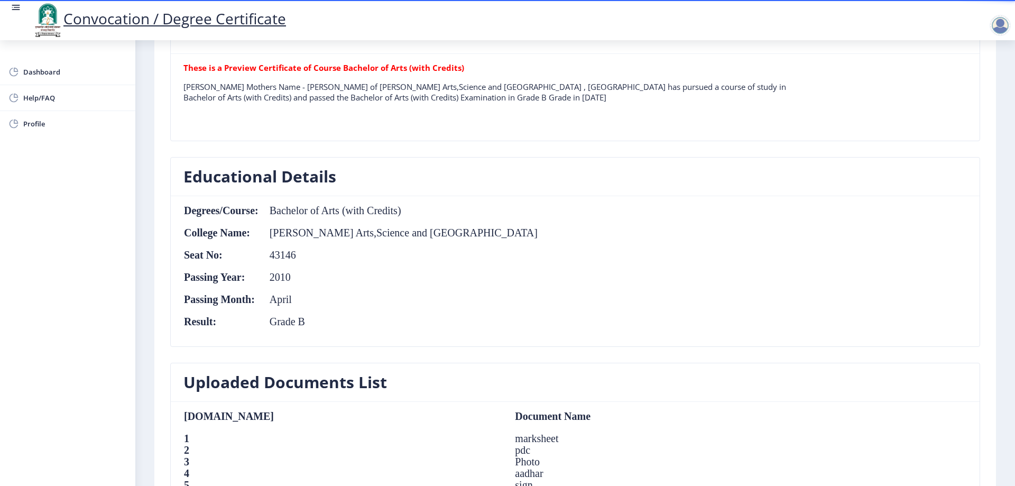
drag, startPoint x: 594, startPoint y: 285, endPoint x: 589, endPoint y: 288, distance: 5.4
click at [593, 286] on nb-card-body "Degrees/Course: Bachelor of Arts (with Credits) College Name: [PERSON_NAME] Art…" at bounding box center [575, 271] width 809 height 150
drag, startPoint x: 254, startPoint y: 255, endPoint x: 283, endPoint y: 282, distance: 40.4
click at [304, 274] on table "Degrees/Course: Bachelor of Arts (with Credits) College Name: [PERSON_NAME] Art…" at bounding box center [360, 271] width 355 height 133
drag, startPoint x: 269, startPoint y: 287, endPoint x: 343, endPoint y: 338, distance: 90.5
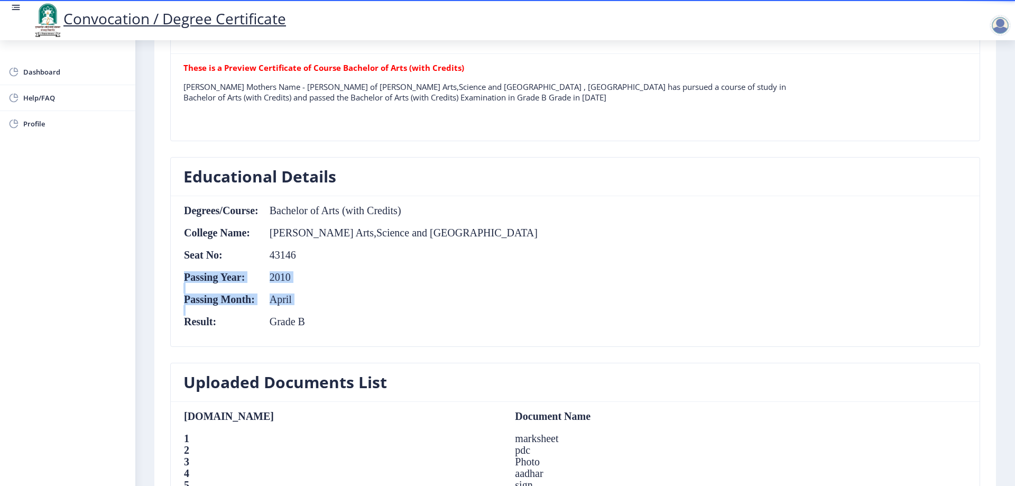
click at [341, 336] on table "Degrees/Course: Bachelor of Arts (with Credits) College Name: [PERSON_NAME] Art…" at bounding box center [360, 271] width 355 height 133
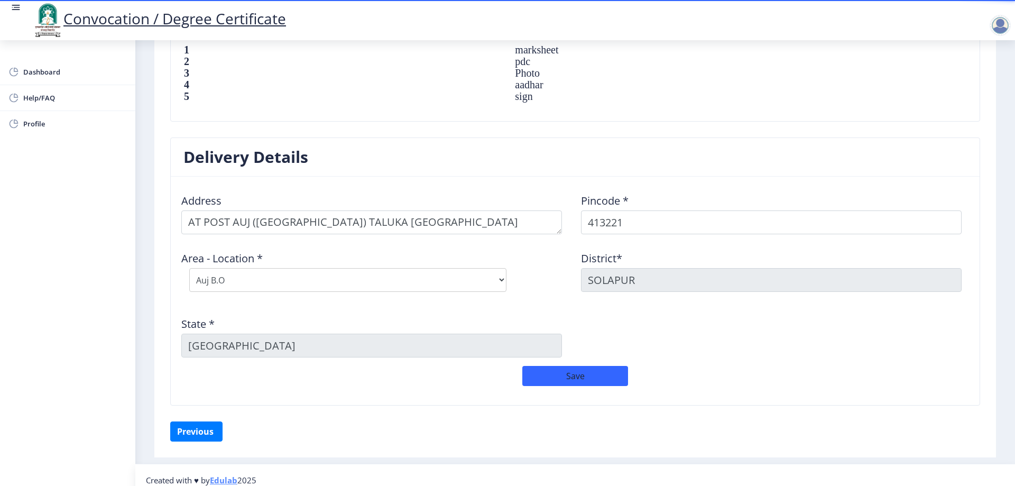
scroll to position [769, 0]
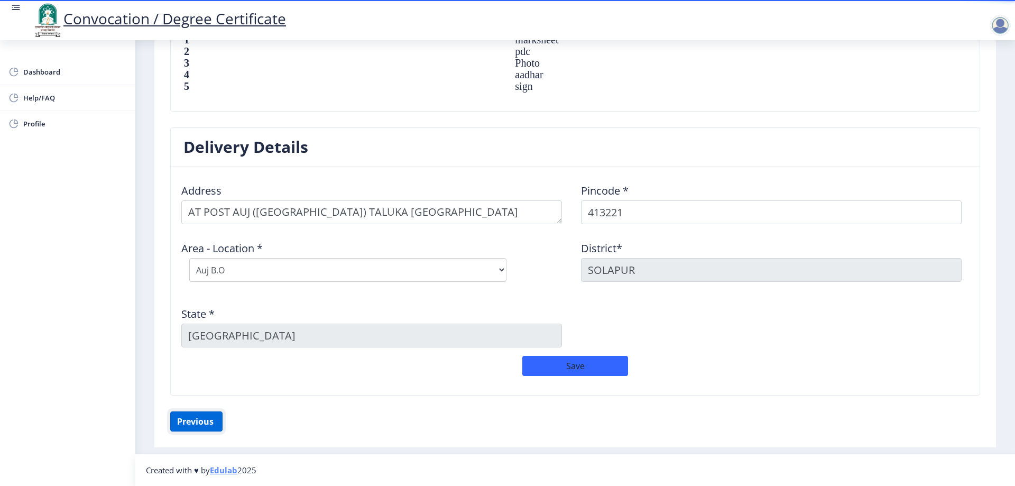
click at [209, 416] on button "Previous ‍" at bounding box center [196, 421] width 52 height 20
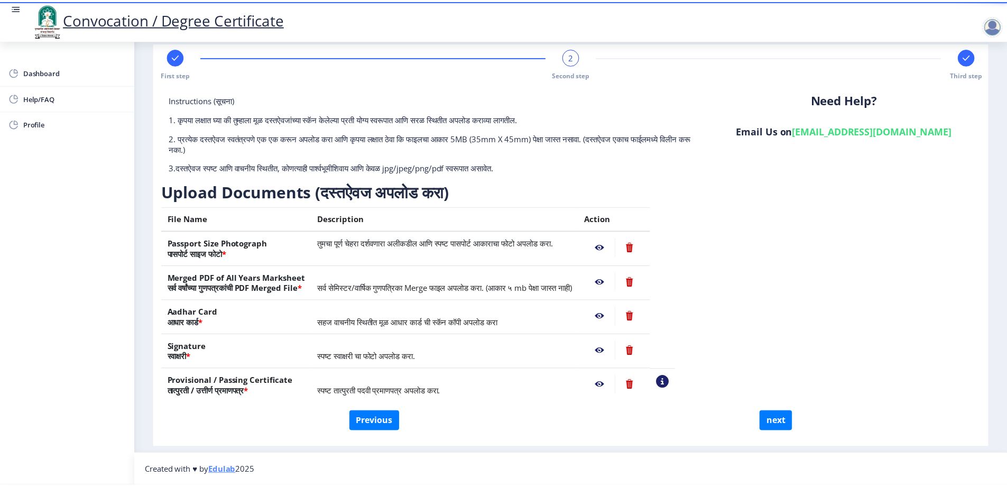
scroll to position [16, 0]
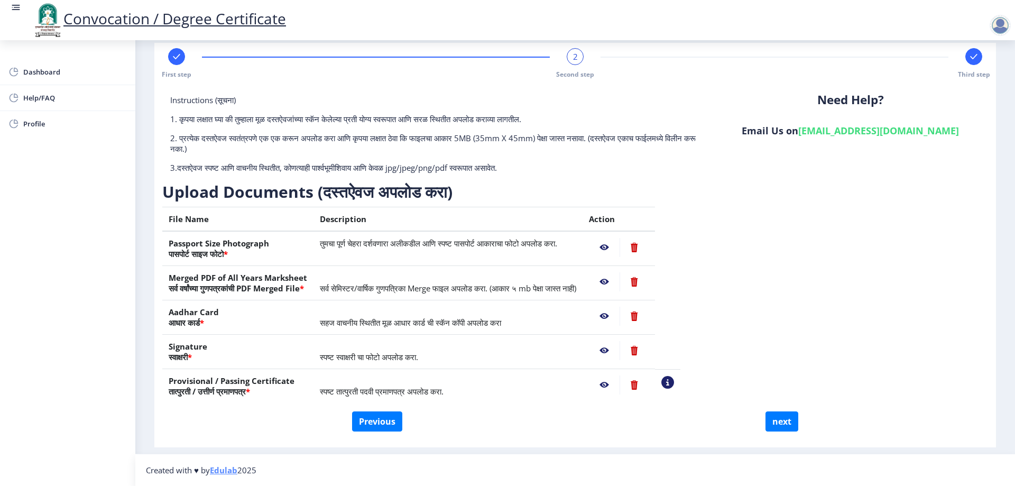
click at [620, 246] on nb-action at bounding box center [604, 247] width 31 height 19
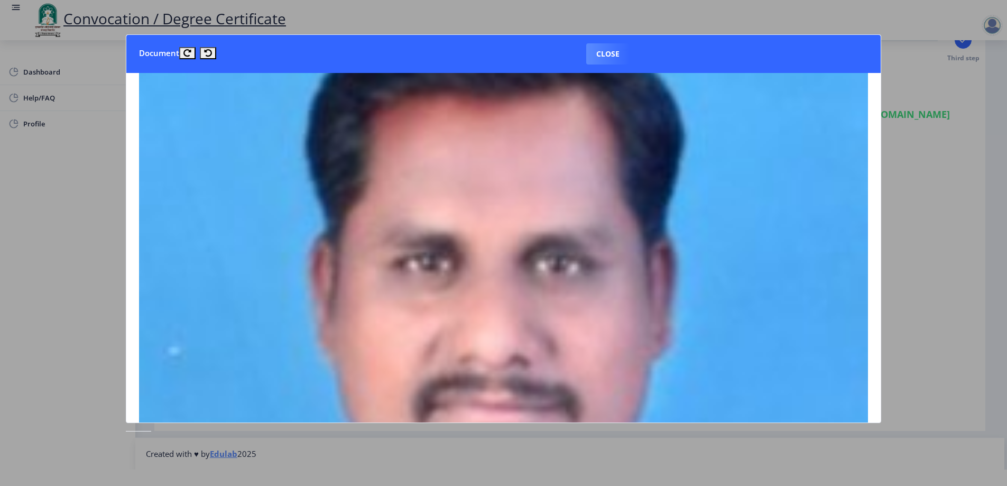
scroll to position [212, 0]
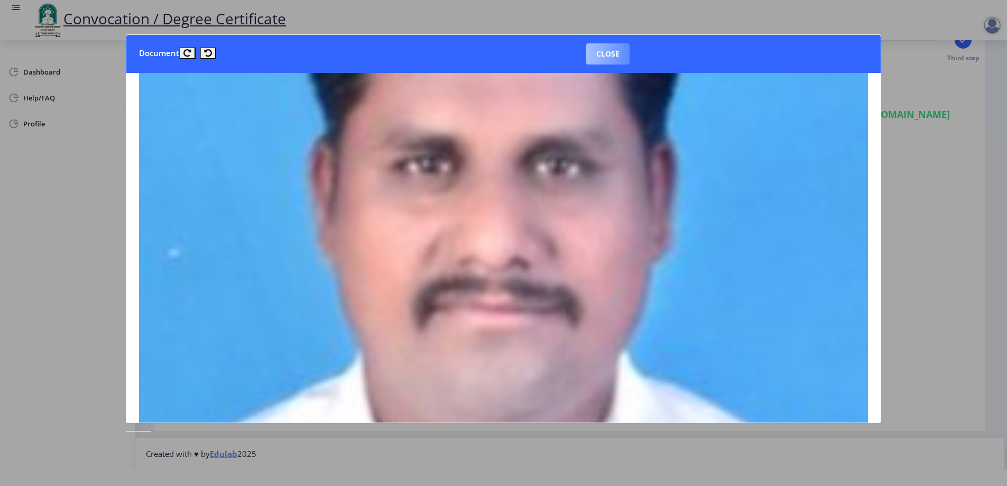
click at [607, 55] on button "Close" at bounding box center [607, 53] width 43 height 21
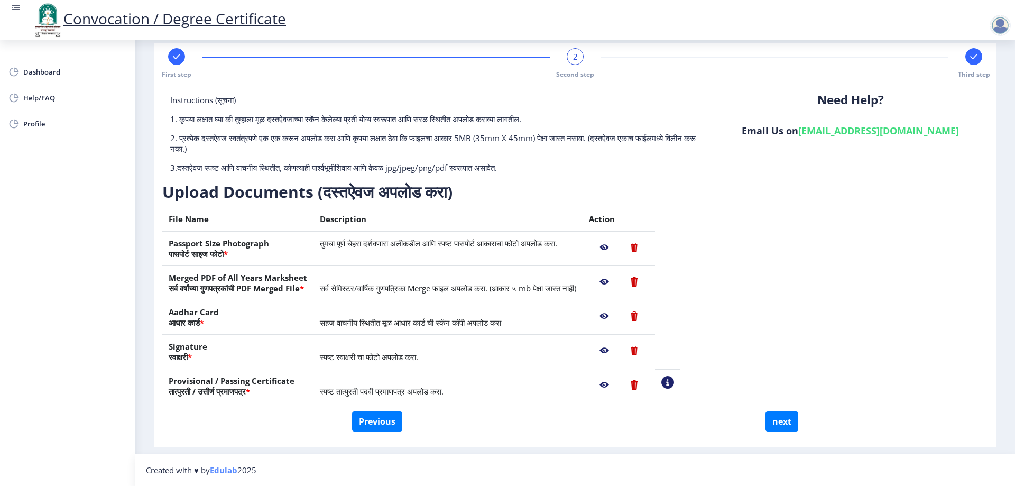
click at [620, 280] on nb-action at bounding box center [604, 281] width 31 height 19
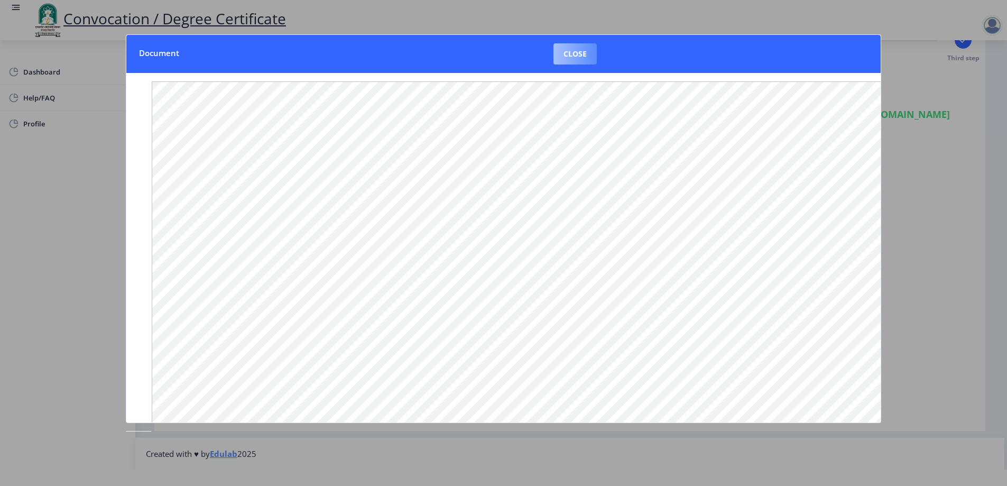
click at [581, 54] on button "Close" at bounding box center [575, 53] width 43 height 21
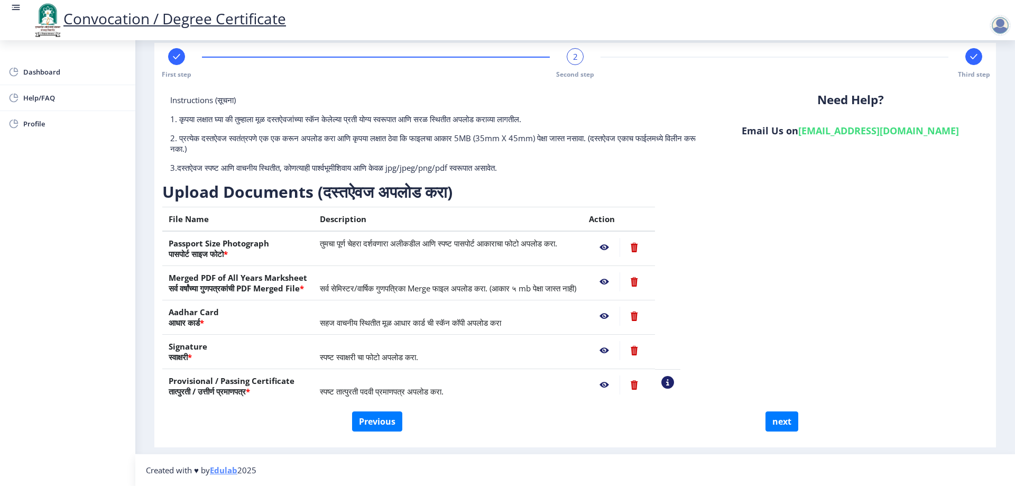
click at [620, 316] on nb-action at bounding box center [604, 316] width 31 height 19
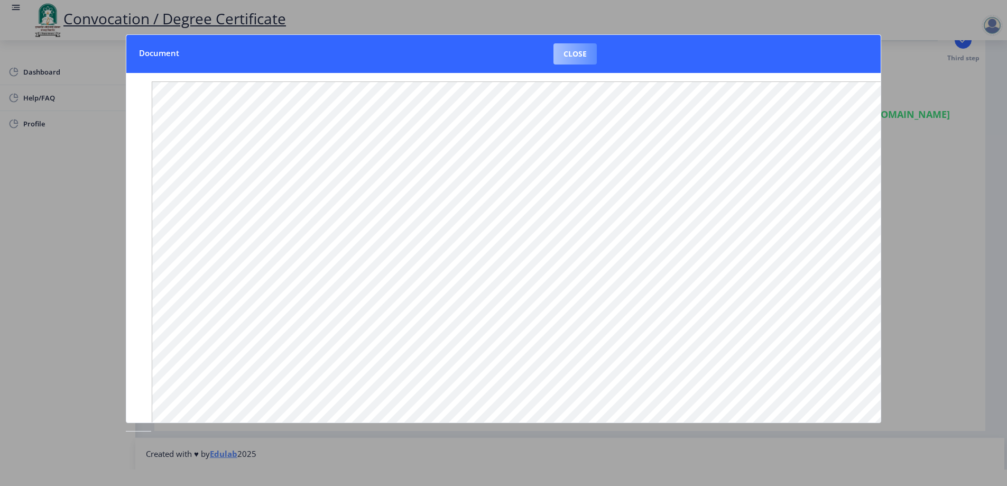
click at [569, 55] on button "Close" at bounding box center [575, 53] width 43 height 21
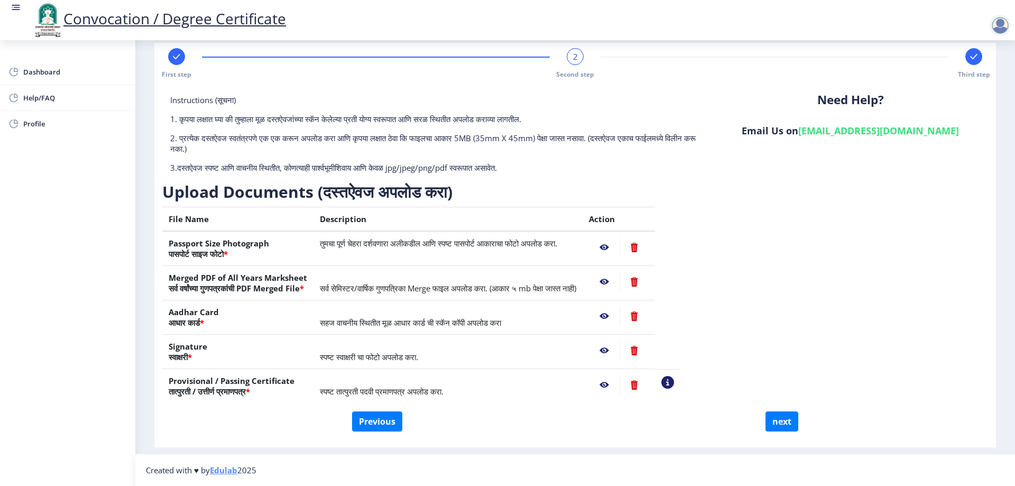
click at [620, 351] on nb-action at bounding box center [604, 350] width 31 height 19
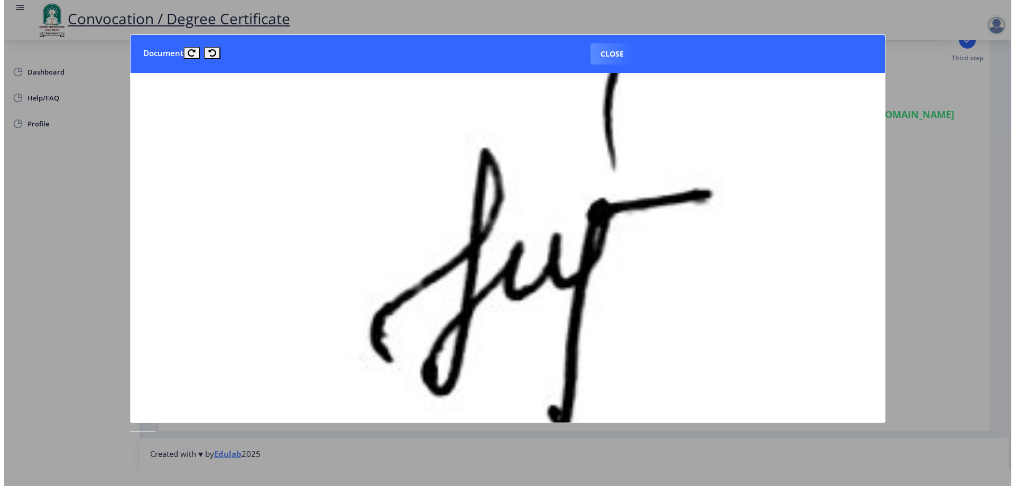
scroll to position [159, 0]
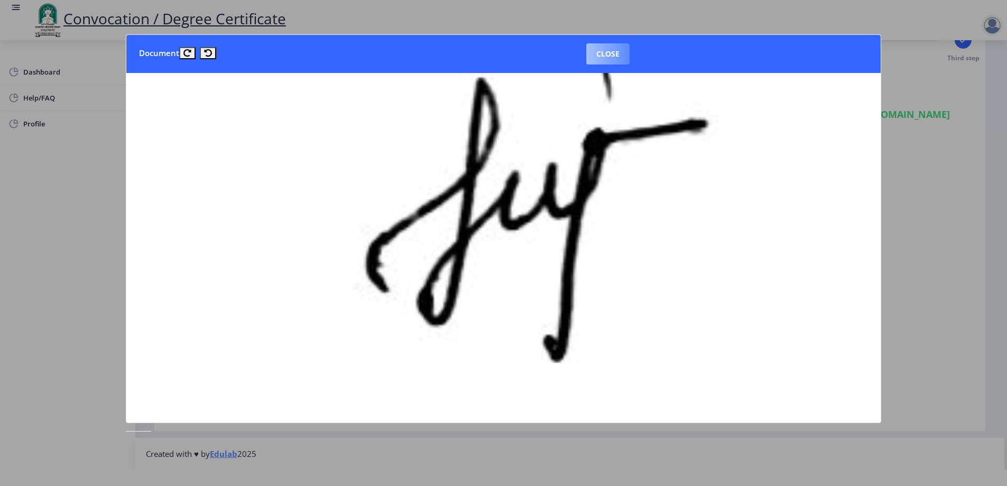
click at [596, 58] on button "Close" at bounding box center [607, 53] width 43 height 21
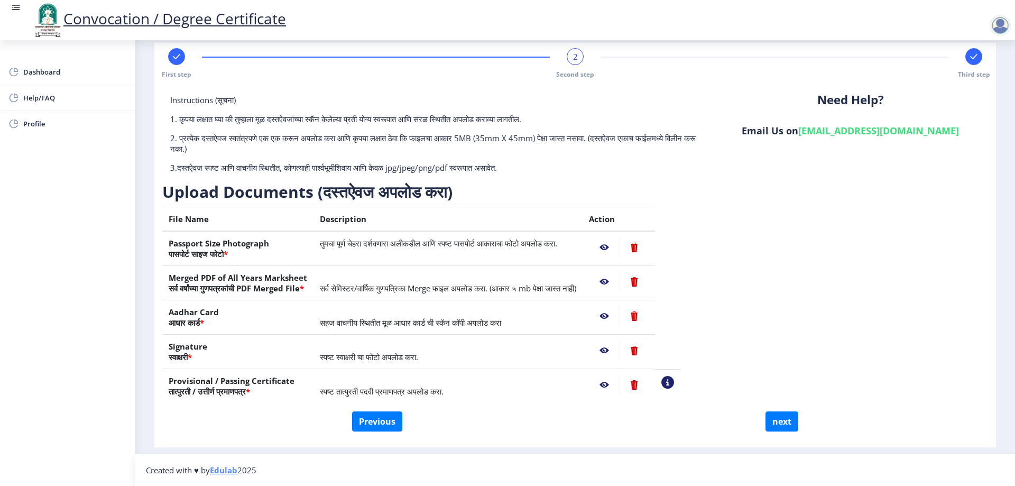
click at [620, 384] on nb-action at bounding box center [604, 384] width 31 height 19
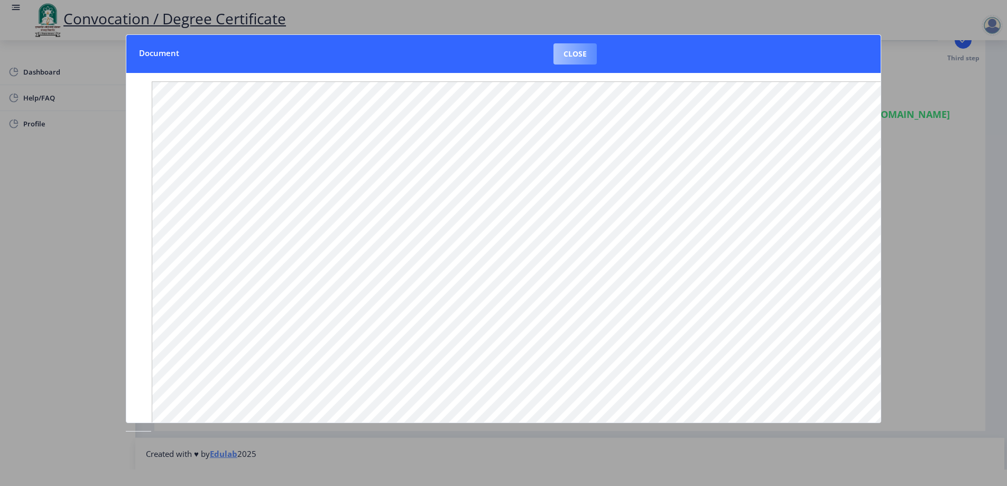
click at [582, 55] on button "Close" at bounding box center [575, 53] width 43 height 21
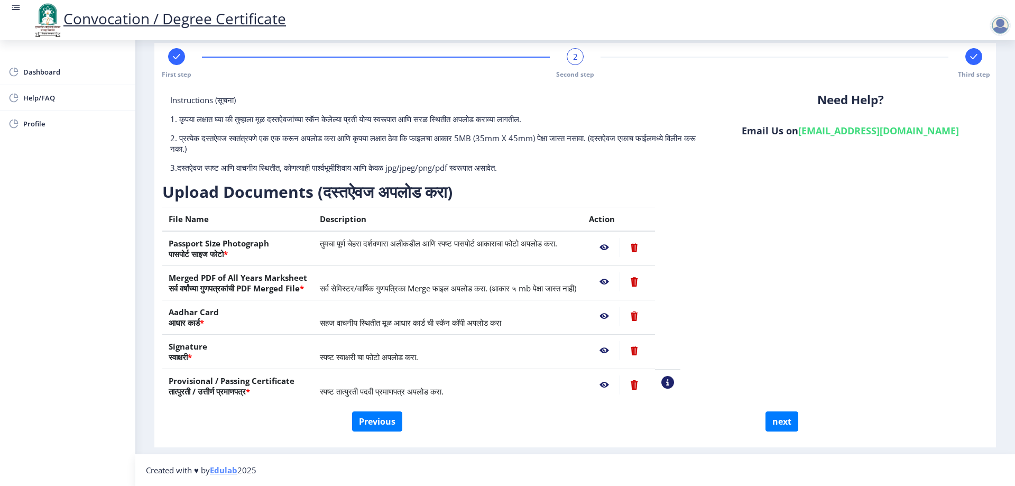
click at [620, 313] on nb-action at bounding box center [604, 316] width 31 height 19
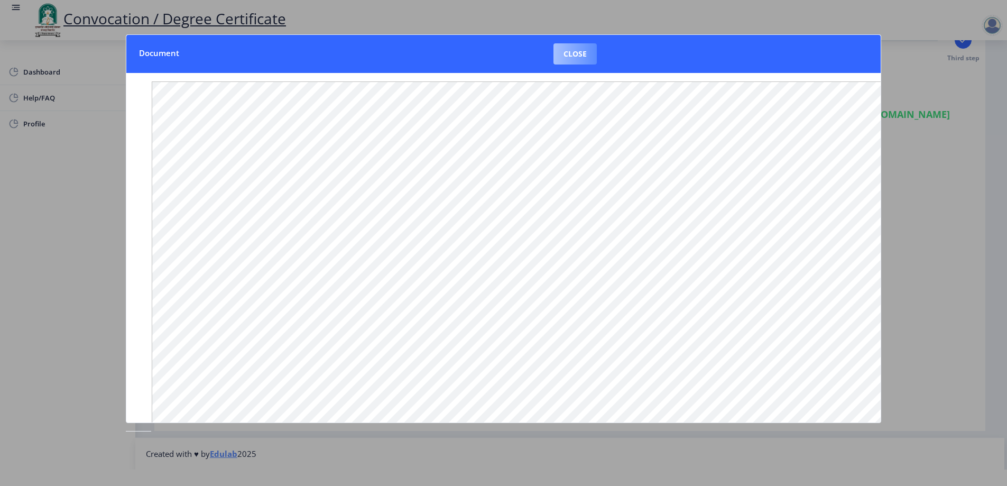
click at [581, 60] on button "Close" at bounding box center [575, 53] width 43 height 21
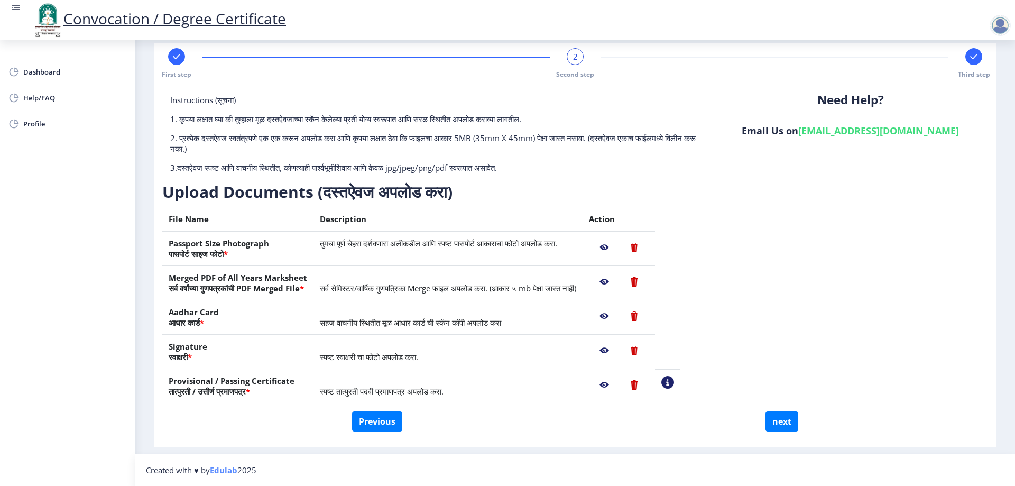
click at [620, 278] on nb-action at bounding box center [604, 281] width 31 height 19
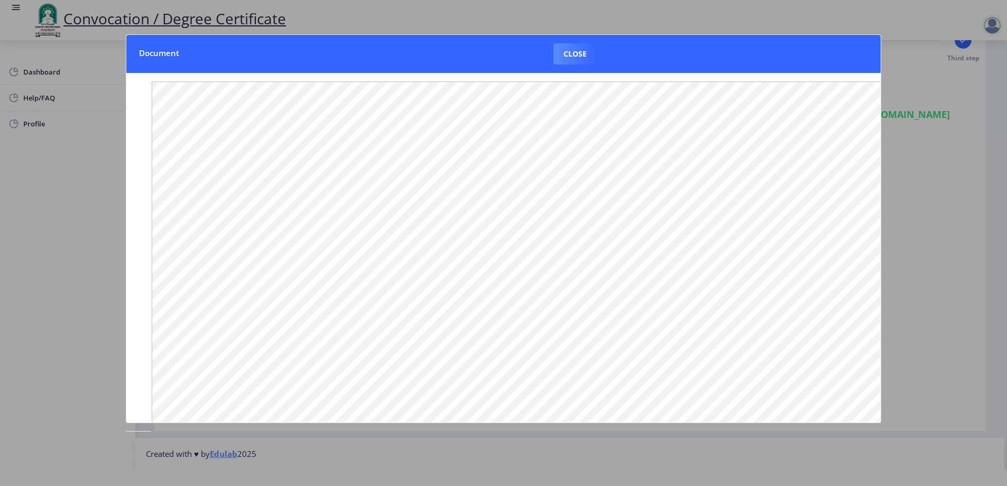
click at [566, 42] on nb-card-header "Document Close" at bounding box center [503, 54] width 755 height 38
click at [569, 49] on button "Close" at bounding box center [575, 53] width 43 height 21
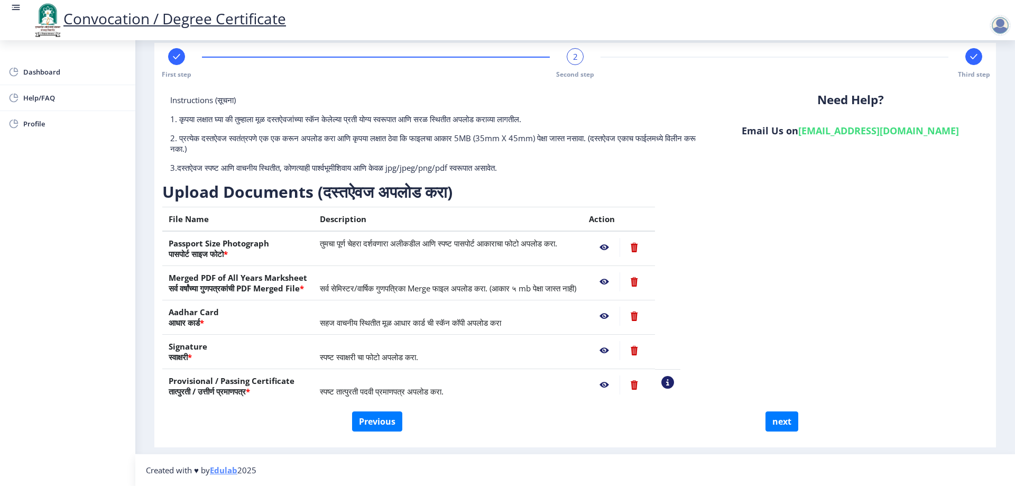
click at [773, 434] on div "Instructions (सूचना) 1. कृपया लक्षात घ्या की तुम्हाला मूळ दस्तऐवजांच्या स्कॅन क…" at bounding box center [575, 263] width 831 height 358
click at [776, 426] on button "next" at bounding box center [782, 421] width 33 height 20
select select
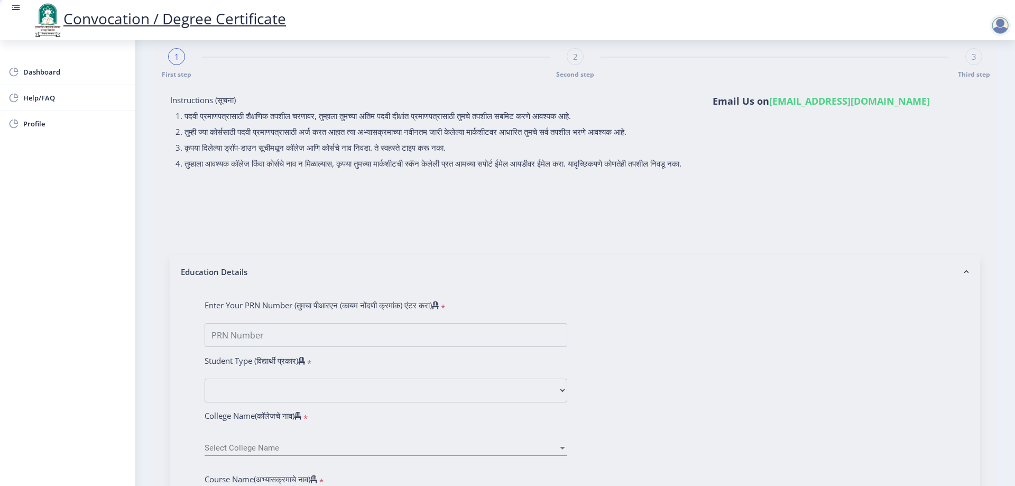
scroll to position [0, 0]
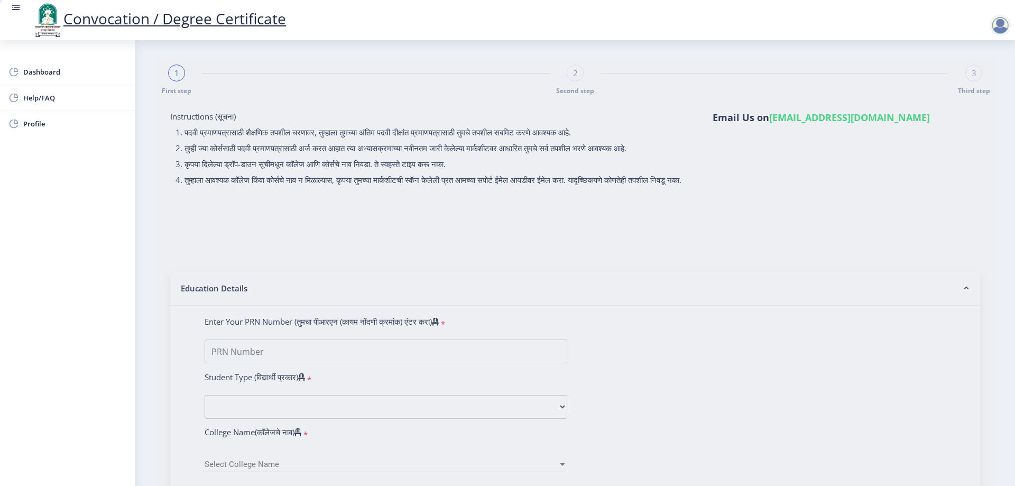
select select
type input "0700013388"
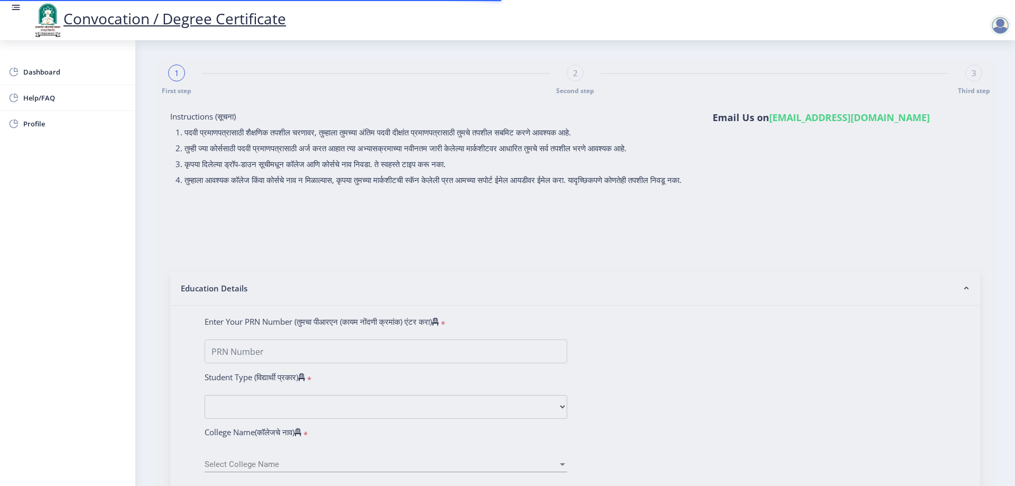
select select "Regular"
select select "2010"
select select "April"
select select "Grade B"
type input "43146"
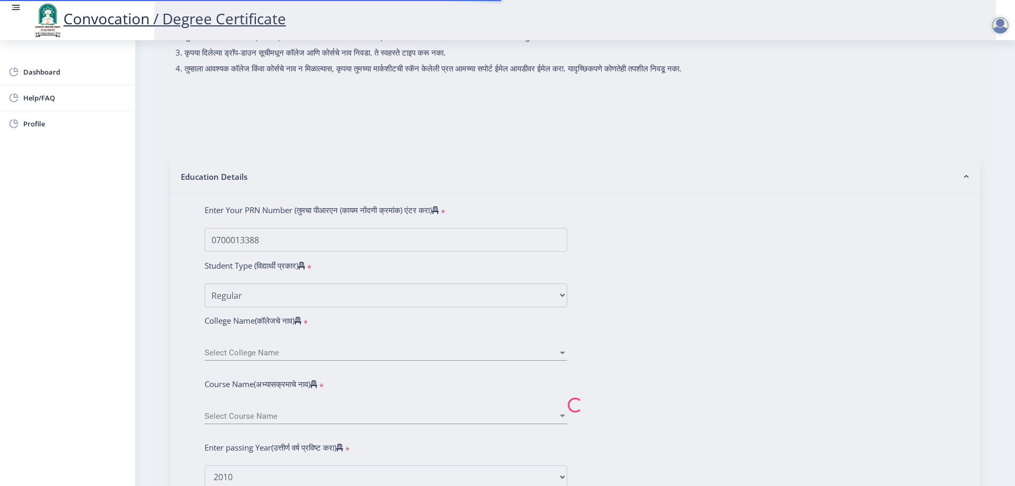
select select "History"
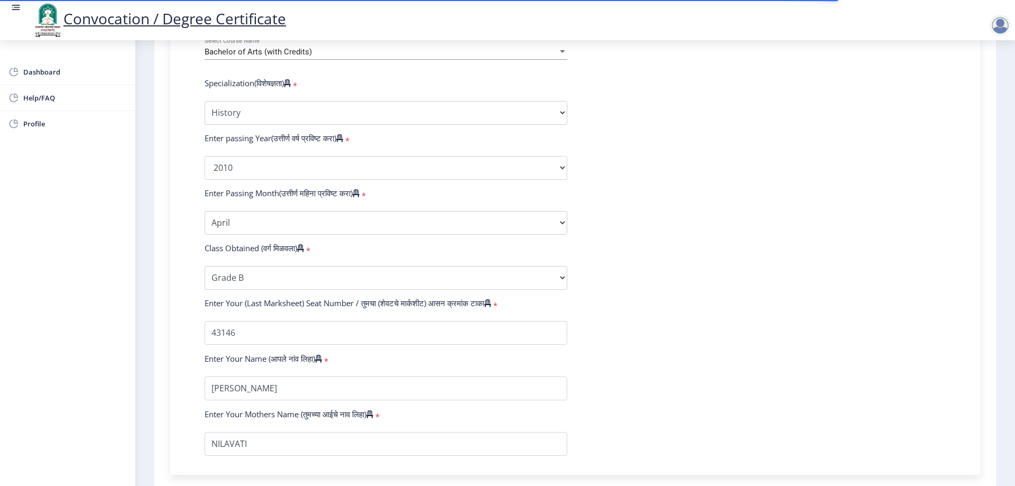
select select
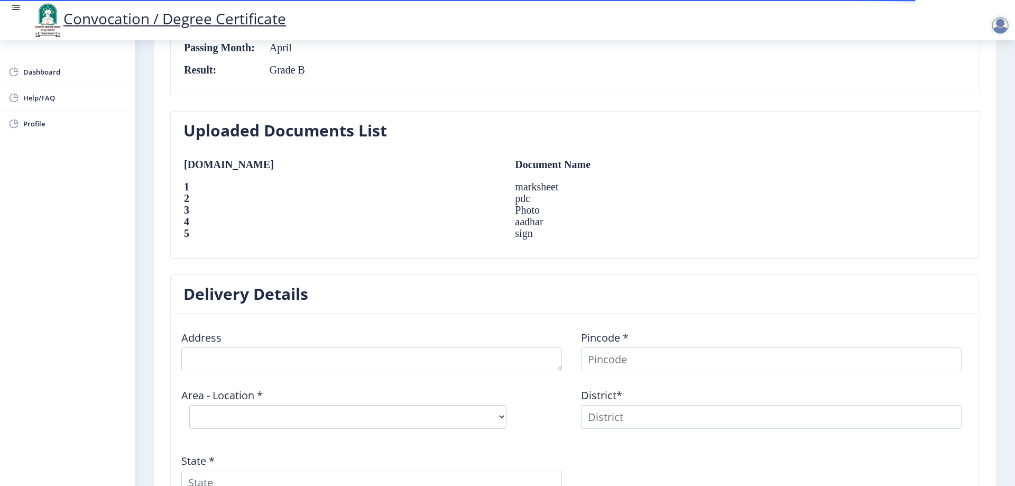
scroll to position [769, 0]
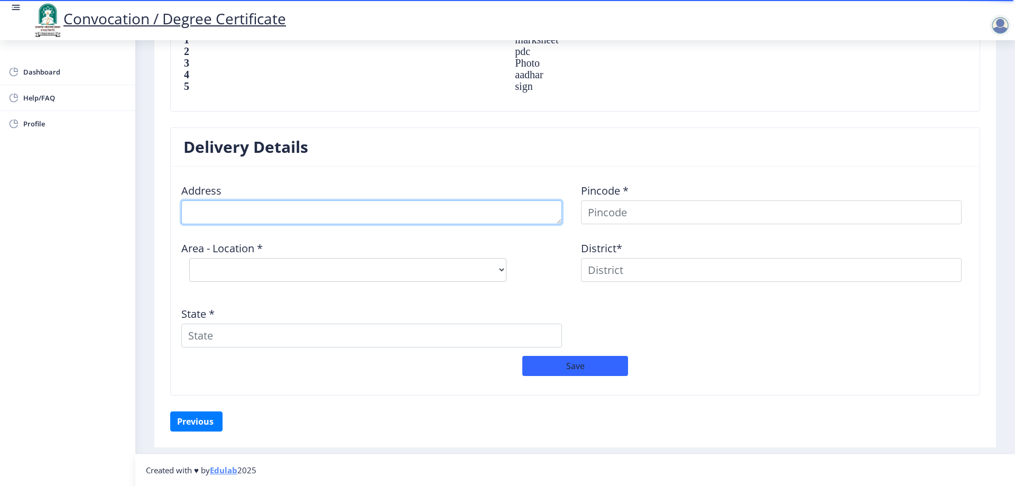
click at [257, 216] on textarea at bounding box center [371, 212] width 381 height 24
type textarea "AT POST AUJ ([GEOGRAPHIC_DATA]) TALUKA [GEOGRAPHIC_DATA]"
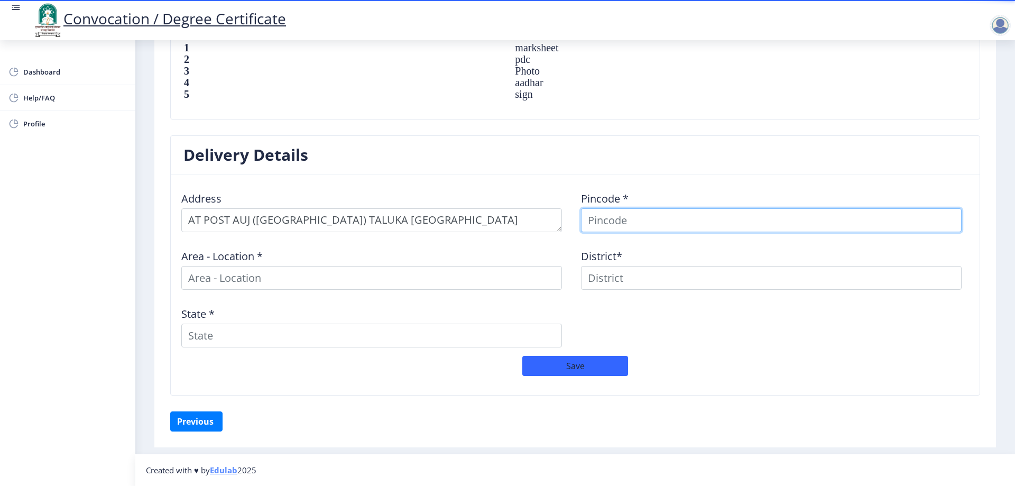
scroll to position [761, 0]
type input "4133221"
select select
click at [619, 217] on input "4133221" at bounding box center [771, 220] width 381 height 24
click at [628, 223] on input "41321" at bounding box center [771, 220] width 381 height 24
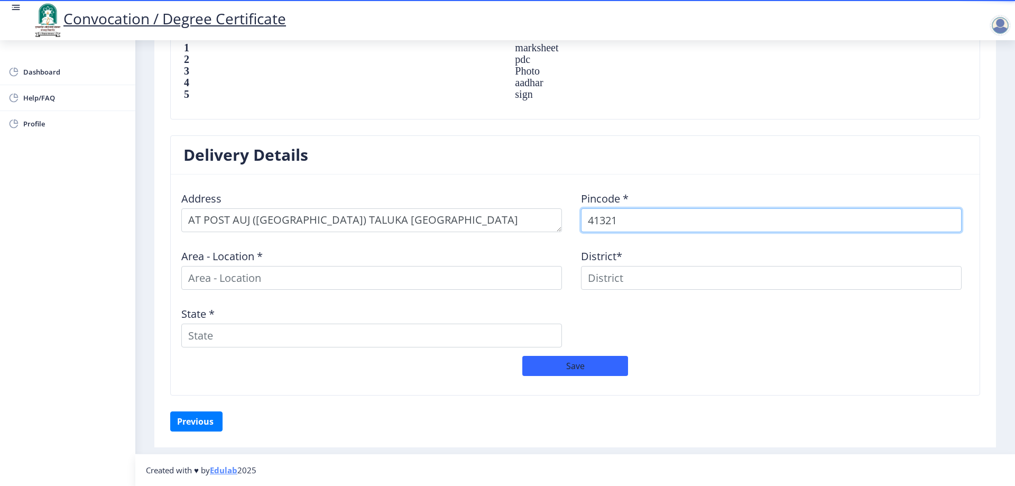
click at [613, 222] on input "41321" at bounding box center [771, 220] width 381 height 24
type input "413221"
select select
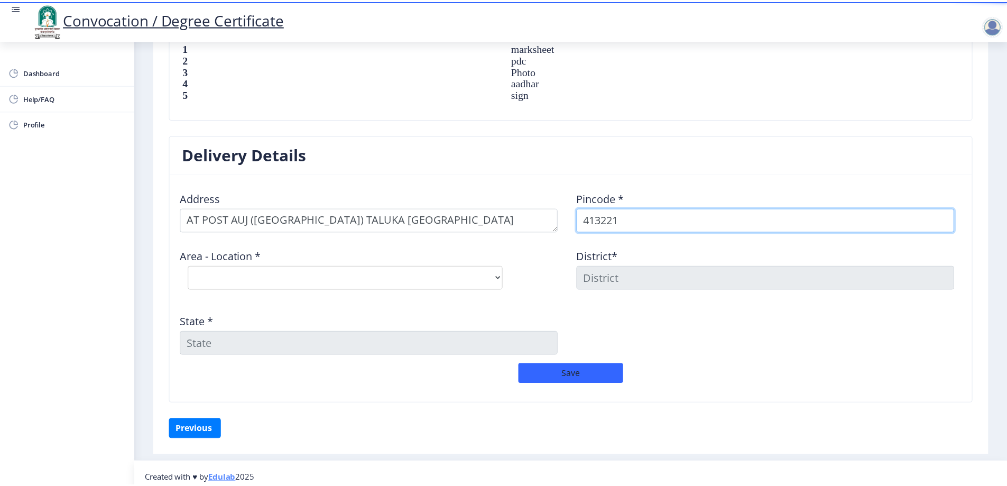
scroll to position [769, 0]
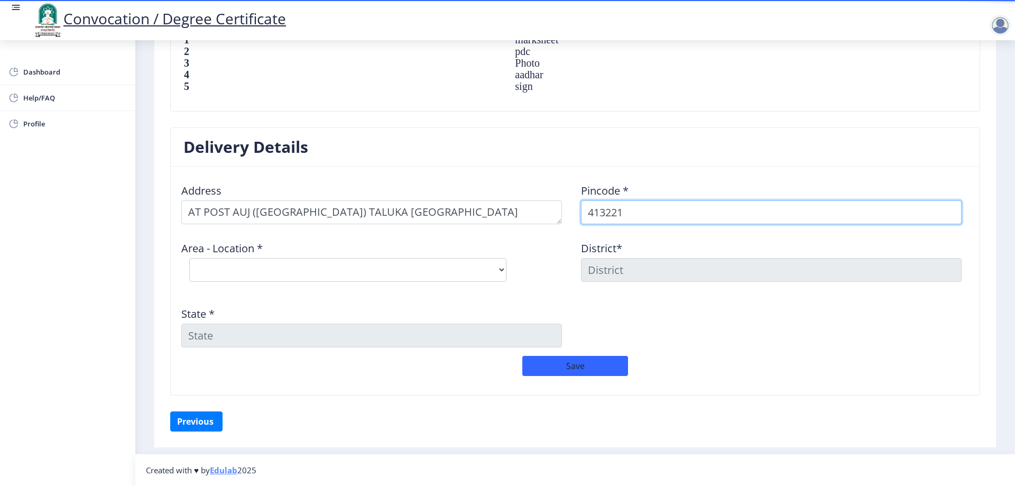
drag, startPoint x: 708, startPoint y: 222, endPoint x: 622, endPoint y: 228, distance: 85.9
click at [706, 223] on input "413221" at bounding box center [771, 212] width 381 height 24
type input "413221"
click at [329, 276] on select "Select Area Location [GEOGRAPHIC_DATA] B.O Auj B.O Bhandar Kavathe B.O Gunjegao…" at bounding box center [347, 270] width 317 height 24
select select "2: Object"
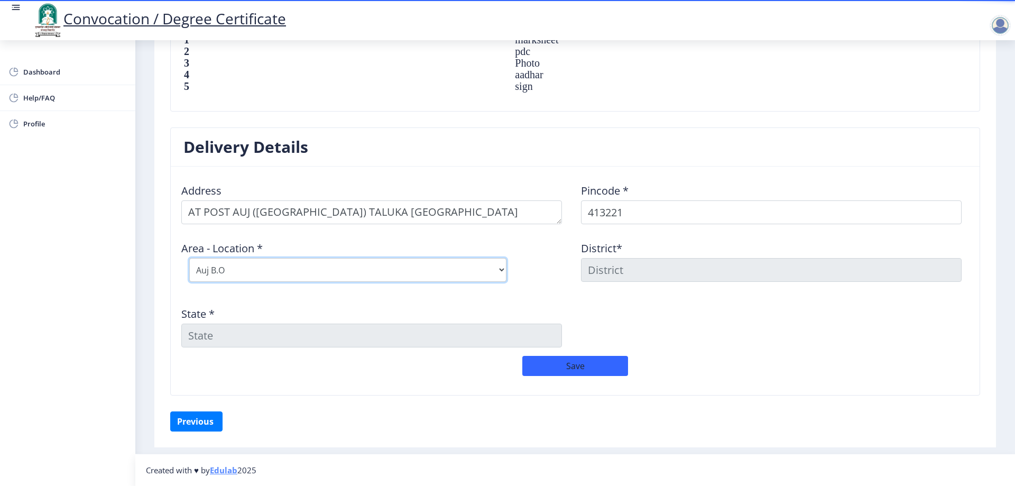
click at [189, 258] on select "Select Area Location [GEOGRAPHIC_DATA] B.O Auj B.O Bhandar Kavathe B.O Gunjegao…" at bounding box center [347, 270] width 317 height 24
type input "SOLAPUR"
type input "[GEOGRAPHIC_DATA]"
click at [582, 368] on button "Save" at bounding box center [575, 366] width 106 height 20
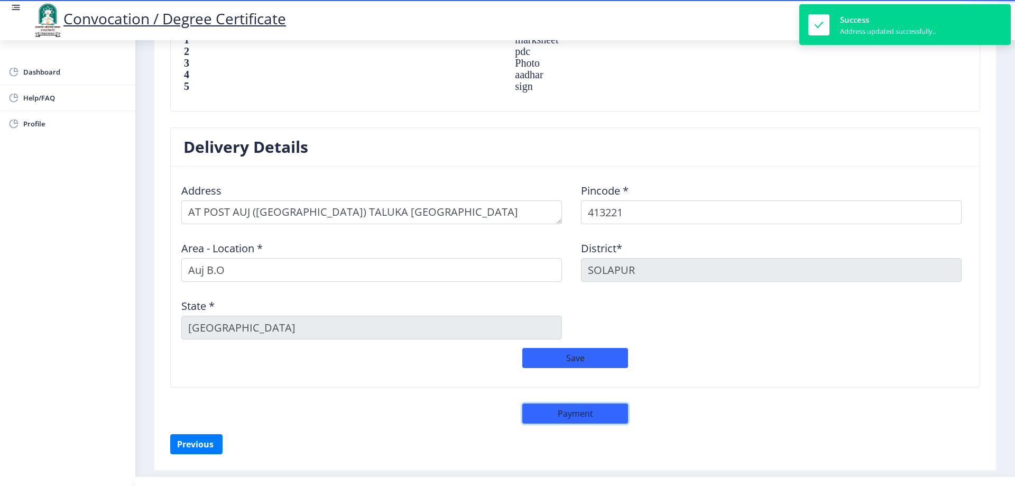
click at [579, 415] on button "Payment" at bounding box center [575, 413] width 106 height 20
select select "sealed"
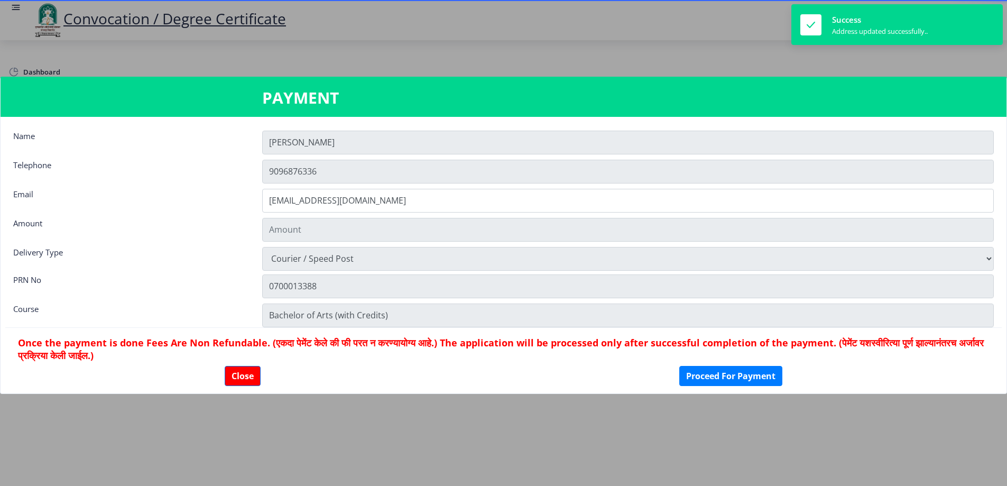
type input "1885"
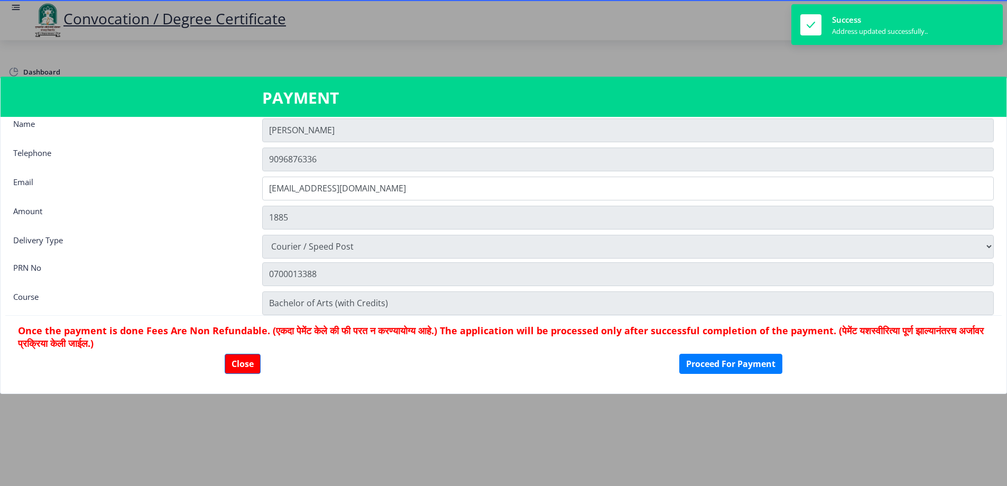
scroll to position [15, 0]
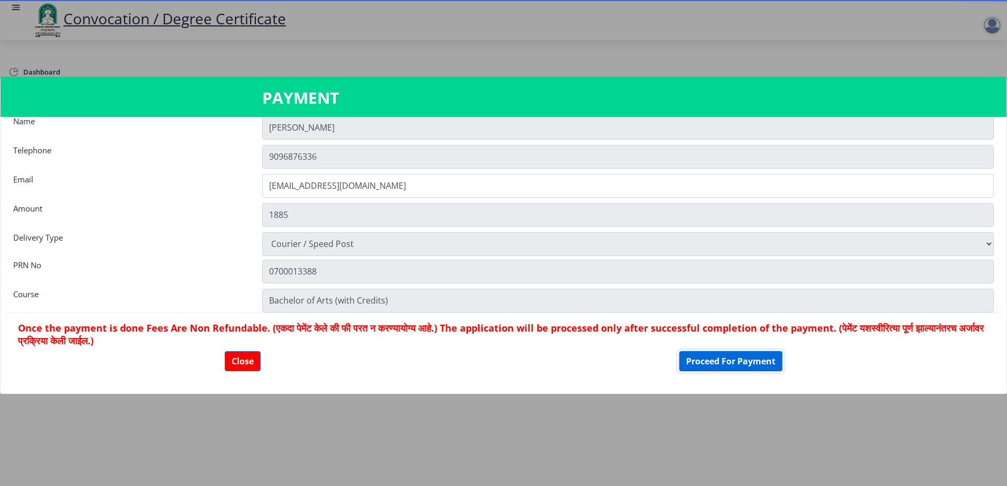
click at [733, 357] on button "Proceed For Payment" at bounding box center [730, 361] width 103 height 20
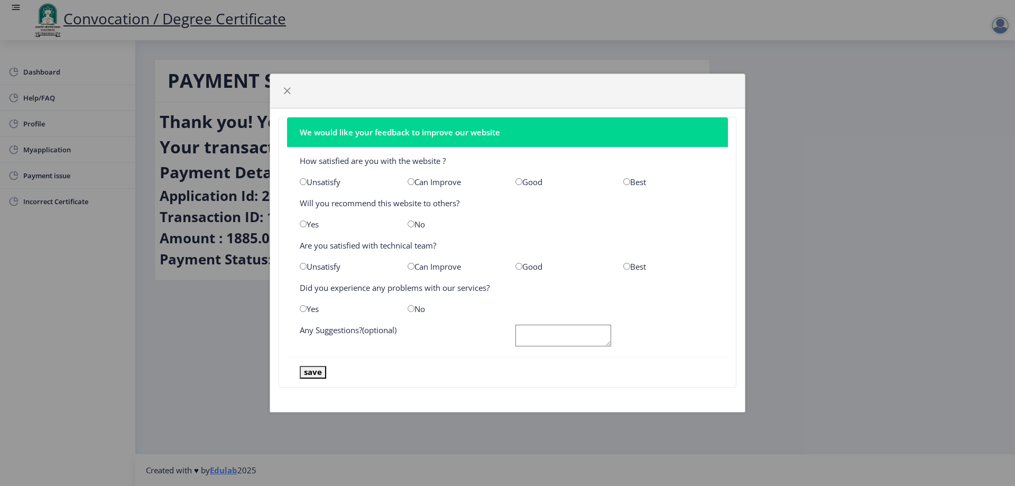
click at [519, 182] on input "radio" at bounding box center [519, 181] width 7 height 7
radio input "true"
drag, startPoint x: 385, startPoint y: 207, endPoint x: 439, endPoint y: 206, distance: 54.5
click at [439, 206] on div "Will you recommend this website to others?" at bounding box center [507, 203] width 431 height 11
click at [409, 225] on input "radio" at bounding box center [411, 223] width 7 height 7
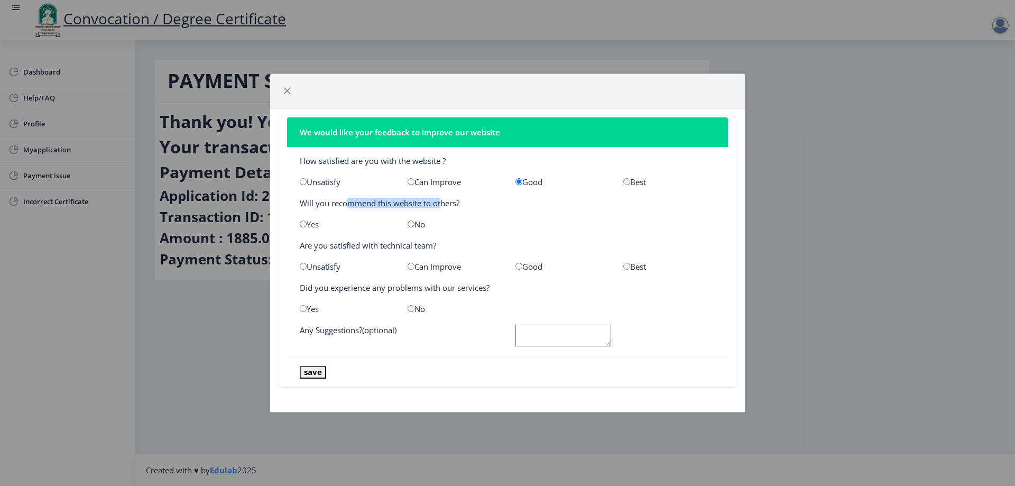
radio input "true"
drag, startPoint x: 301, startPoint y: 251, endPoint x: 433, endPoint y: 250, distance: 131.1
click at [433, 250] on div "Are you satisfied with technical team?" at bounding box center [507, 245] width 431 height 11
click at [302, 267] on input "radio" at bounding box center [303, 266] width 7 height 7
radio input "true"
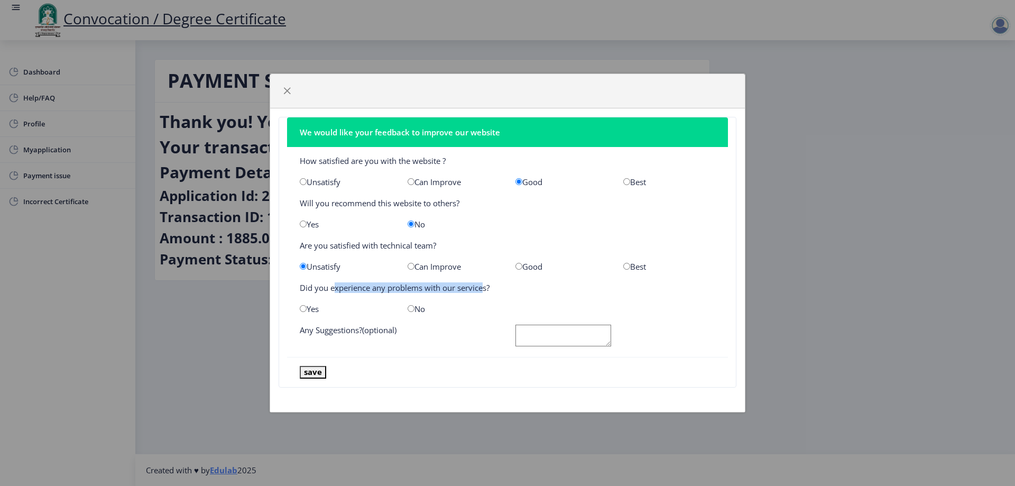
drag, startPoint x: 429, startPoint y: 291, endPoint x: 485, endPoint y: 291, distance: 55.5
click at [483, 291] on div "Did you experience any problems with our services?" at bounding box center [507, 287] width 431 height 11
click at [408, 309] on input "radio" at bounding box center [411, 308] width 7 height 7
radio input "true"
click at [304, 308] on input "radio" at bounding box center [303, 308] width 7 height 7
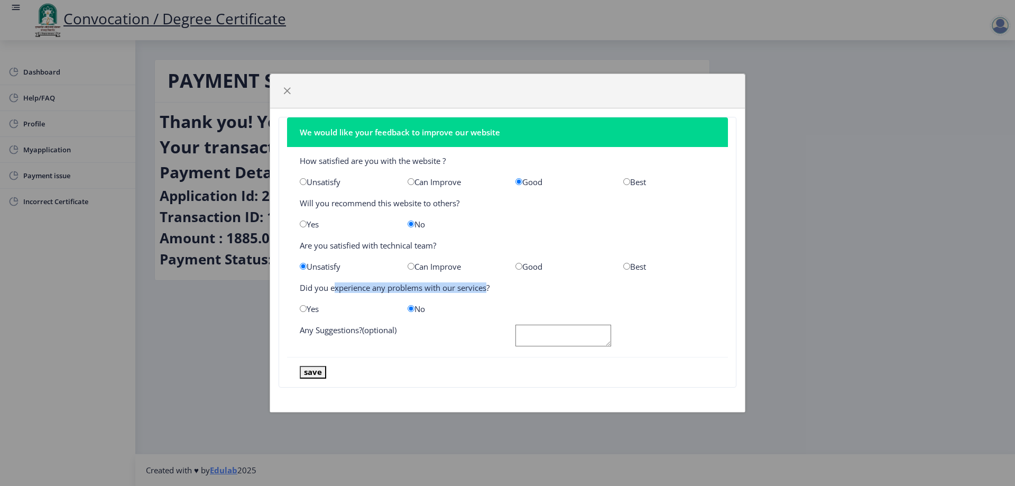
radio input "true"
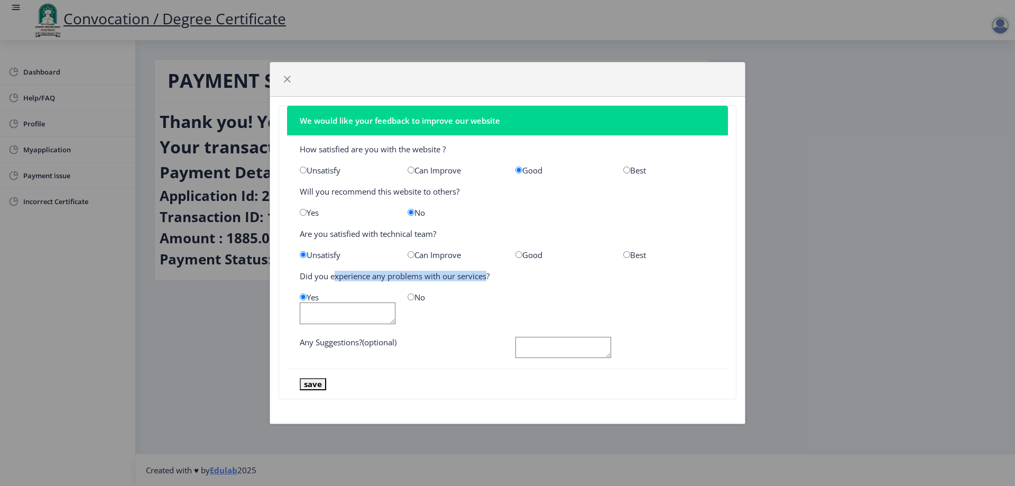
click at [411, 297] on input "radio" at bounding box center [411, 296] width 7 height 7
radio input "true"
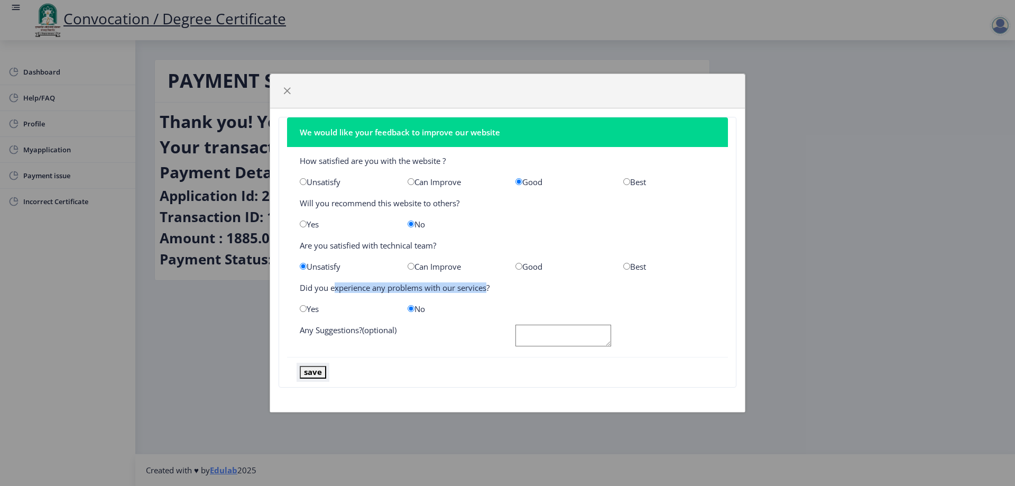
click at [315, 370] on button "save" at bounding box center [313, 372] width 26 height 12
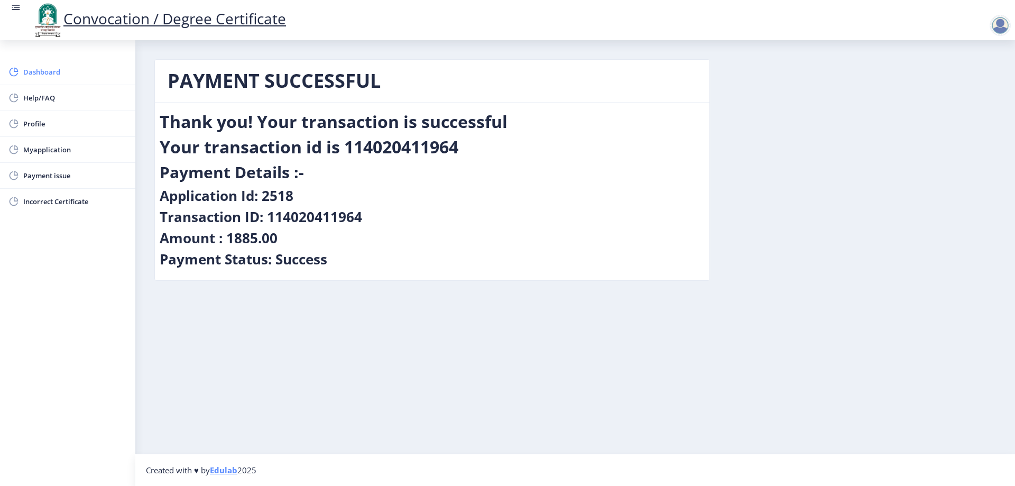
click at [48, 73] on span "Dashboard" at bounding box center [75, 72] width 104 height 13
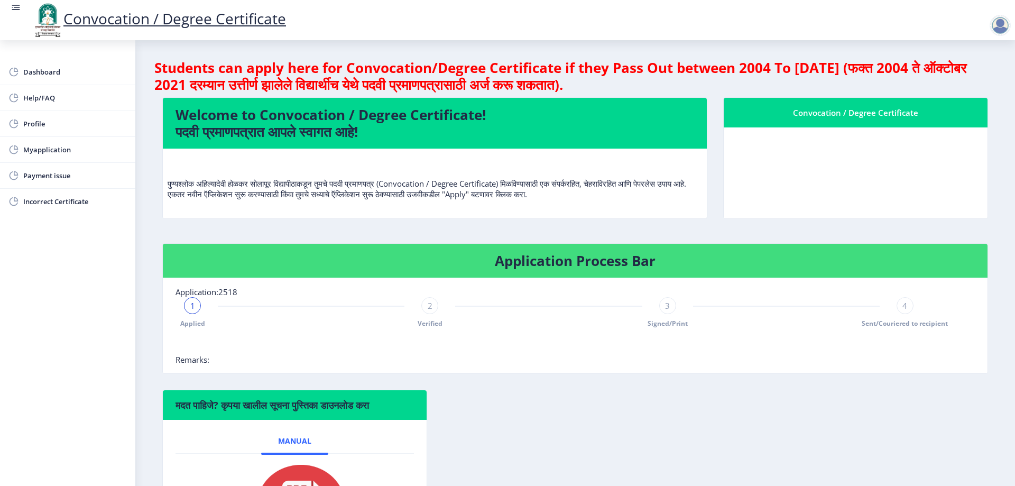
click at [858, 111] on div "Convocation / Degree Certificate" at bounding box center [856, 112] width 238 height 13
click at [42, 150] on span "Myapplication" at bounding box center [75, 149] width 104 height 13
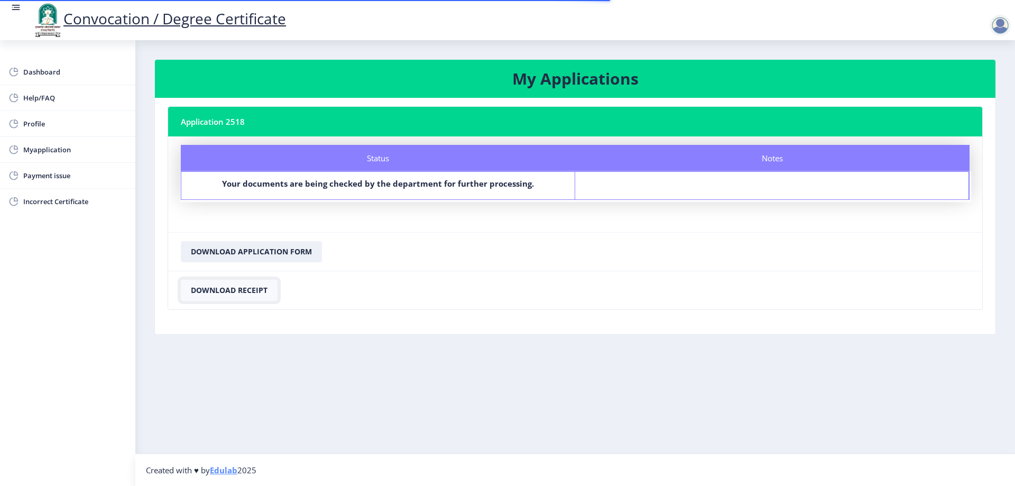
click at [229, 289] on button "Download Receipt" at bounding box center [229, 290] width 97 height 21
click at [256, 255] on button "Download Application Form" at bounding box center [251, 251] width 141 height 21
drag, startPoint x: 510, startPoint y: 280, endPoint x: 512, endPoint y: 307, distance: 27.1
click at [512, 288] on nb-card-footer "Download Receipt" at bounding box center [575, 290] width 814 height 39
